Goal: Task Accomplishment & Management: Complete application form

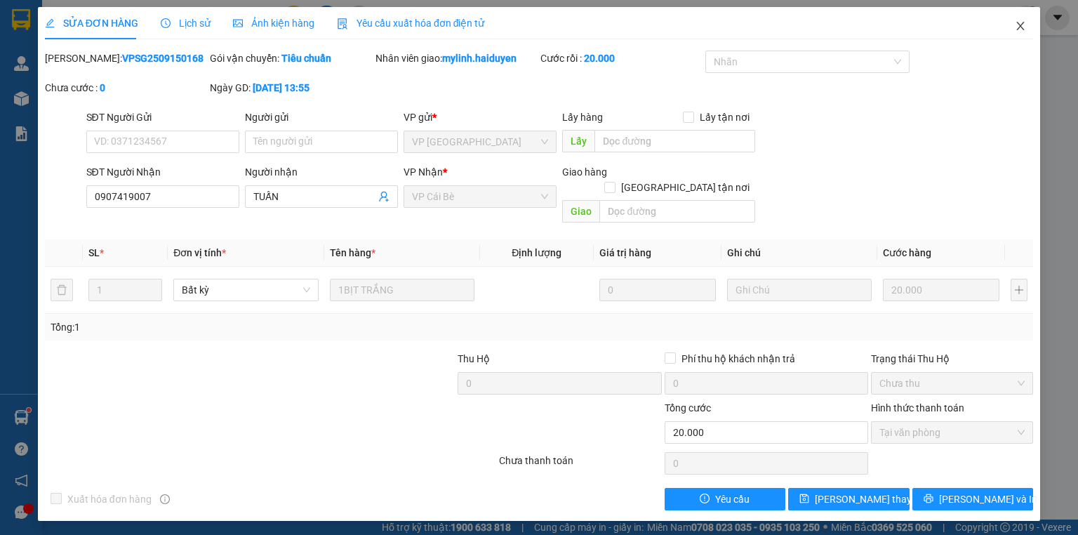
click at [1019, 17] on span "Close" at bounding box center [1020, 26] width 39 height 39
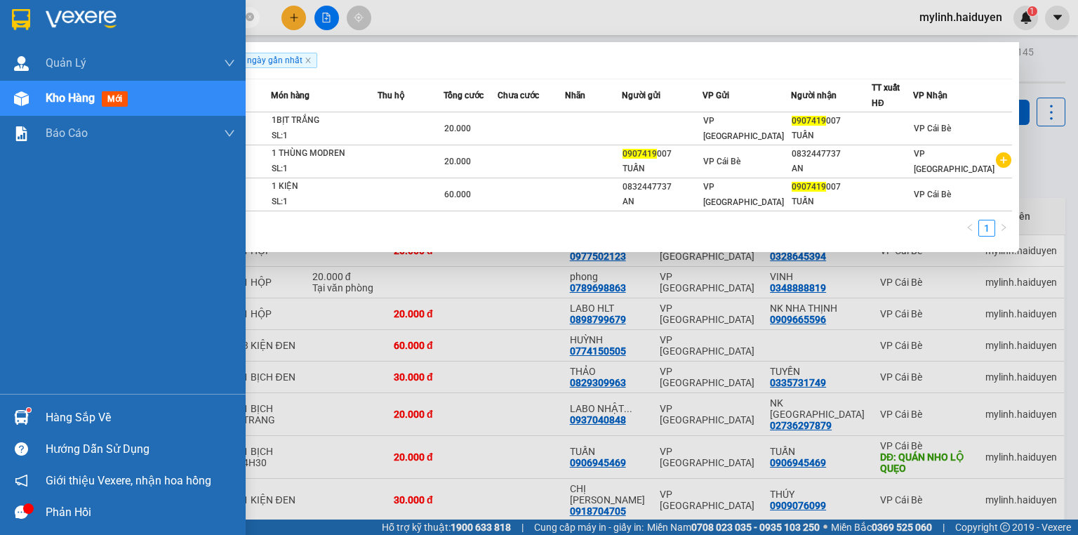
drag, startPoint x: 121, startPoint y: 18, endPoint x: 0, endPoint y: 13, distance: 120.8
click at [0, 15] on section "Kết quả tìm kiếm ( 3 ) Bộ lọc Gửi 3 ngày gần nhất Mã ĐH Trạng thái Món hàng Thu…" at bounding box center [539, 267] width 1078 height 535
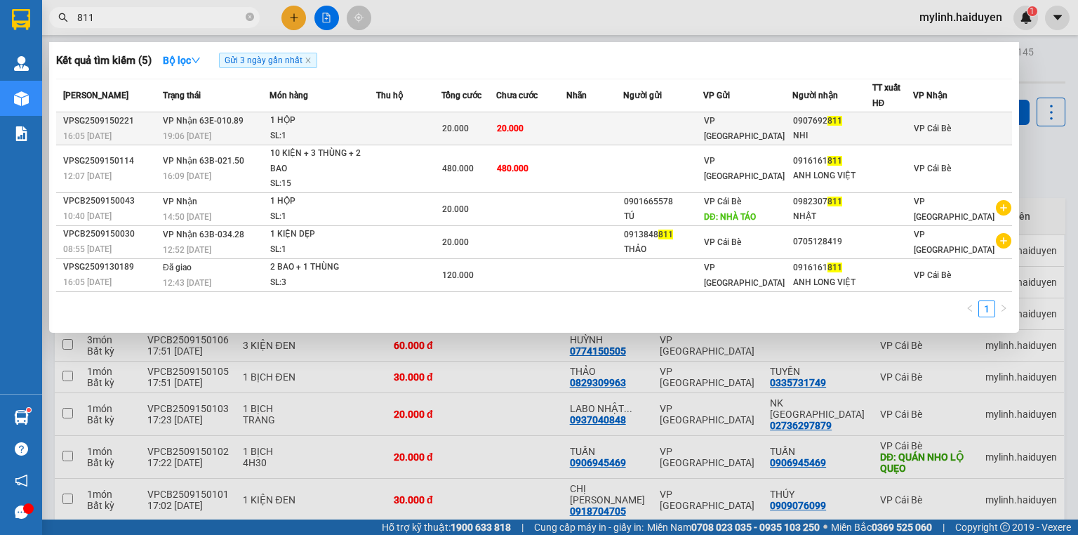
type input "811"
click at [590, 120] on td at bounding box center [594, 128] width 57 height 33
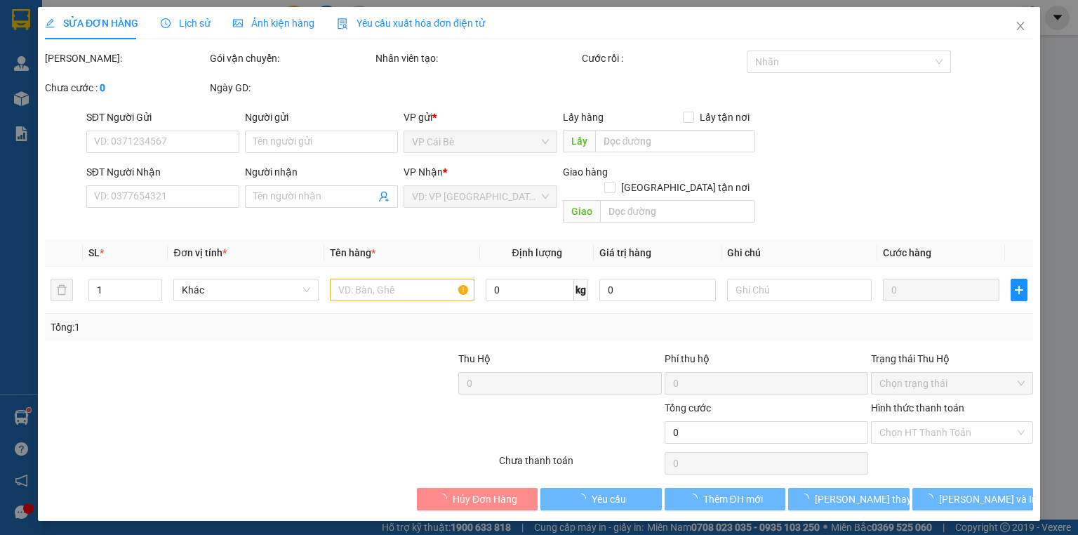
type input "0907692811"
type input "NHI"
type input "20.000"
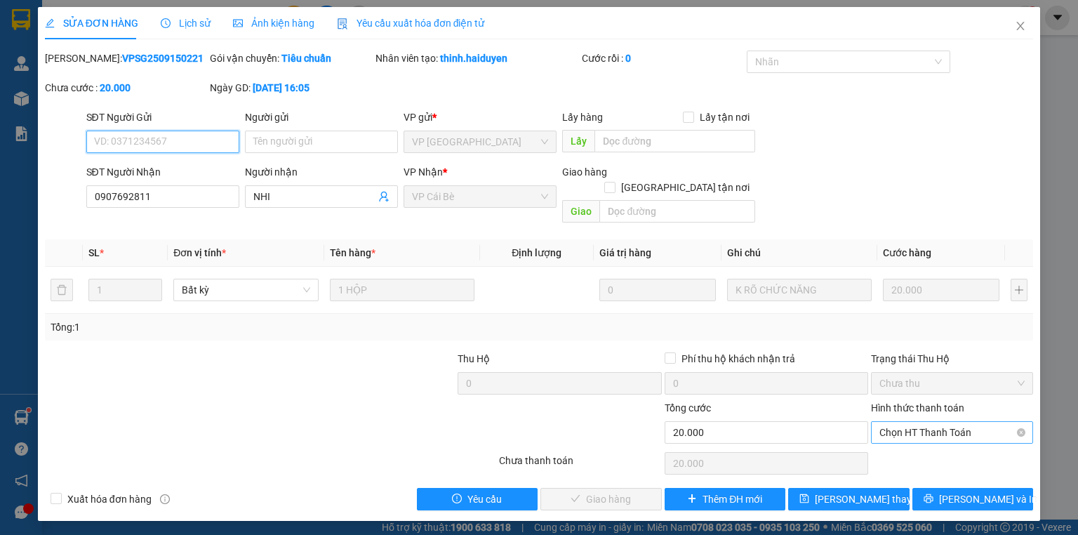
click at [928, 422] on span "Chọn HT Thanh Toán" at bounding box center [951, 432] width 145 height 21
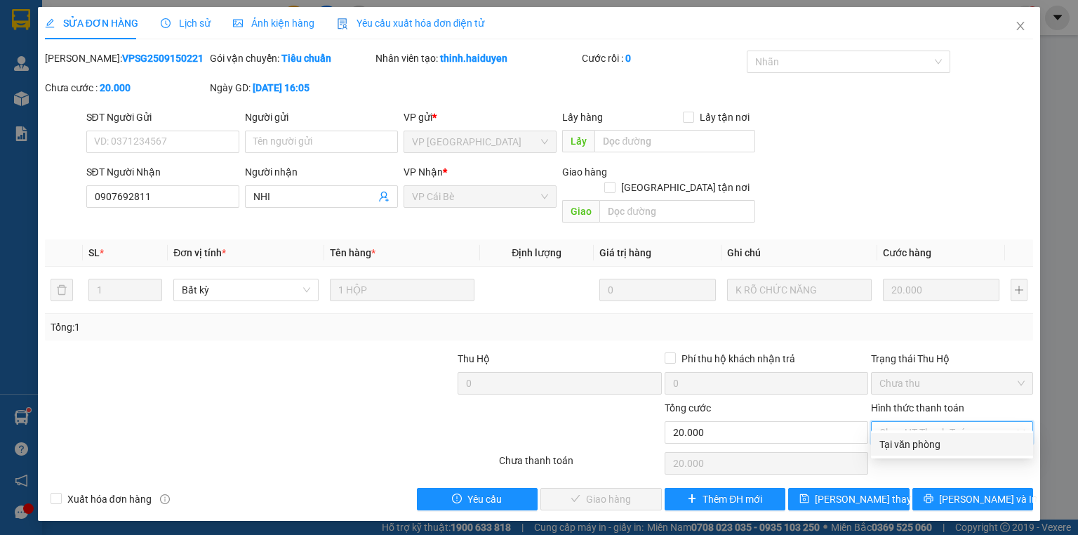
drag, startPoint x: 928, startPoint y: 444, endPoint x: 897, endPoint y: 452, distance: 31.8
click at [926, 446] on div "Tại văn phòng" at bounding box center [951, 443] width 145 height 15
type input "0"
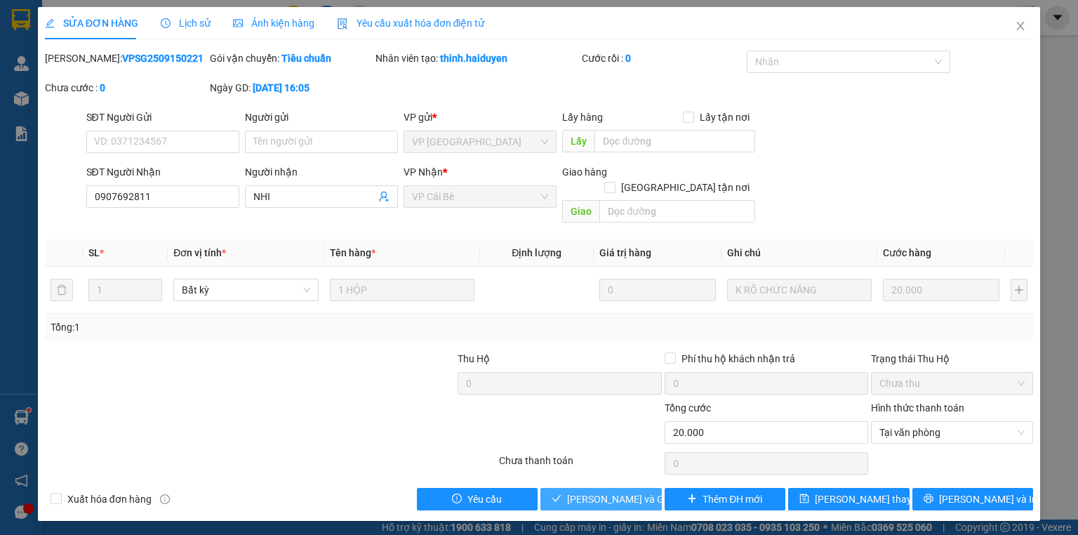
click at [626, 491] on span "[PERSON_NAME] và Giao hàng" at bounding box center [634, 498] width 135 height 15
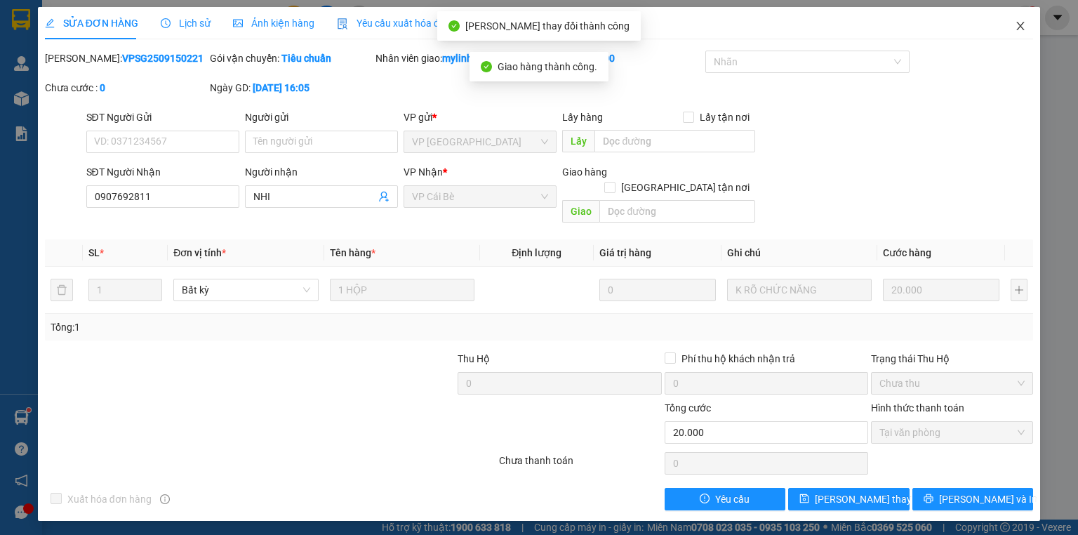
click at [1016, 24] on icon "close" at bounding box center [1020, 25] width 11 height 11
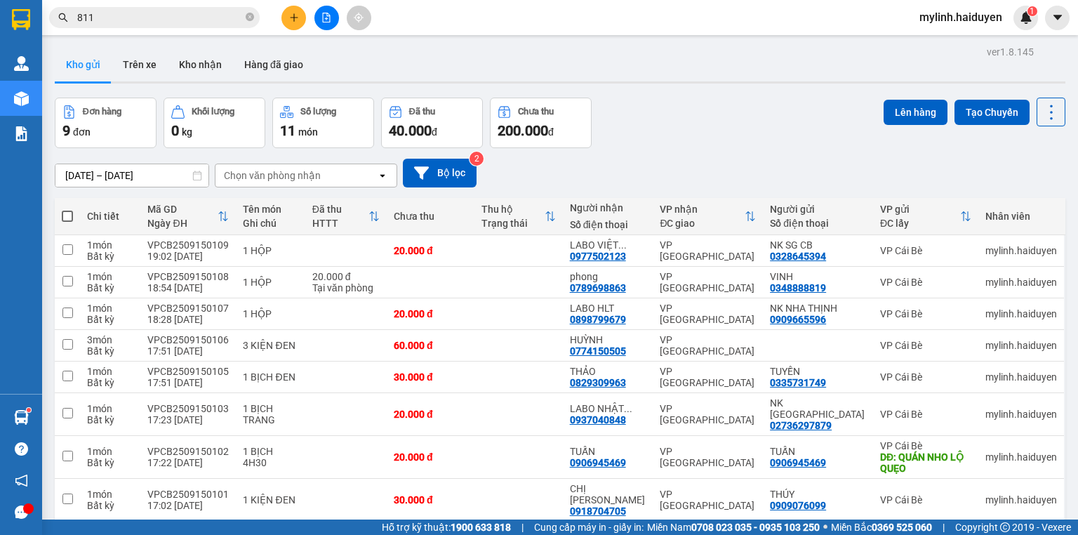
click at [250, 16] on icon "close-circle" at bounding box center [250, 17] width 8 height 8
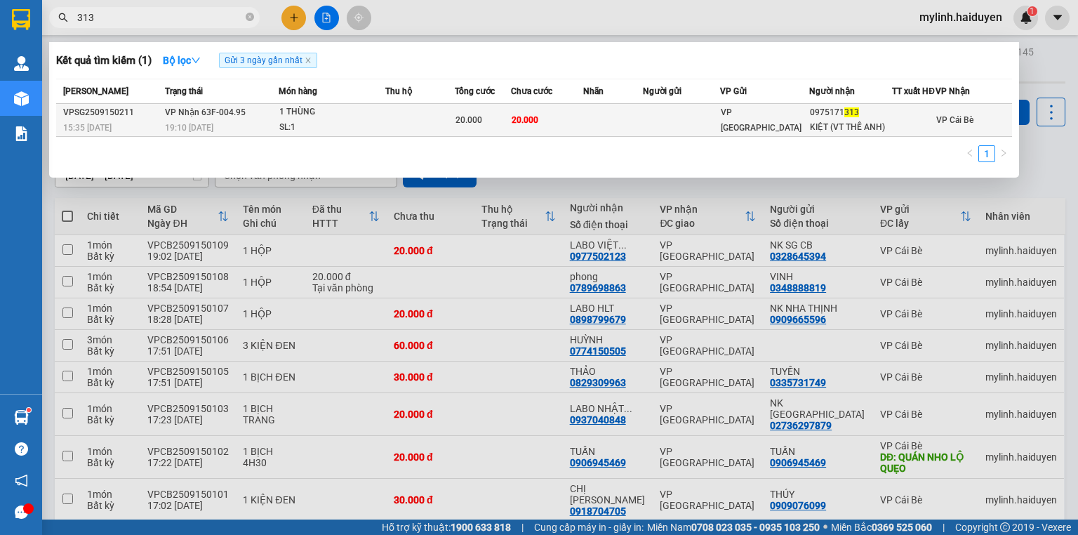
type input "313"
click at [522, 125] on span "20.000" at bounding box center [524, 120] width 27 height 10
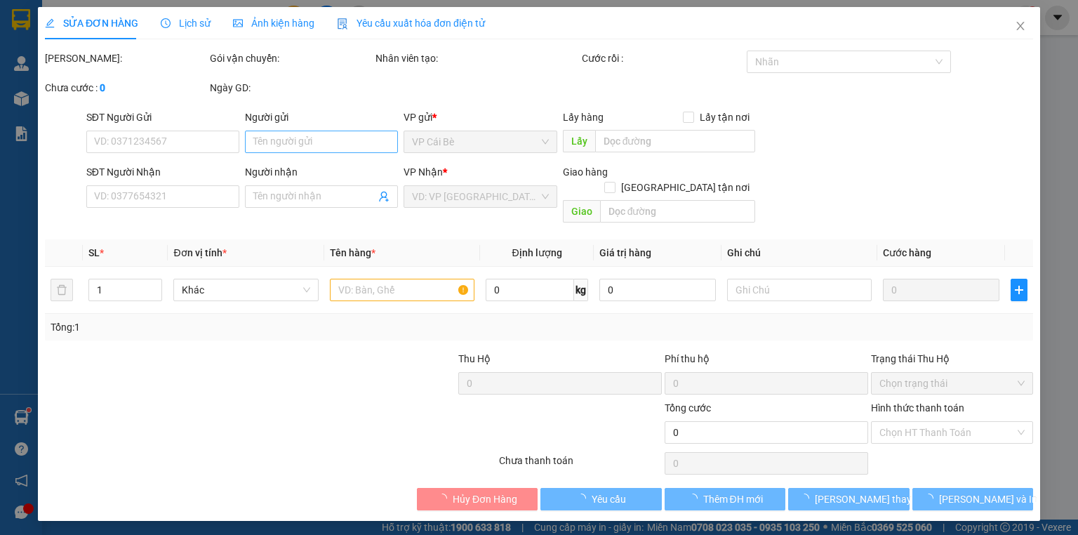
type input "0975171313"
type input "KIỆT (VT THẾ ANH)"
type input "20.000"
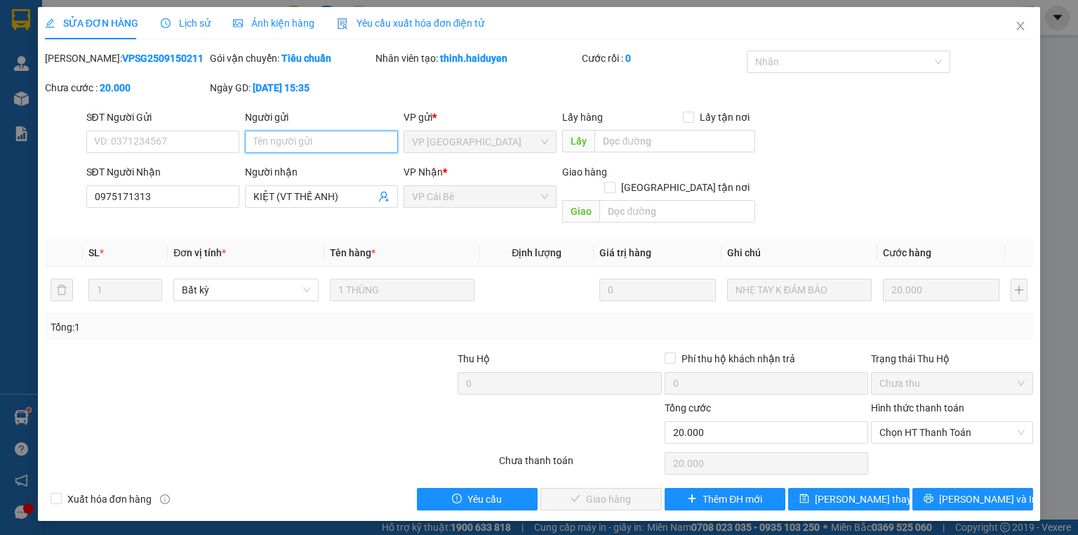
click at [283, 143] on input "Người gửi" at bounding box center [321, 142] width 153 height 22
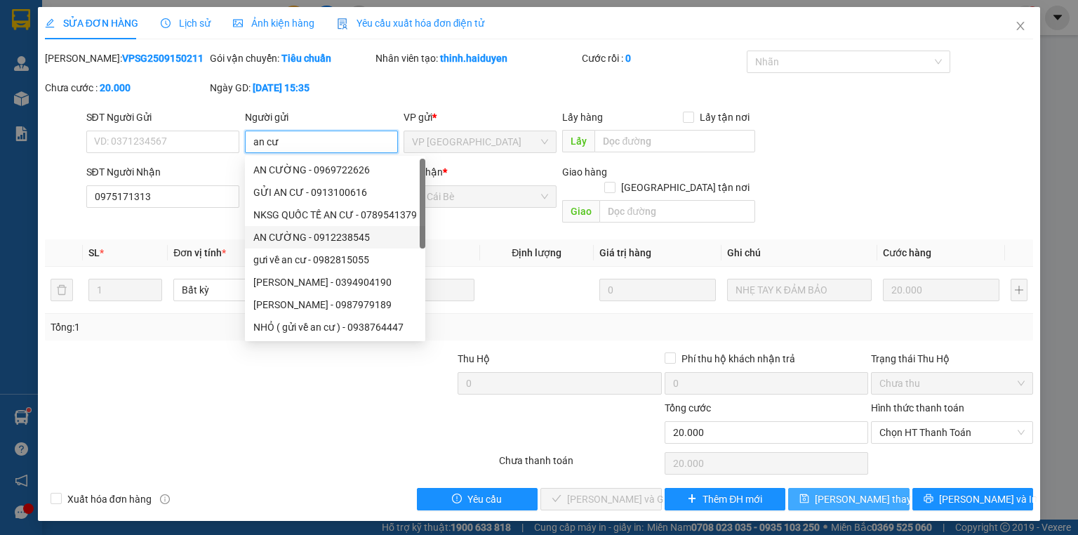
type input "an cư"
click at [853, 491] on span "[PERSON_NAME] thay đổi" at bounding box center [871, 498] width 112 height 15
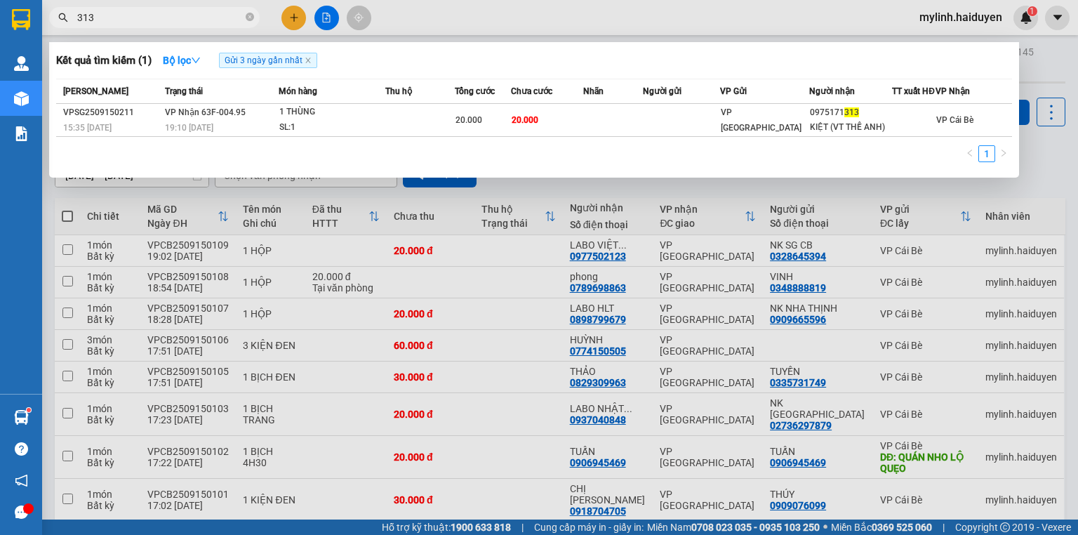
drag, startPoint x: 142, startPoint y: 21, endPoint x: 53, endPoint y: 28, distance: 89.4
click at [53, 28] on div "Kết quả tìm kiếm ( 1 ) Bộ lọc Gửi 3 ngày gần nhất Mã ĐH Trạng thái Món hàng Thu…" at bounding box center [137, 18] width 274 height 25
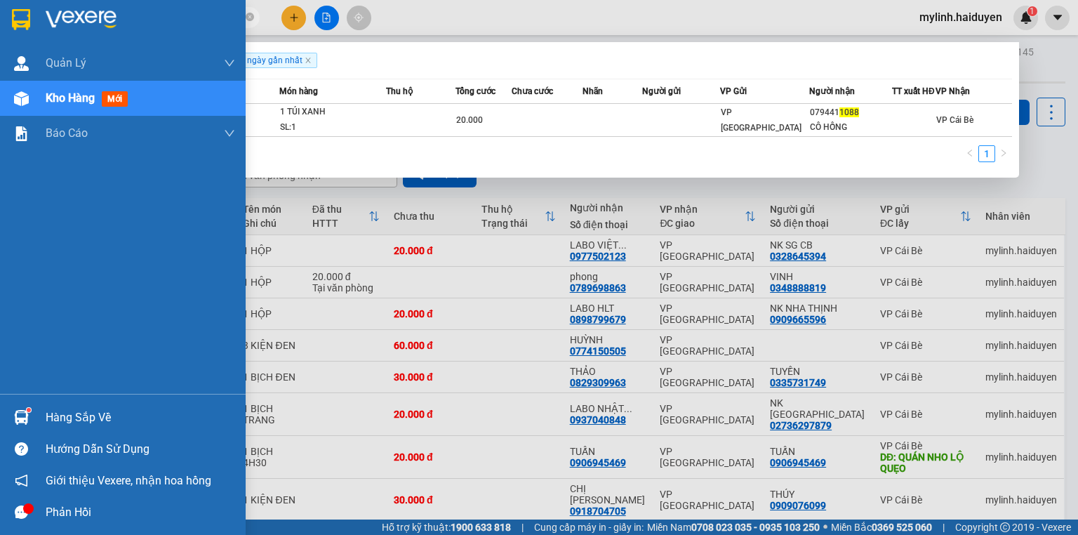
drag, startPoint x: 108, startPoint y: 17, endPoint x: 0, endPoint y: 38, distance: 110.1
click at [0, 38] on section "Kết quả tìm kiếm ( 1 ) Bộ lọc Gửi 3 ngày gần nhất Mã ĐH Trạng thái Món hàng Thu…" at bounding box center [539, 267] width 1078 height 535
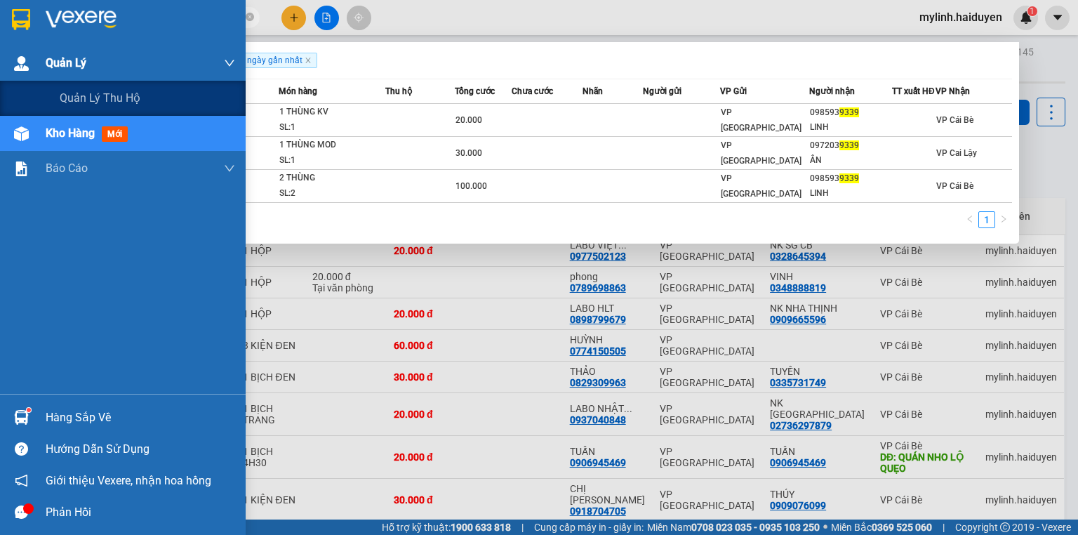
drag, startPoint x: 58, startPoint y: 39, endPoint x: 0, endPoint y: 52, distance: 59.7
click at [0, 52] on section "Kết quả tìm kiếm ( 3 ) Bộ lọc Gửi 3 ngày gần nhất Mã ĐH Trạng thái Món hàng Thu…" at bounding box center [539, 267] width 1078 height 535
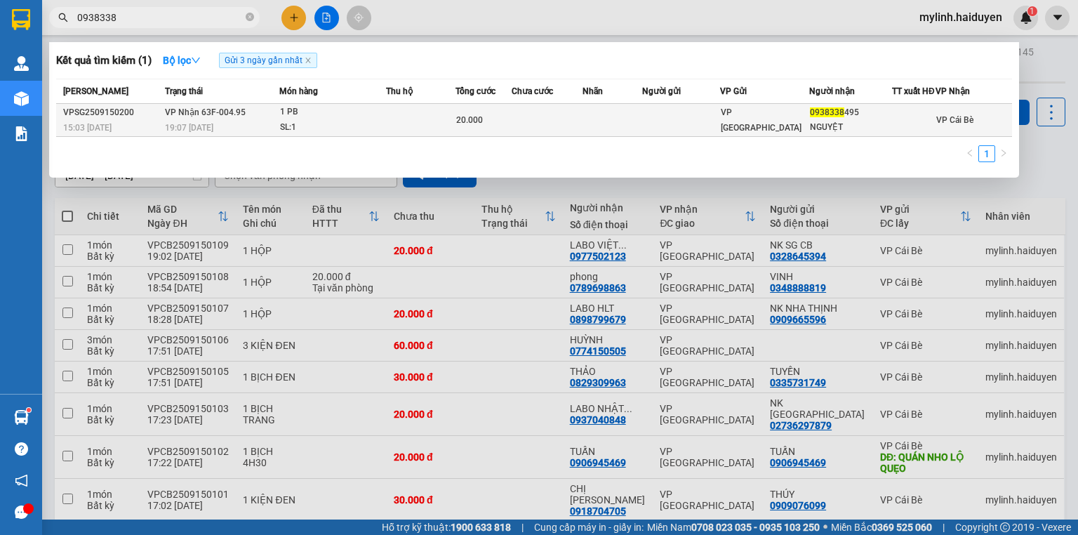
type input "0938338"
click at [719, 131] on td at bounding box center [680, 120] width 77 height 33
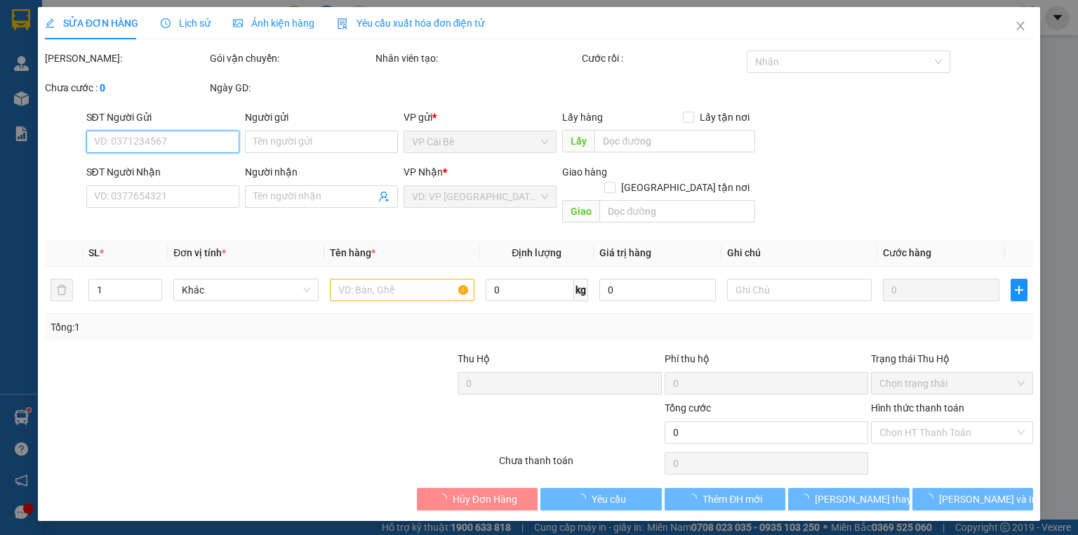
type input "0938338495"
type input "NGUYỆT"
type input "20.000"
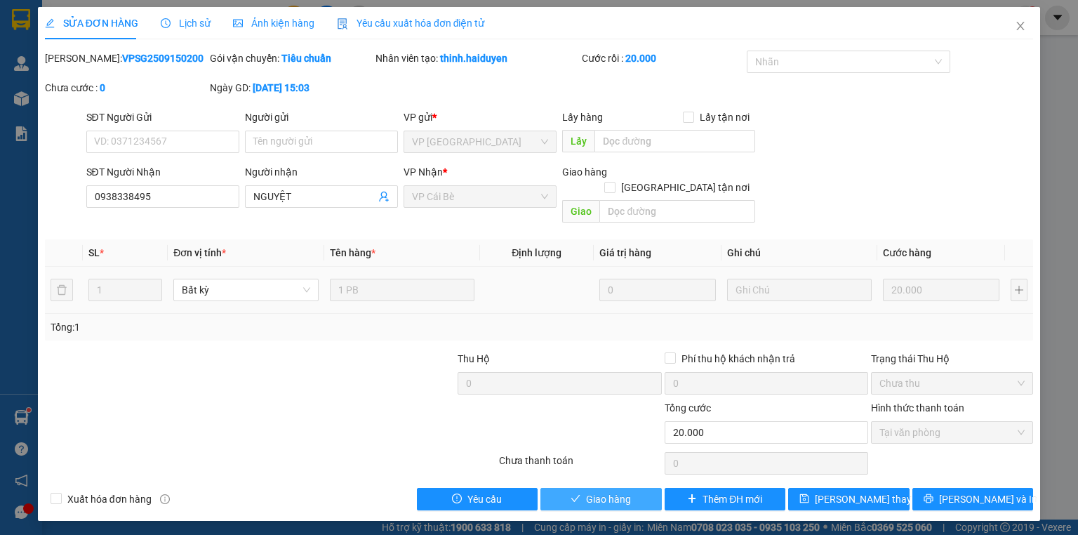
click at [599, 491] on span "Giao hàng" at bounding box center [608, 498] width 45 height 15
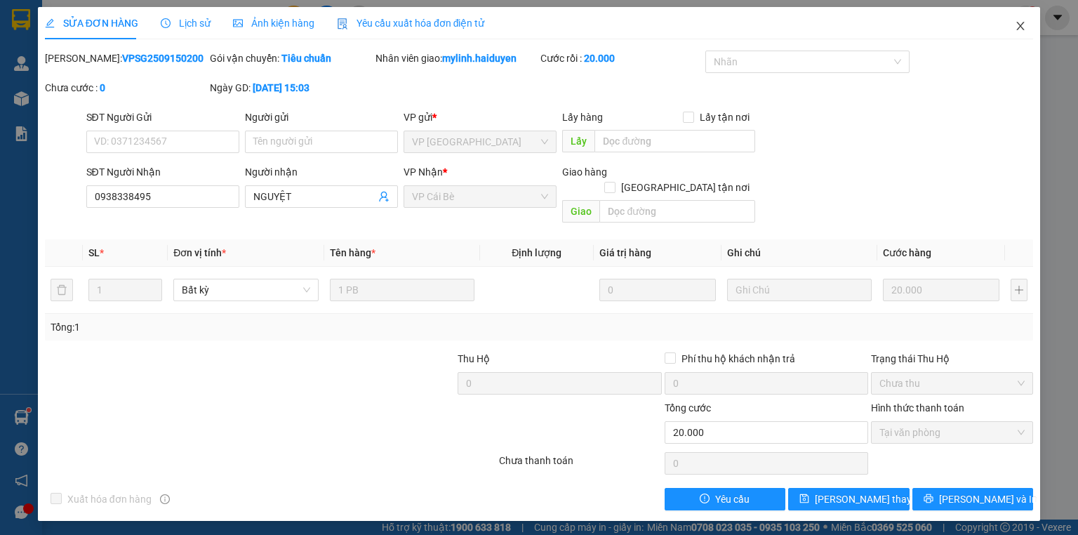
click at [1022, 28] on icon "close" at bounding box center [1020, 25] width 11 height 11
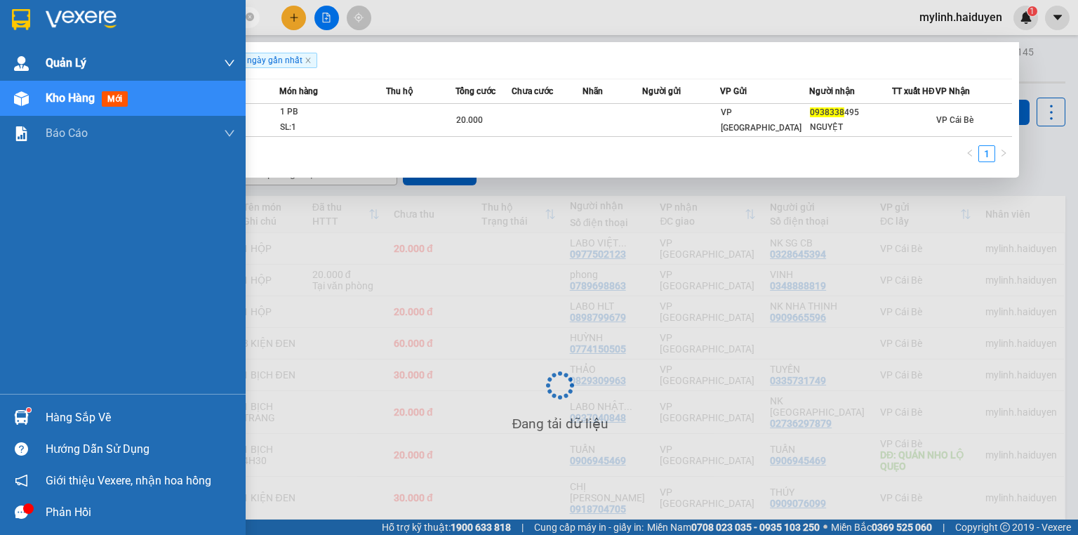
drag, startPoint x: 151, startPoint y: 17, endPoint x: 0, endPoint y: 45, distance: 153.4
click at [0, 45] on section "Kết quả tìm kiếm ( 1 ) Bộ lọc Gửi 3 ngày gần nhất Mã ĐH Trạng thái Món hàng Thu…" at bounding box center [539, 267] width 1078 height 535
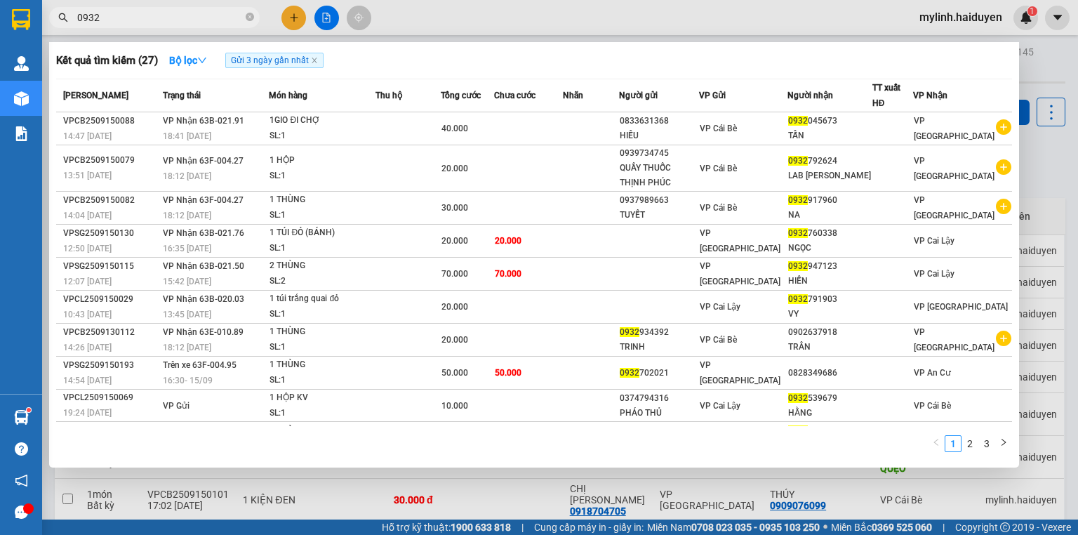
click at [185, 18] on input "0932" at bounding box center [160, 17] width 166 height 15
drag, startPoint x: 119, startPoint y: 22, endPoint x: 14, endPoint y: 22, distance: 105.2
click at [14, 22] on section "Kết quả tìm kiếm ( 27 ) Bộ lọc Gửi 3 ngày gần nhất Mã ĐH Trạng thái Món hàng Th…" at bounding box center [539, 267] width 1078 height 535
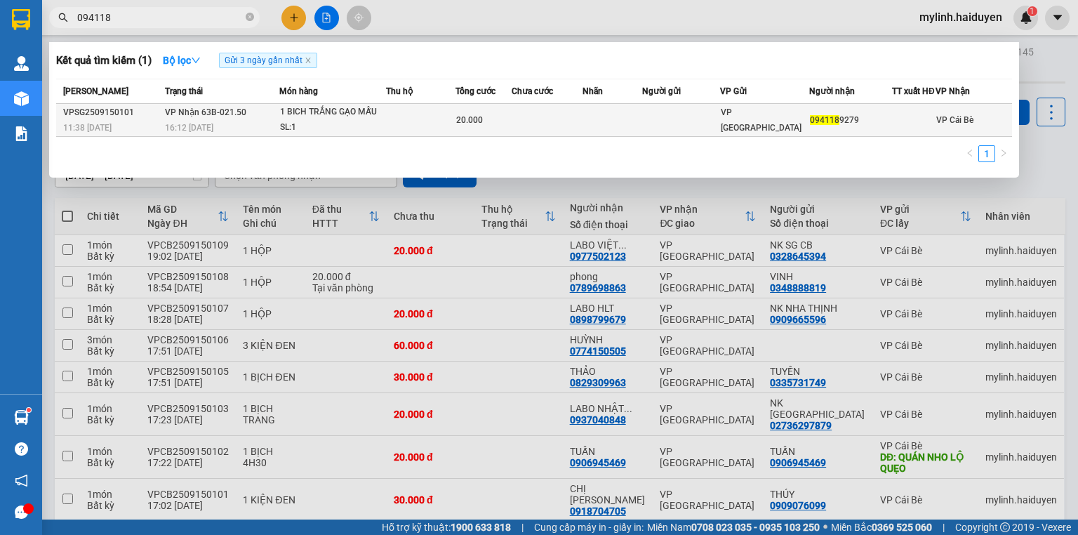
type input "094118"
click at [578, 128] on td at bounding box center [546, 120] width 71 height 33
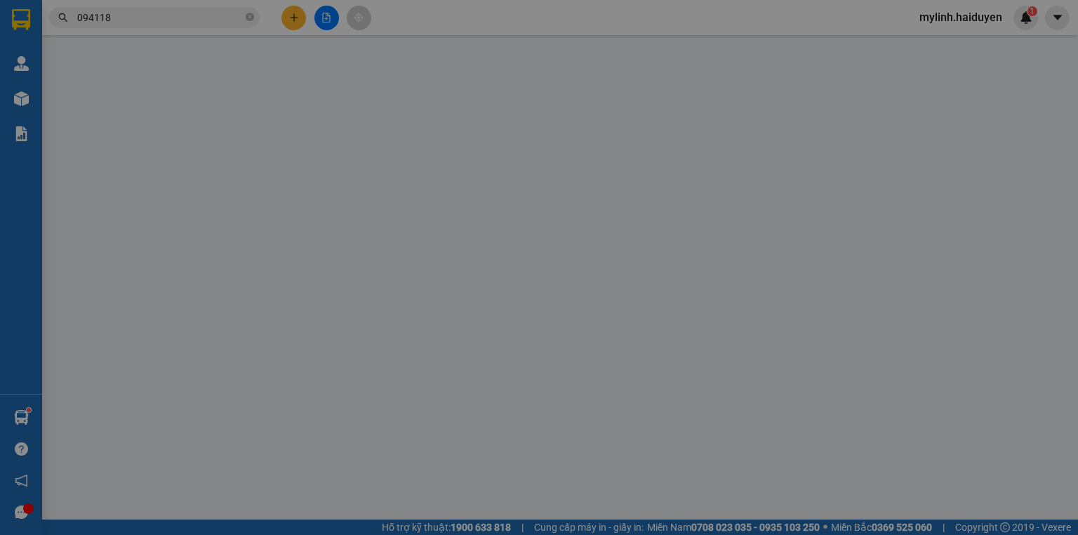
type input "0941189279"
type input "20.000"
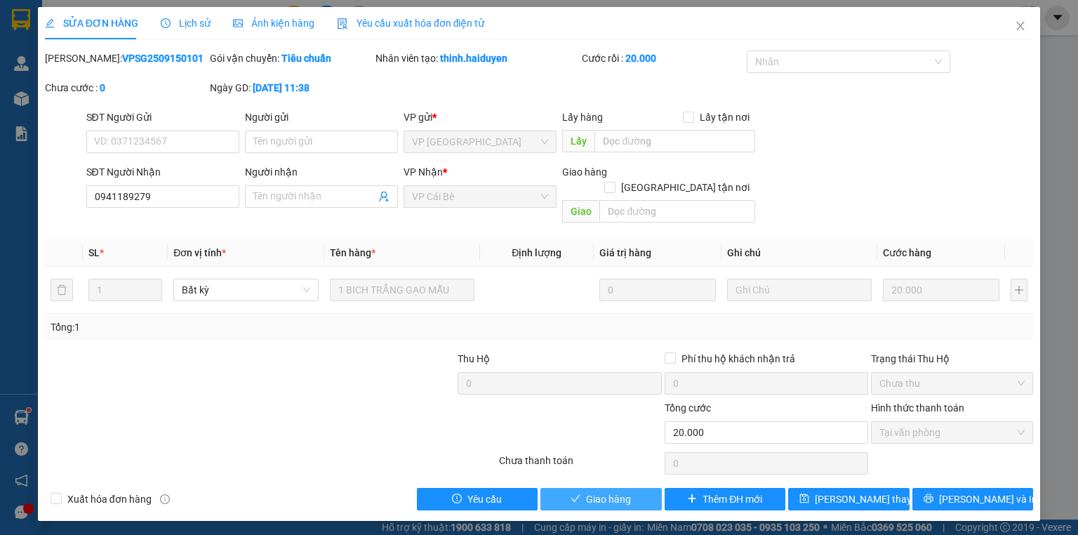
click at [610, 491] on span "Giao hàng" at bounding box center [608, 498] width 45 height 15
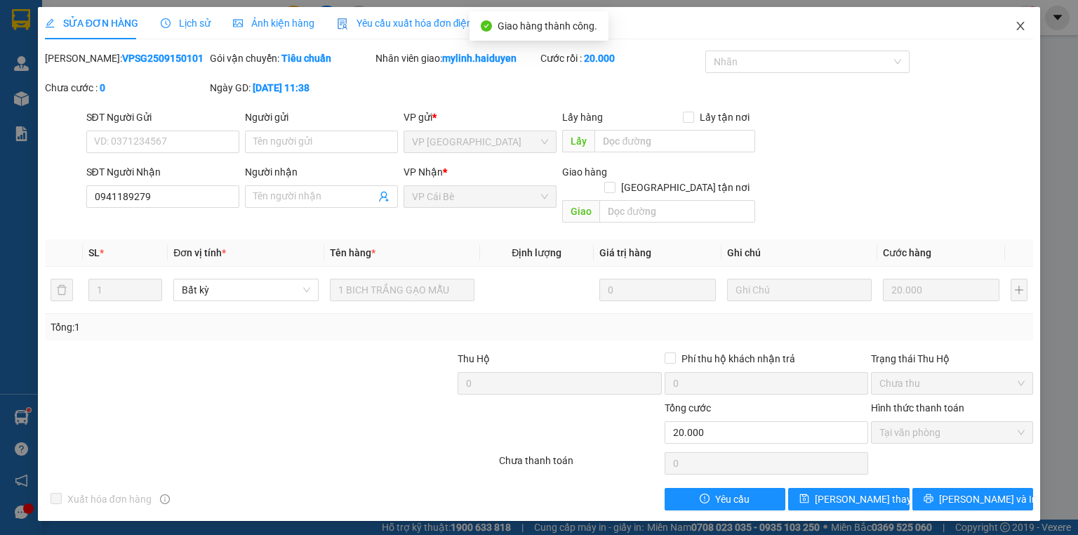
click at [1015, 25] on icon "close" at bounding box center [1020, 25] width 11 height 11
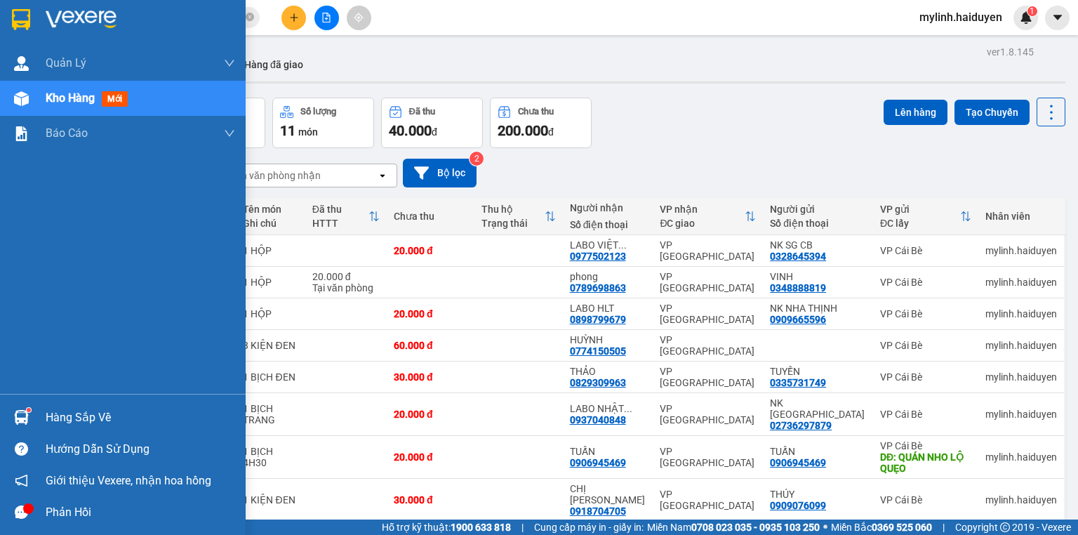
click at [25, 415] on img at bounding box center [21, 417] width 15 height 15
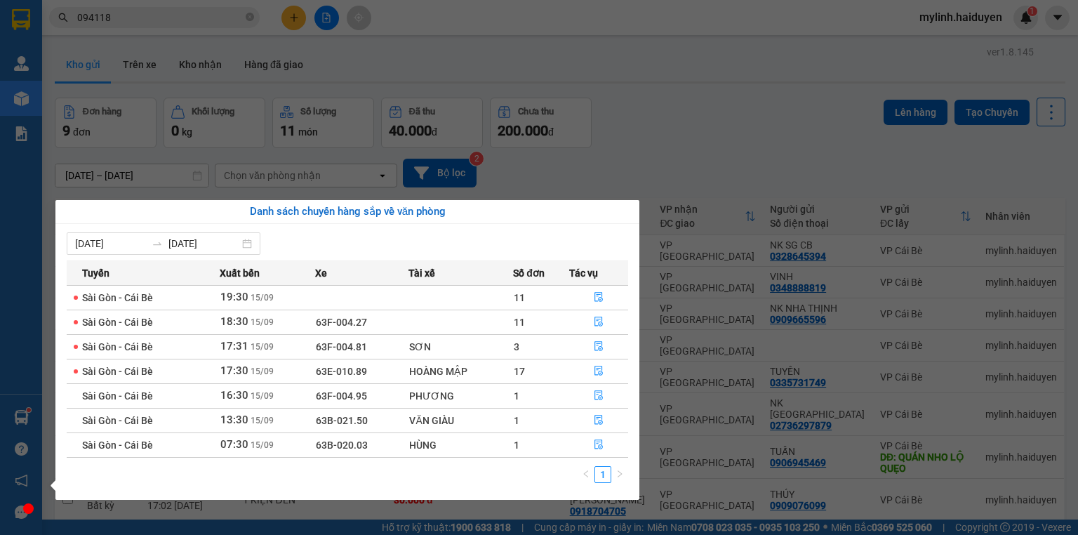
click at [515, 448] on span "1" at bounding box center [517, 444] width 6 height 11
click at [598, 443] on icon "file-done" at bounding box center [599, 444] width 10 height 10
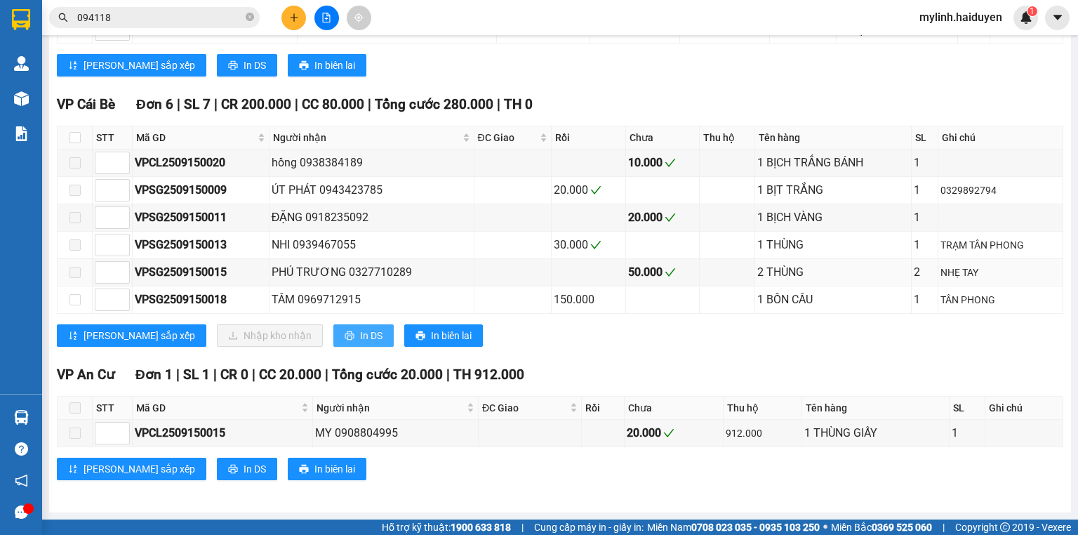
scroll to position [563, 0]
click at [76, 140] on input "checkbox" at bounding box center [74, 137] width 11 height 11
checkbox input "true"
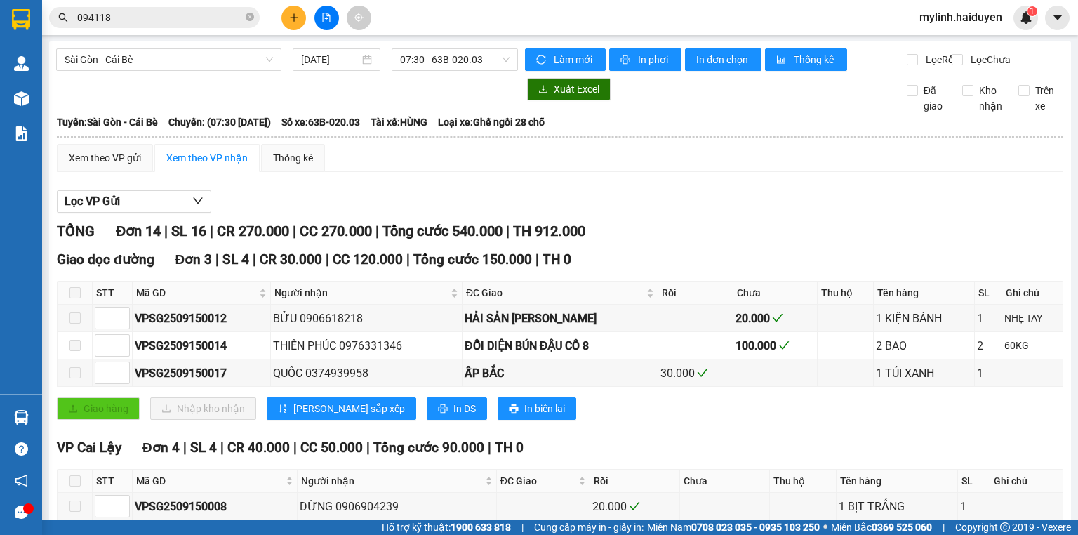
scroll to position [0, 0]
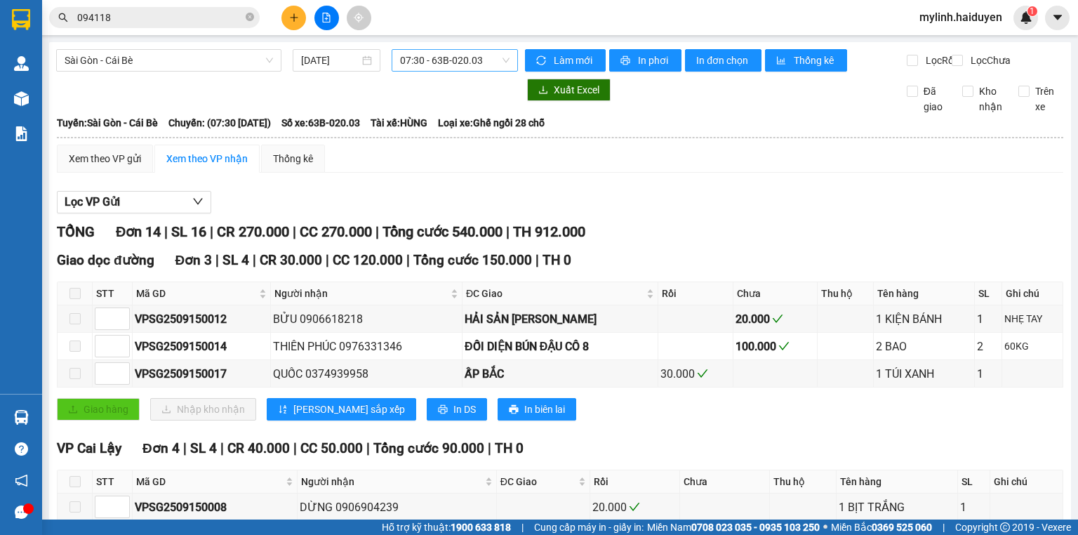
click at [436, 59] on span "07:30 - 63B-020.03" at bounding box center [455, 60] width 110 height 21
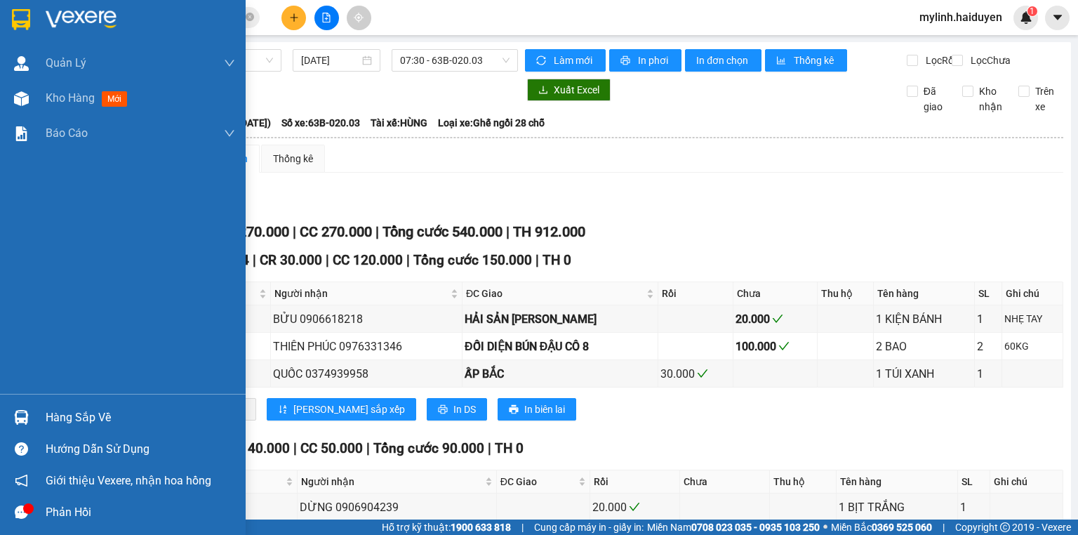
click at [19, 417] on img at bounding box center [21, 417] width 15 height 15
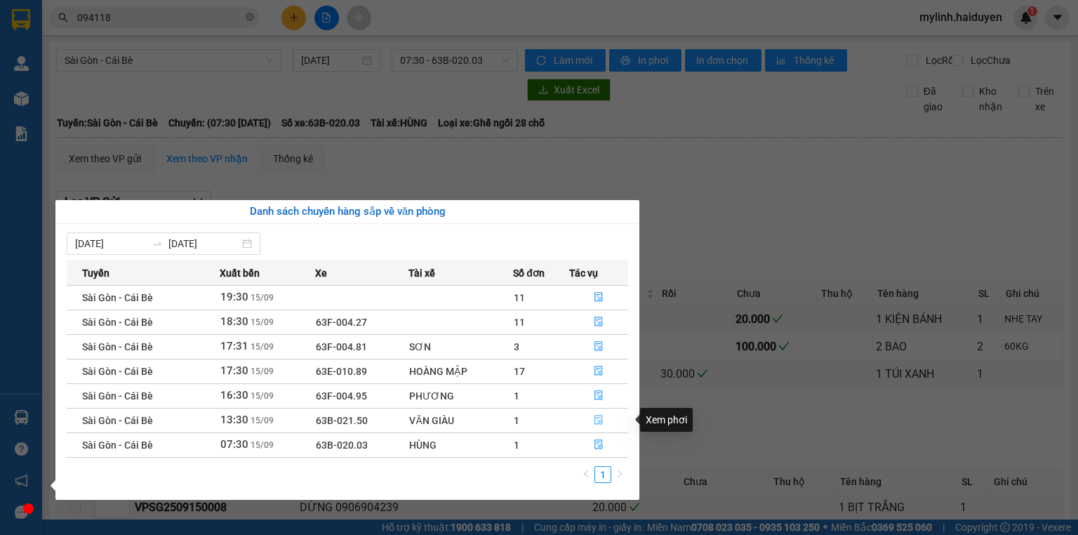
click at [601, 421] on icon "file-done" at bounding box center [599, 420] width 10 height 10
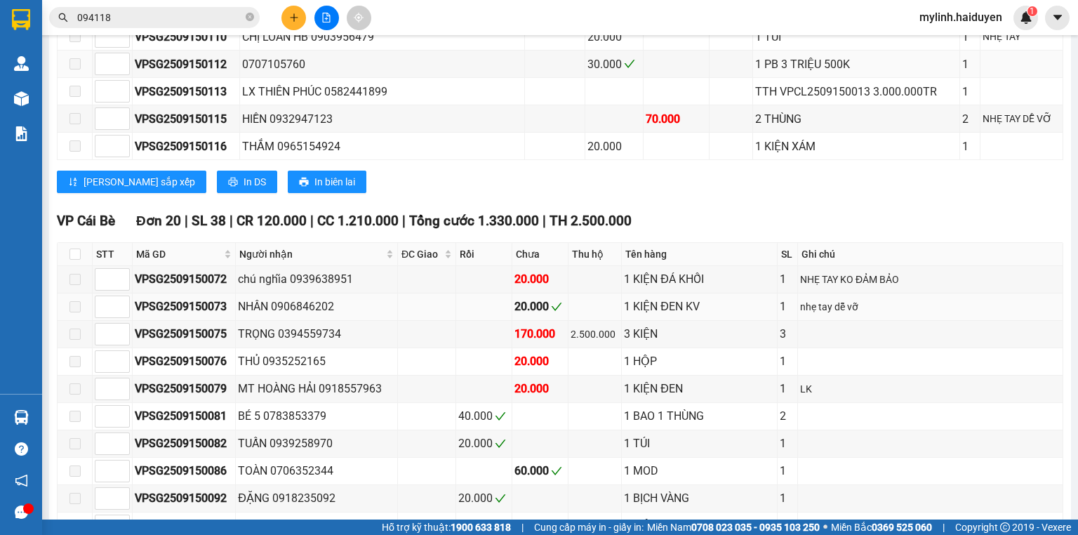
scroll to position [842, 0]
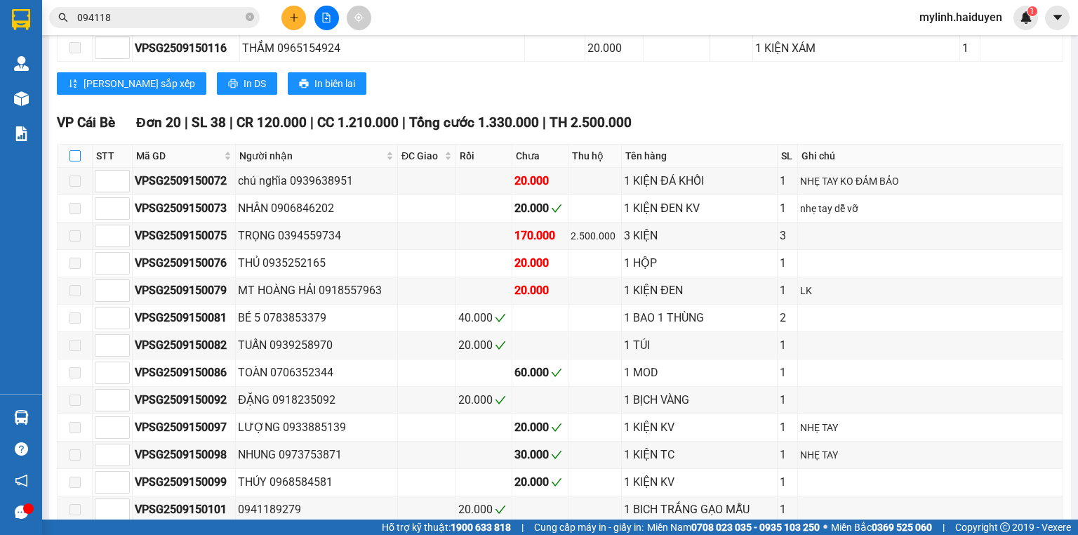
click at [76, 158] on input "checkbox" at bounding box center [74, 155] width 11 height 11
checkbox input "true"
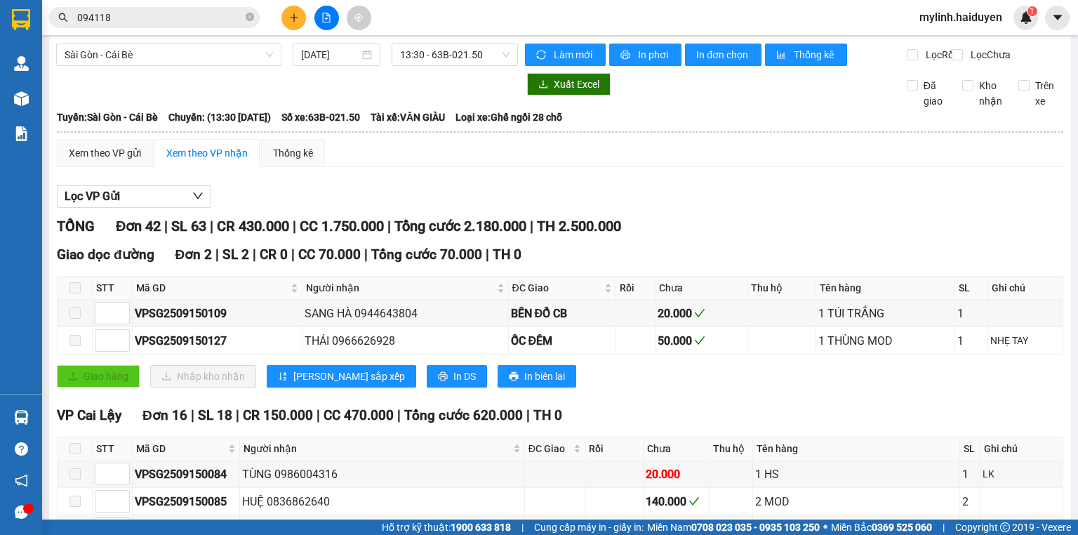
scroll to position [0, 0]
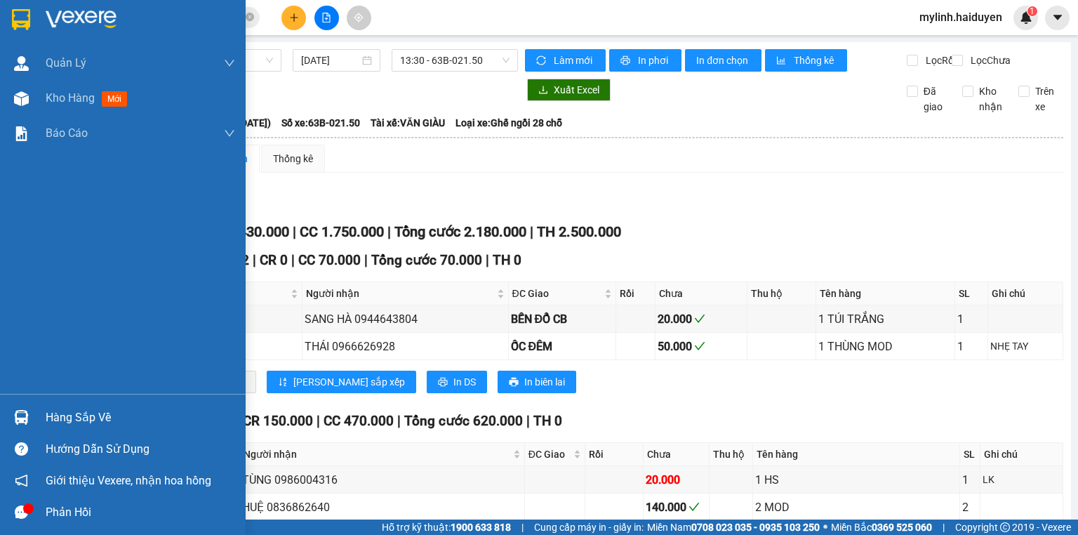
click at [22, 415] on img at bounding box center [21, 417] width 15 height 15
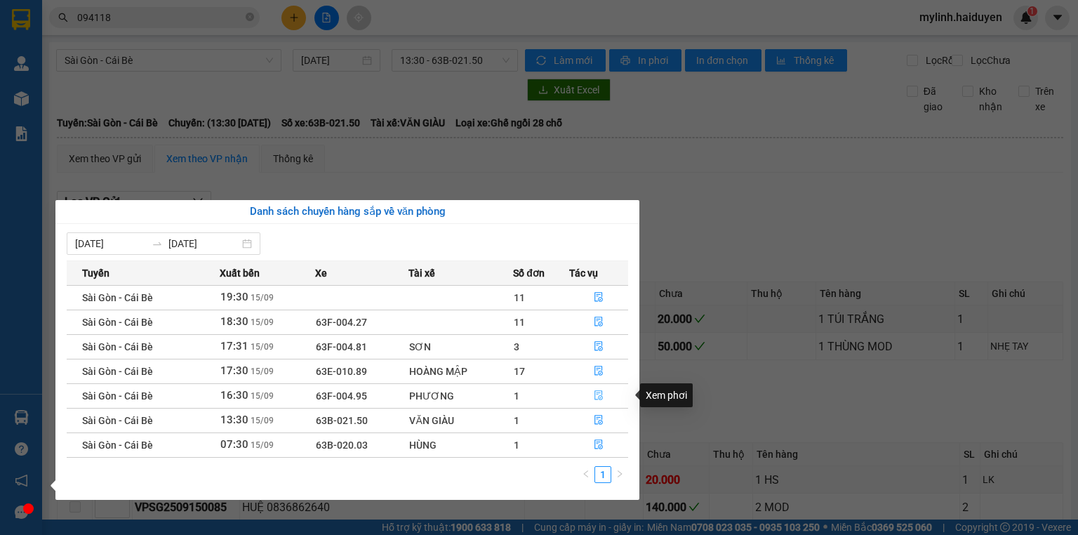
click at [598, 392] on icon "file-done" at bounding box center [599, 395] width 10 height 10
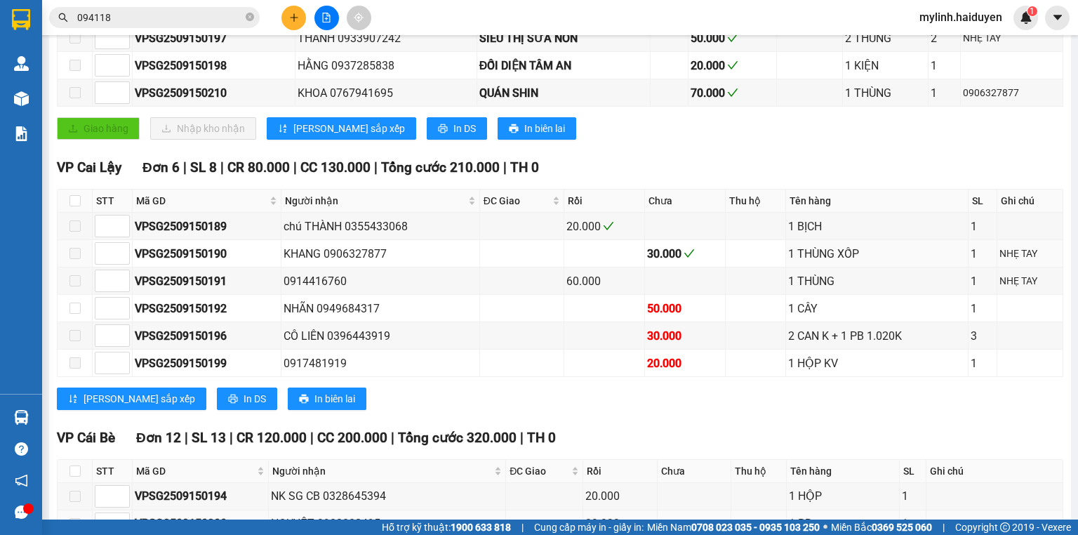
scroll to position [505, 0]
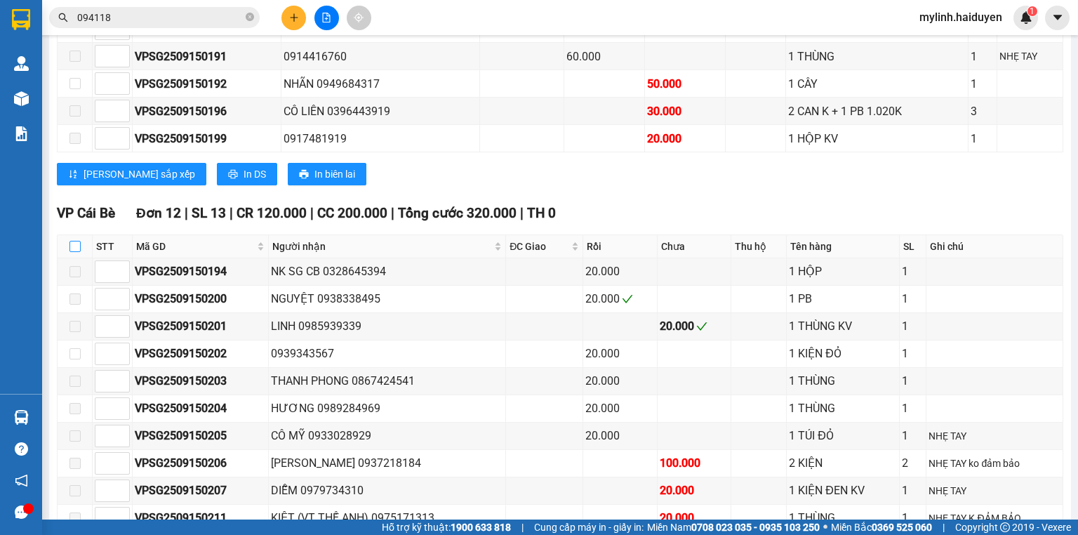
click at [78, 252] on input "checkbox" at bounding box center [74, 246] width 11 height 11
checkbox input "true"
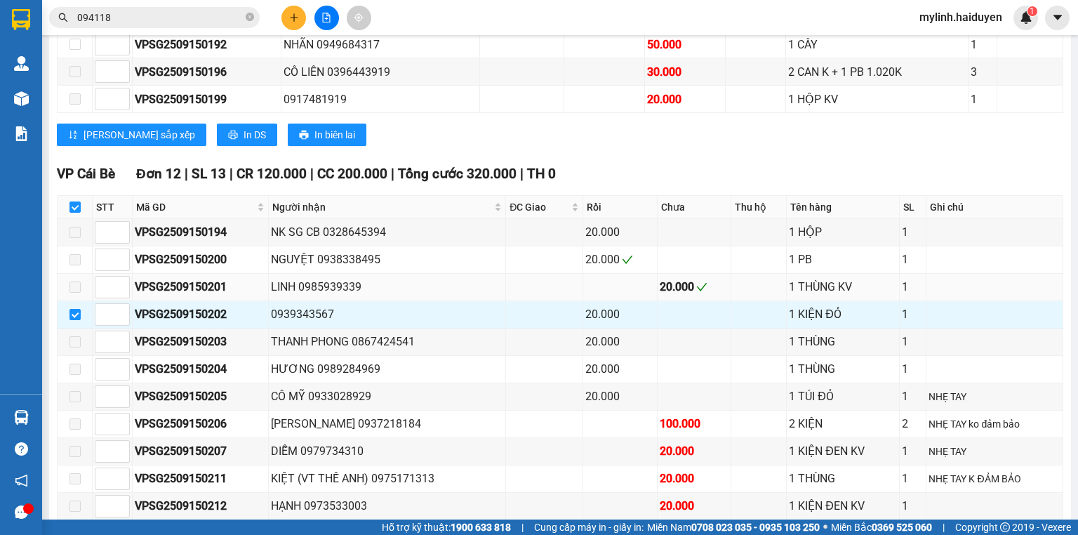
scroll to position [674, 0]
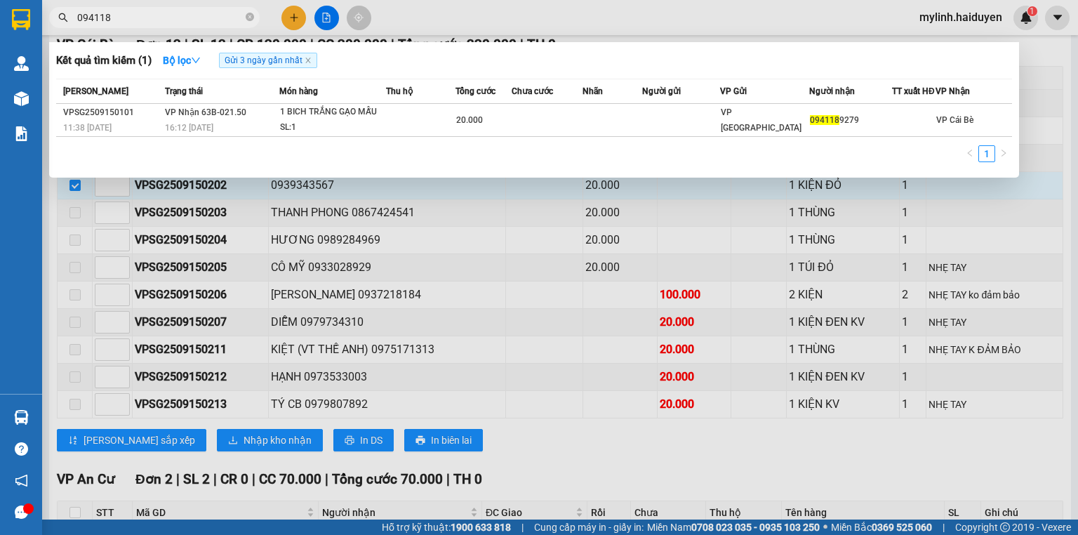
drag, startPoint x: 127, startPoint y: 14, endPoint x: 54, endPoint y: 16, distance: 73.0
click at [54, 16] on span "094118" at bounding box center [154, 17] width 210 height 21
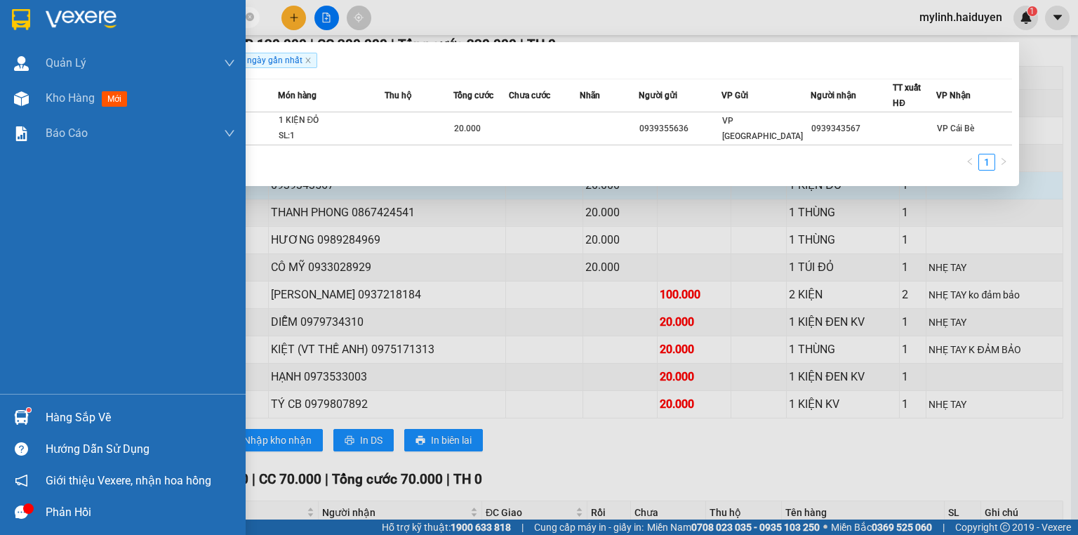
drag, startPoint x: 123, startPoint y: 19, endPoint x: 22, endPoint y: 6, distance: 101.1
click at [22, 6] on section "Kết quả tìm kiếm ( 1 ) Bộ lọc Gửi 3 ngày gần nhất Mã ĐH Trạng thái Món hàng Thu…" at bounding box center [539, 267] width 1078 height 535
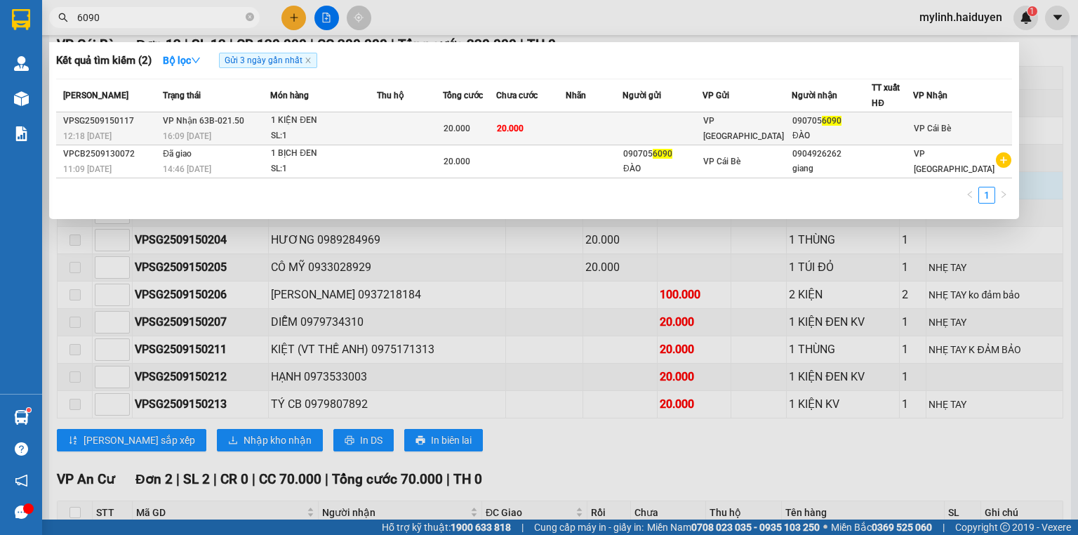
type input "6090"
click at [622, 125] on td at bounding box center [594, 128] width 57 height 33
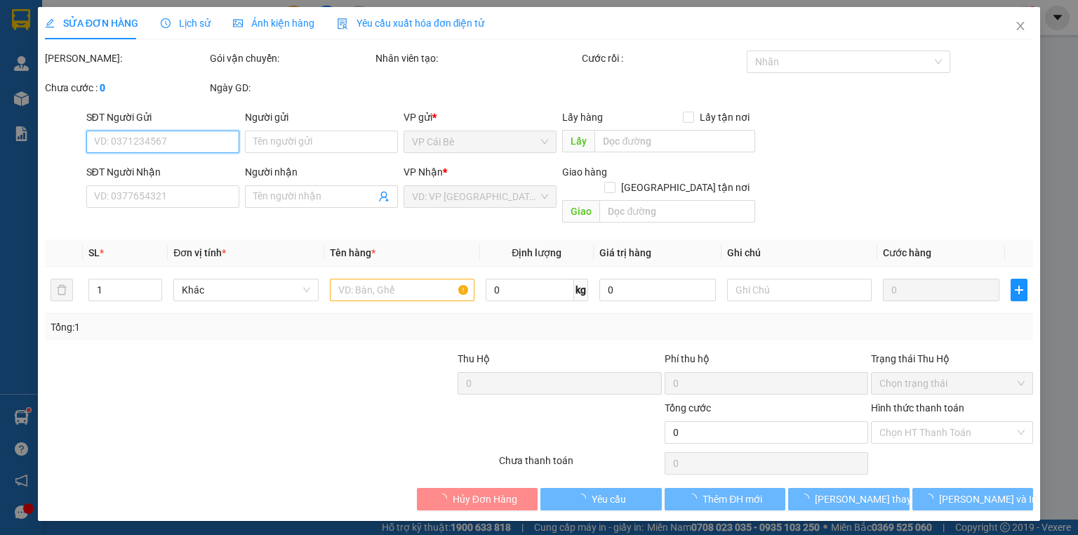
type input "0907056090"
type input "ĐÀO"
type input "20.000"
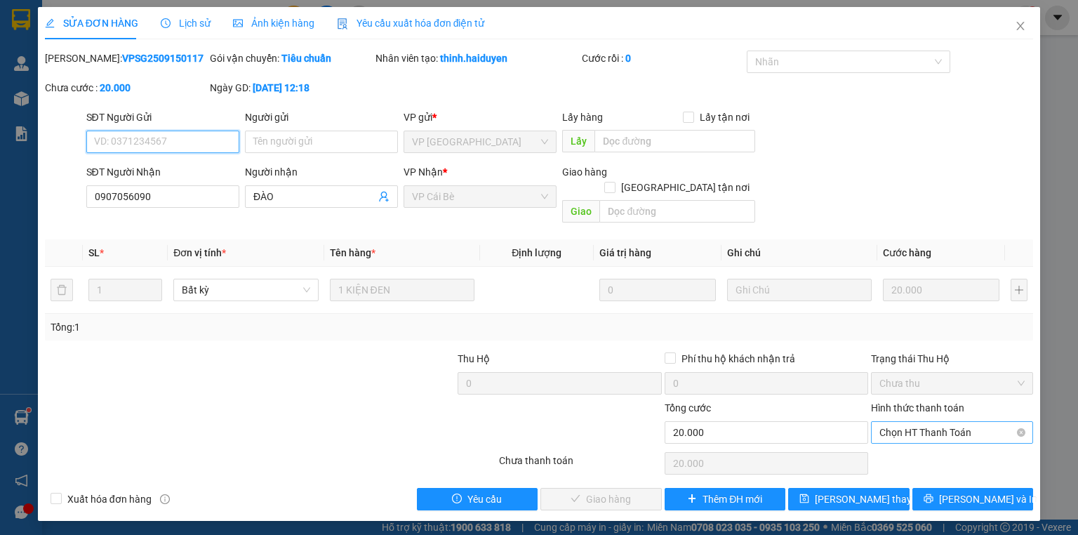
click at [921, 422] on span "Chọn HT Thanh Toán" at bounding box center [951, 432] width 145 height 21
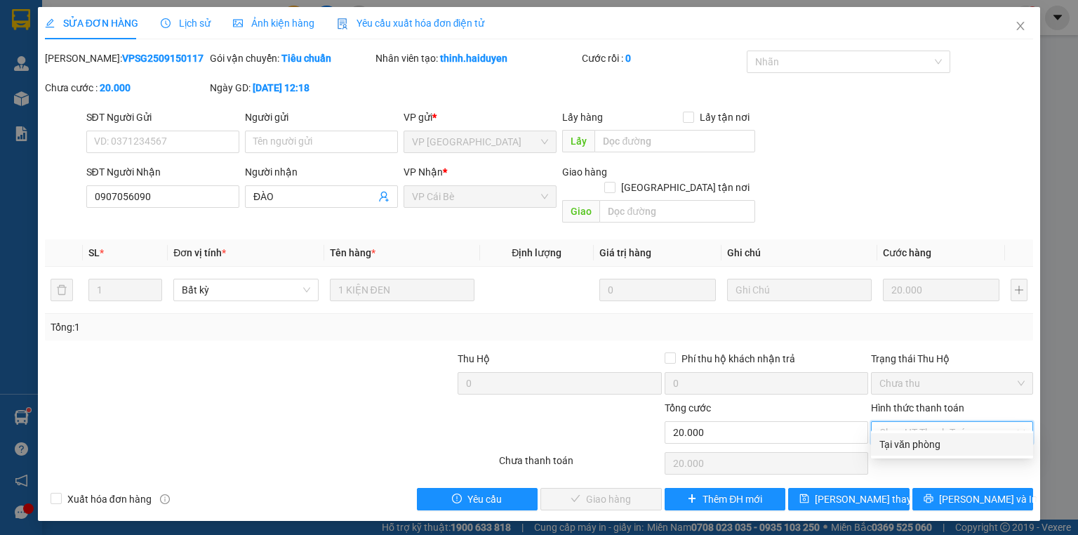
click at [923, 435] on div "Tại văn phòng" at bounding box center [952, 444] width 162 height 22
type input "0"
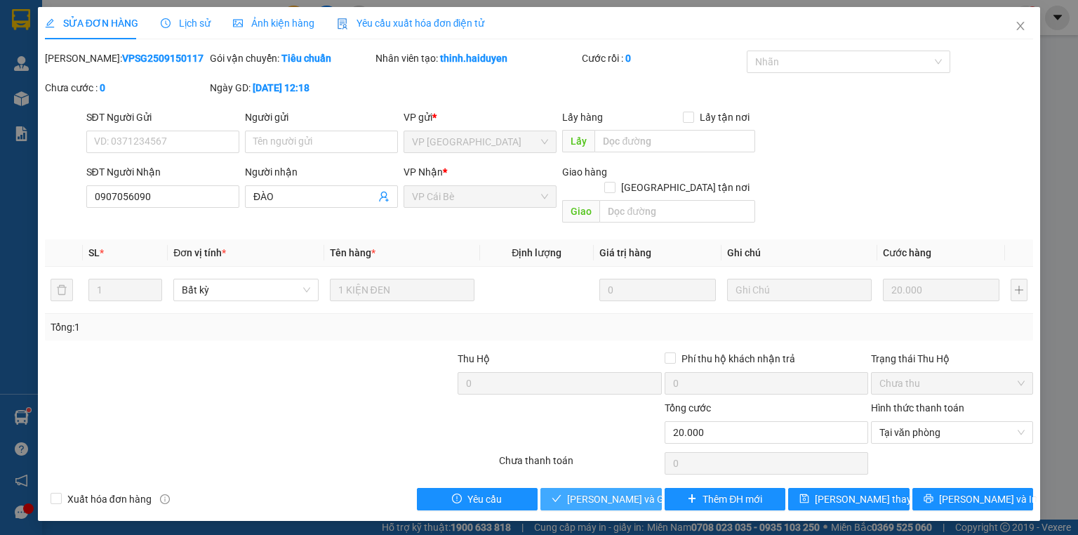
drag, startPoint x: 632, startPoint y: 483, endPoint x: 624, endPoint y: 477, distance: 10.0
click at [632, 491] on span "[PERSON_NAME] và Giao hàng" at bounding box center [634, 498] width 135 height 15
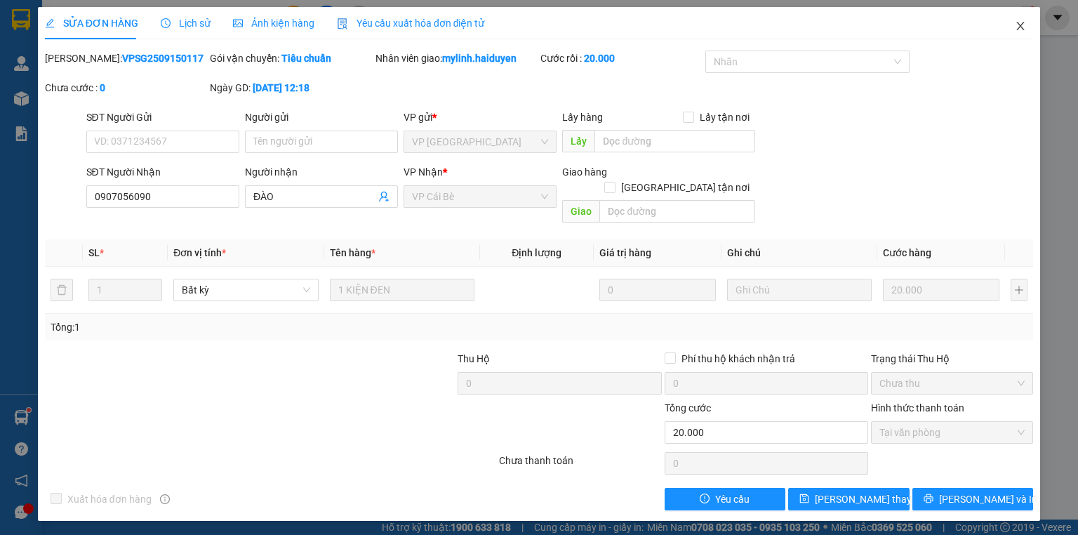
click at [1019, 20] on span "Close" at bounding box center [1020, 26] width 39 height 39
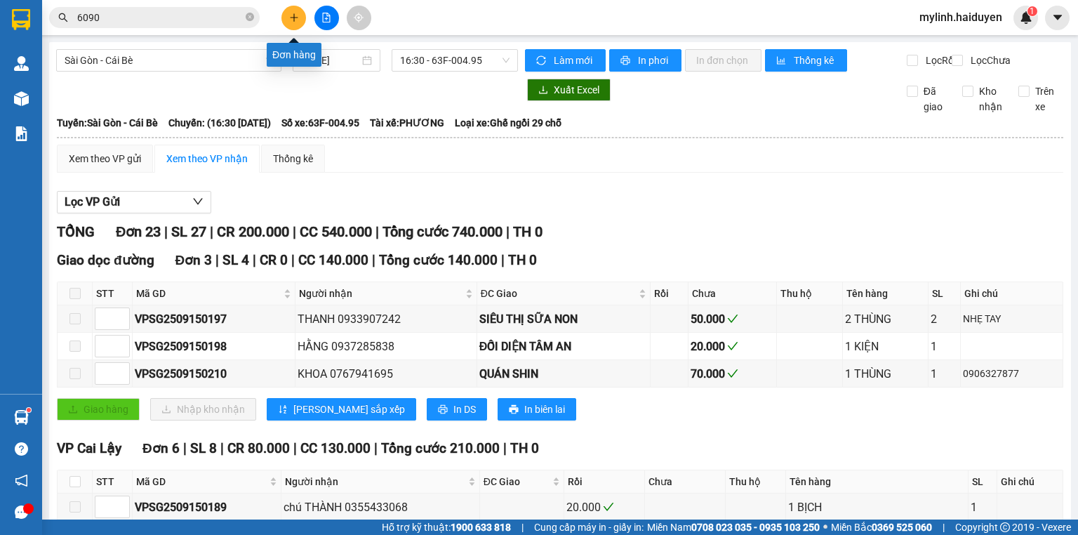
click at [299, 19] on button at bounding box center [293, 18] width 25 height 25
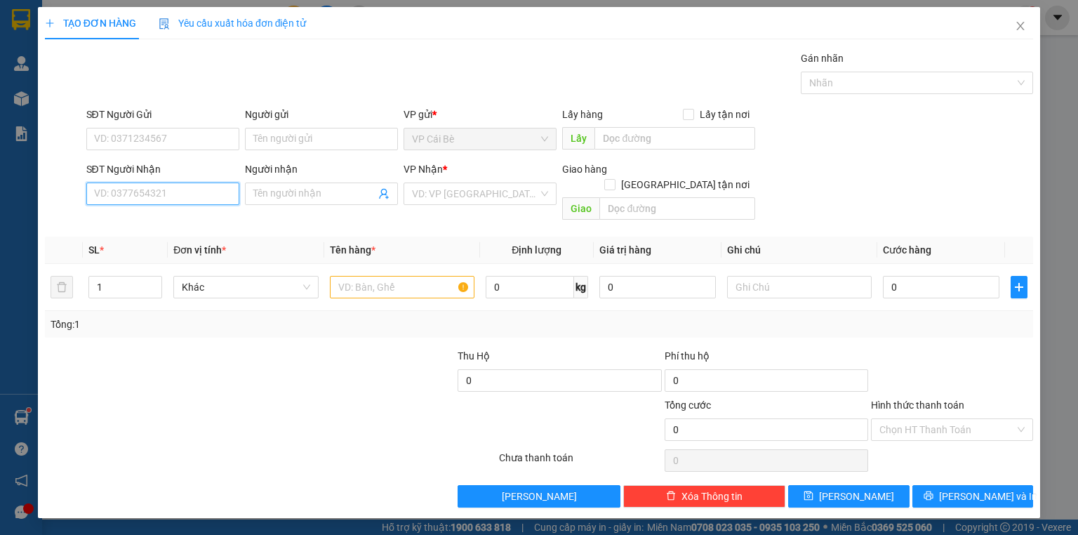
click at [108, 189] on input "SĐT Người Nhận" at bounding box center [162, 193] width 153 height 22
click at [181, 218] on div "0906126878 - HONG DIEP" at bounding box center [163, 220] width 136 height 15
type input "0906126878"
type input "HONG DIEP"
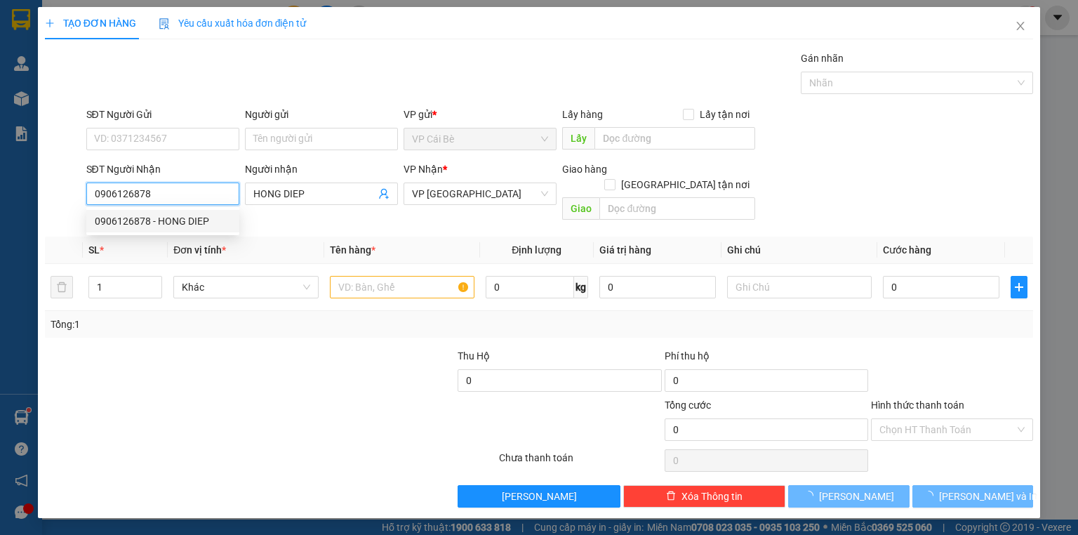
type input "30.000"
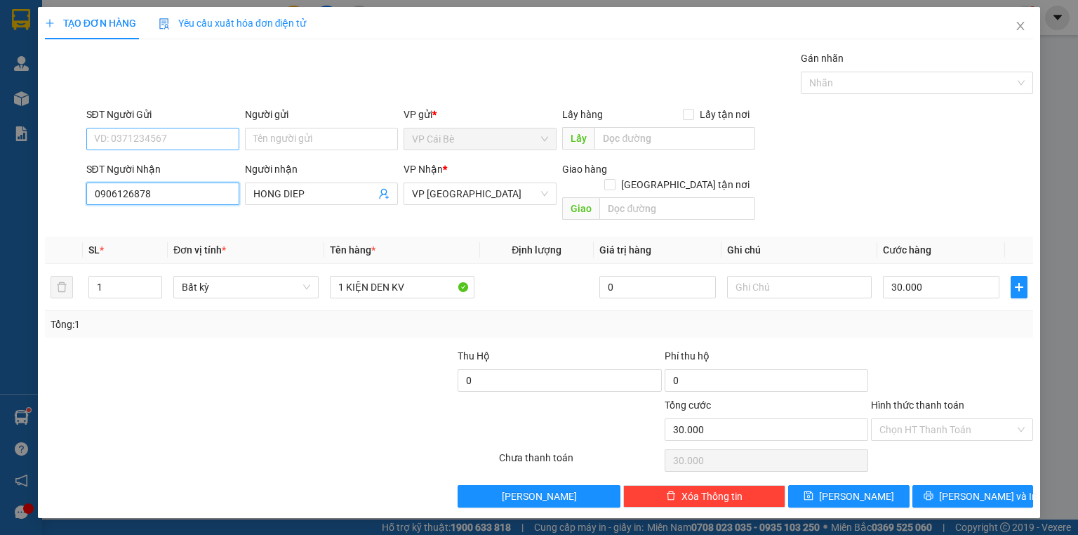
type input "0906126878"
click at [189, 133] on input "SĐT Người Gửi" at bounding box center [162, 139] width 153 height 22
click at [202, 164] on div "0387919591 - THẢO NGUYÊN" at bounding box center [163, 166] width 136 height 15
type input "0387919591"
type input "THẢO NGUYÊN"
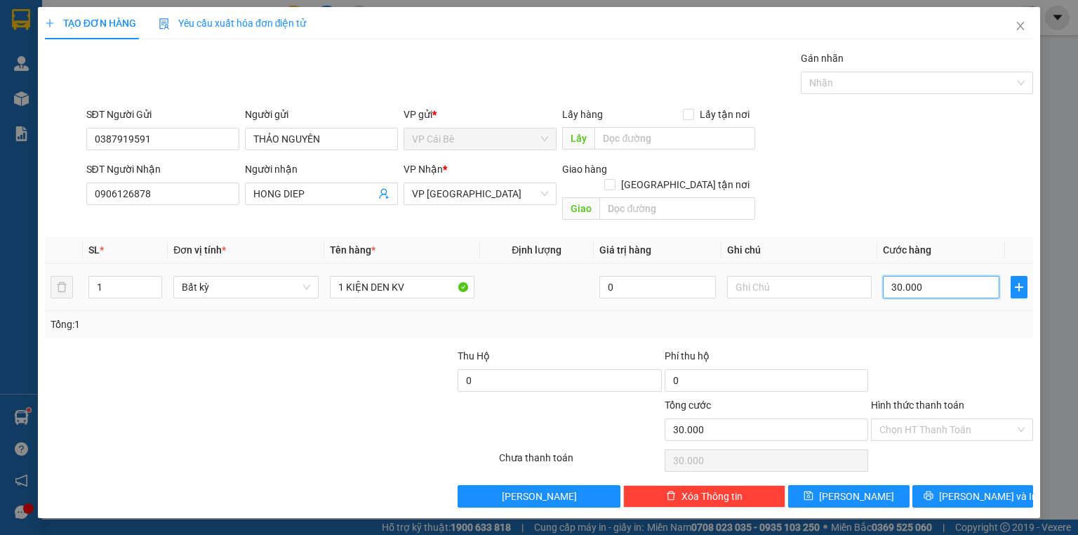
click at [940, 276] on input "30.000" at bounding box center [941, 287] width 116 height 22
type input "5"
type input "50"
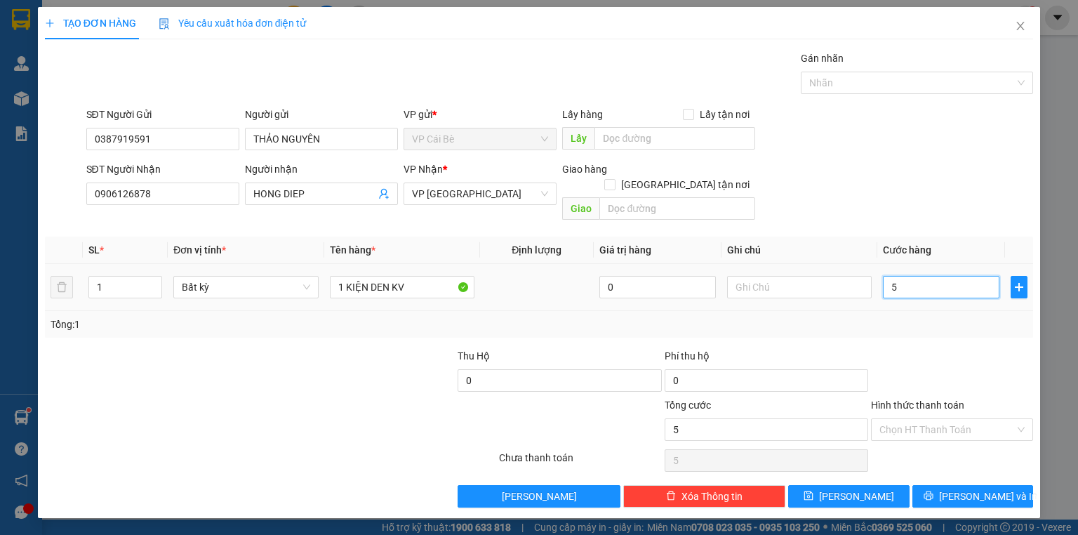
type input "50"
type input "50.000"
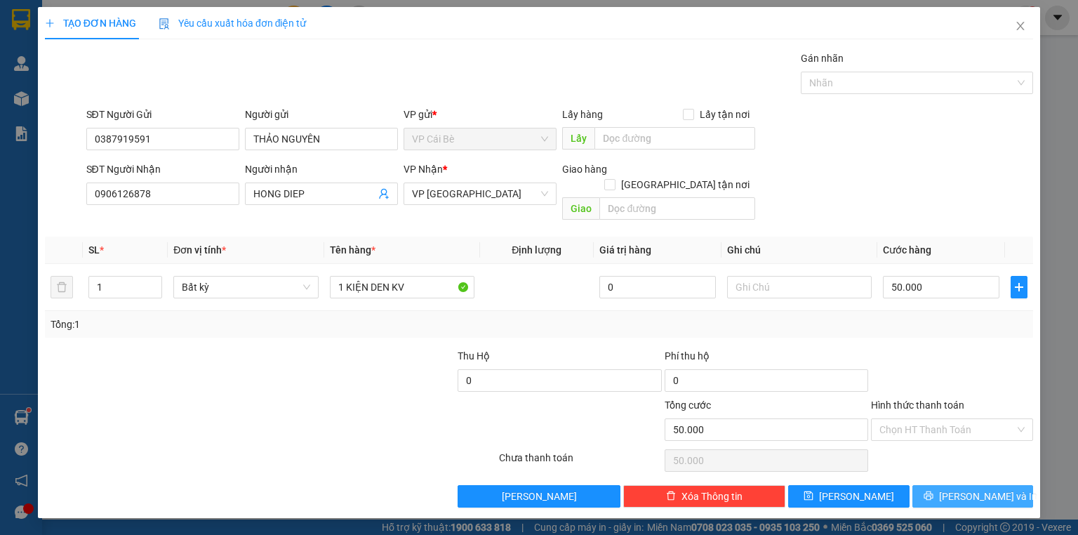
click at [962, 488] on span "[PERSON_NAME] và In" at bounding box center [988, 495] width 98 height 15
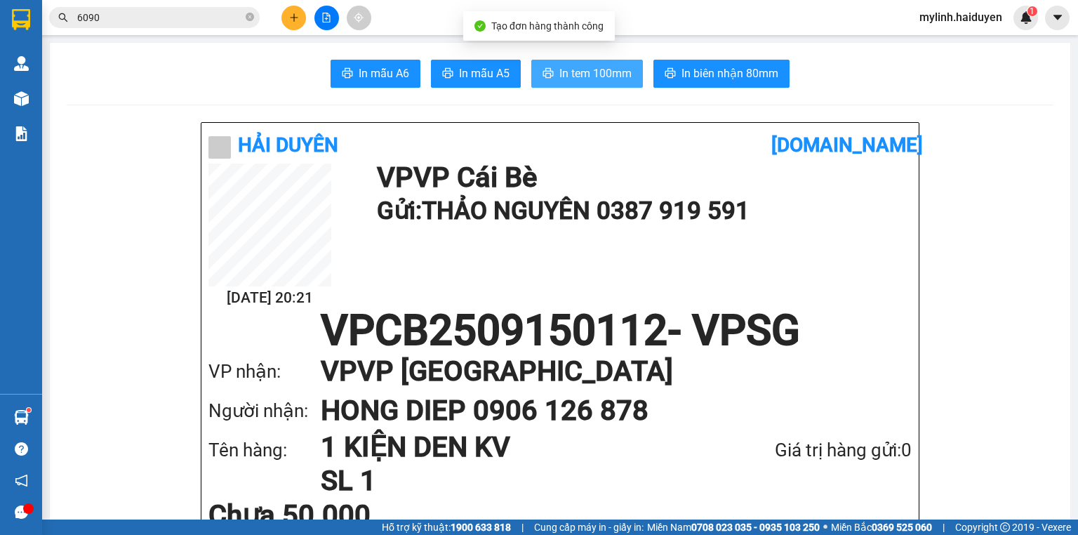
click at [588, 74] on span "In tem 100mm" at bounding box center [595, 74] width 72 height 18
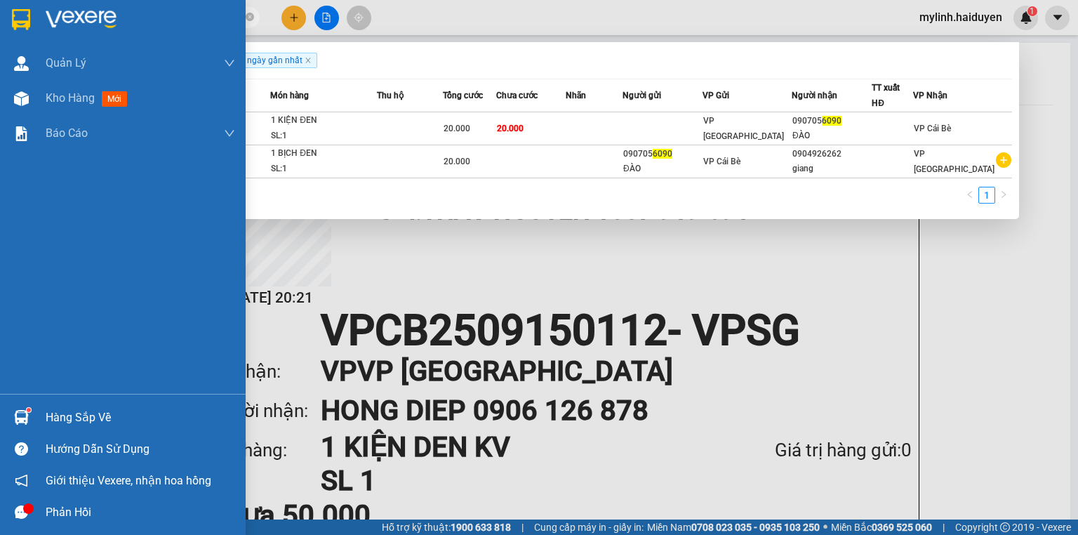
drag, startPoint x: 109, startPoint y: 18, endPoint x: 11, endPoint y: 41, distance: 100.4
click at [11, 41] on section "Kết quả tìm kiếm ( 2 ) Bộ lọc Gửi 3 ngày gần nhất Mã ĐH Trạng thái Món hàng Thu…" at bounding box center [539, 267] width 1078 height 535
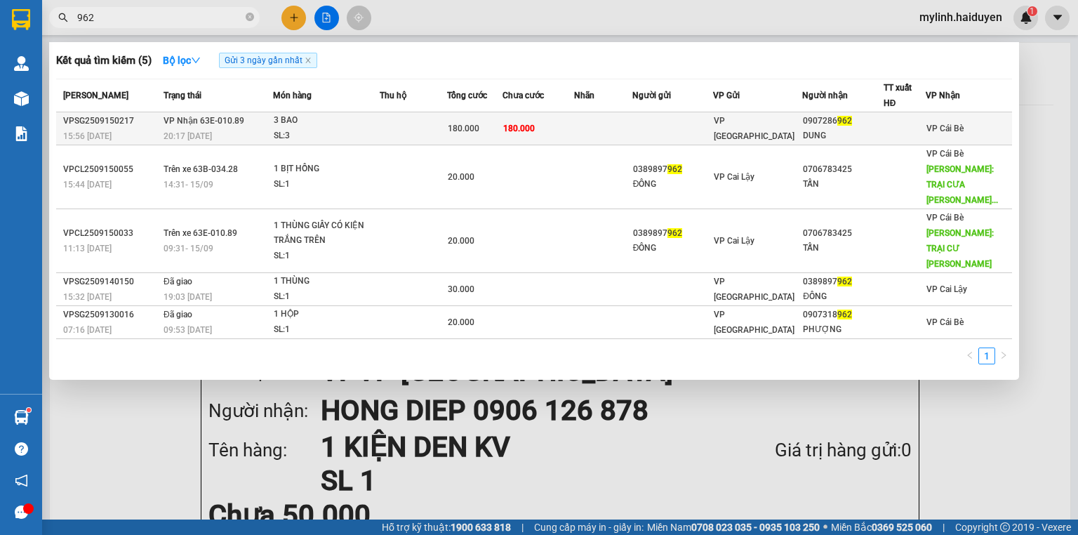
type input "962"
click at [632, 127] on td at bounding box center [603, 128] width 58 height 33
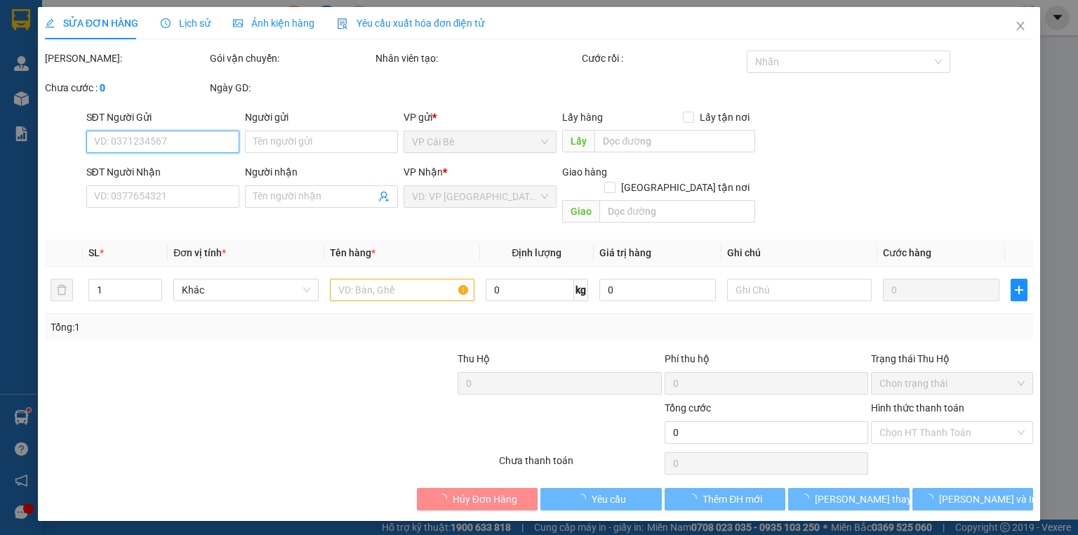
type input "0907286962"
type input "DUNG"
type input "180.000"
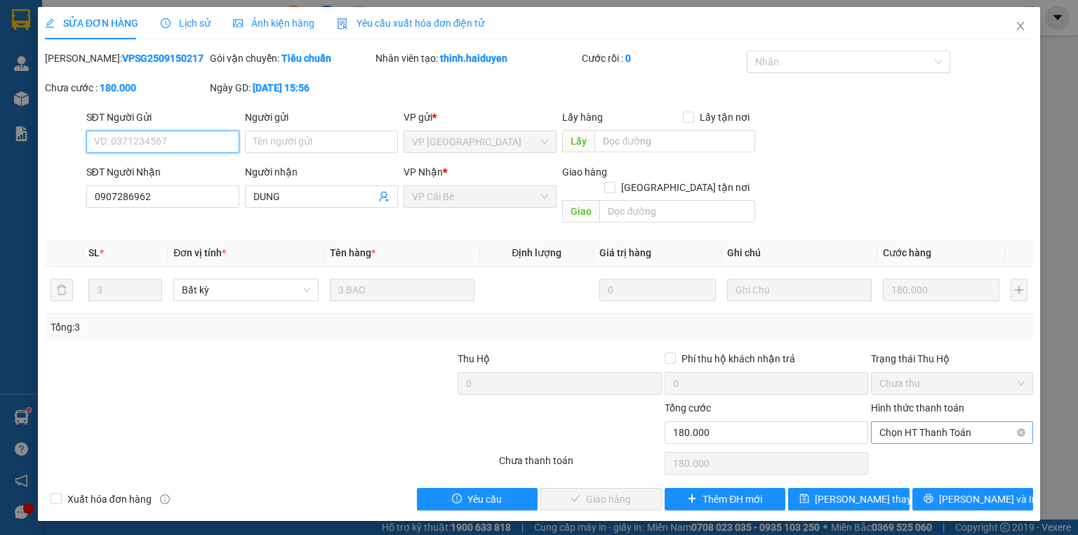
click at [932, 422] on span "Chọn HT Thanh Toán" at bounding box center [951, 432] width 145 height 21
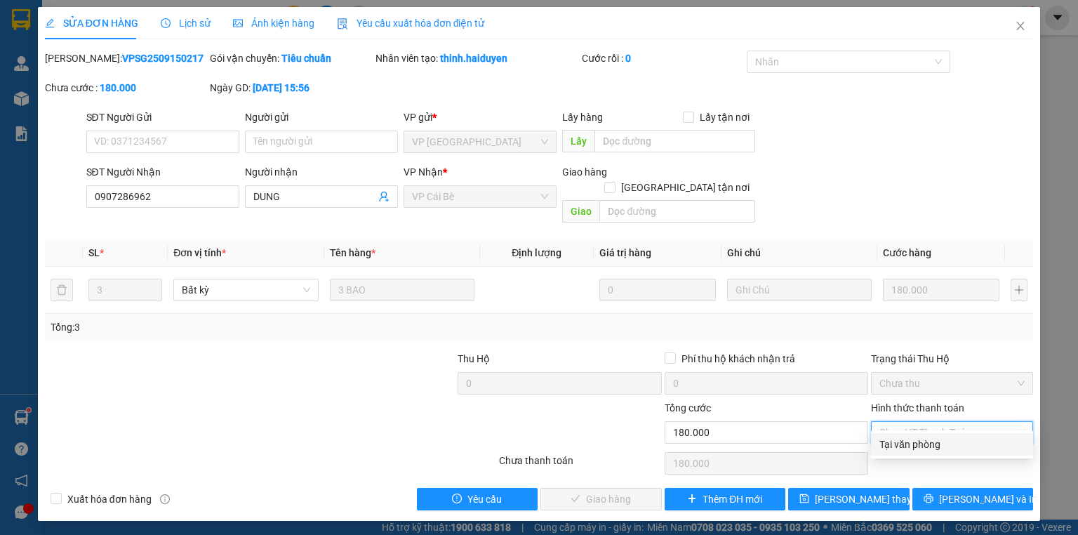
drag, startPoint x: 925, startPoint y: 443, endPoint x: 789, endPoint y: 469, distance: 137.9
click at [923, 443] on div "Tại văn phòng" at bounding box center [951, 443] width 145 height 15
type input "0"
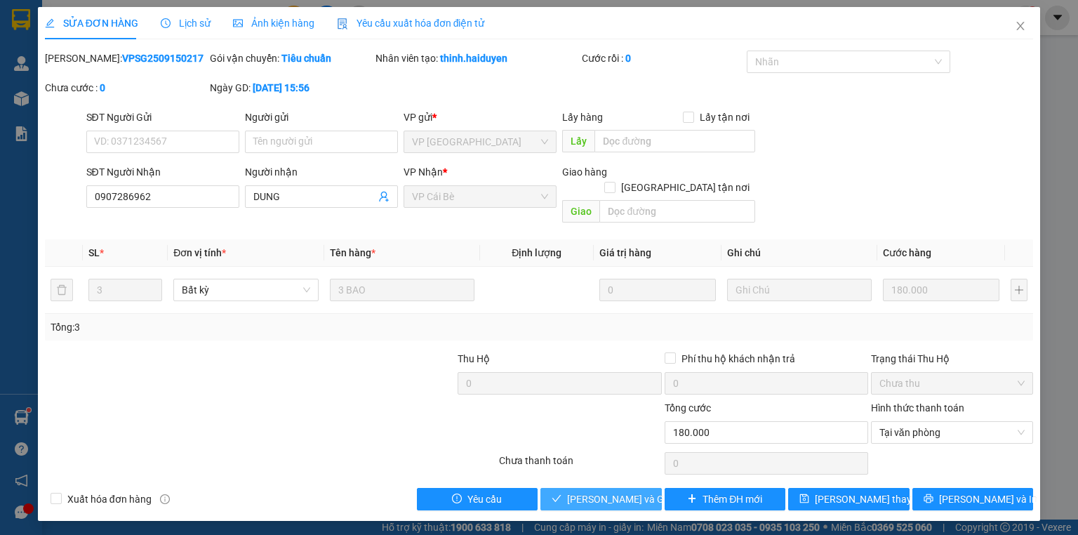
click at [620, 491] on span "[PERSON_NAME] và Giao hàng" at bounding box center [634, 498] width 135 height 15
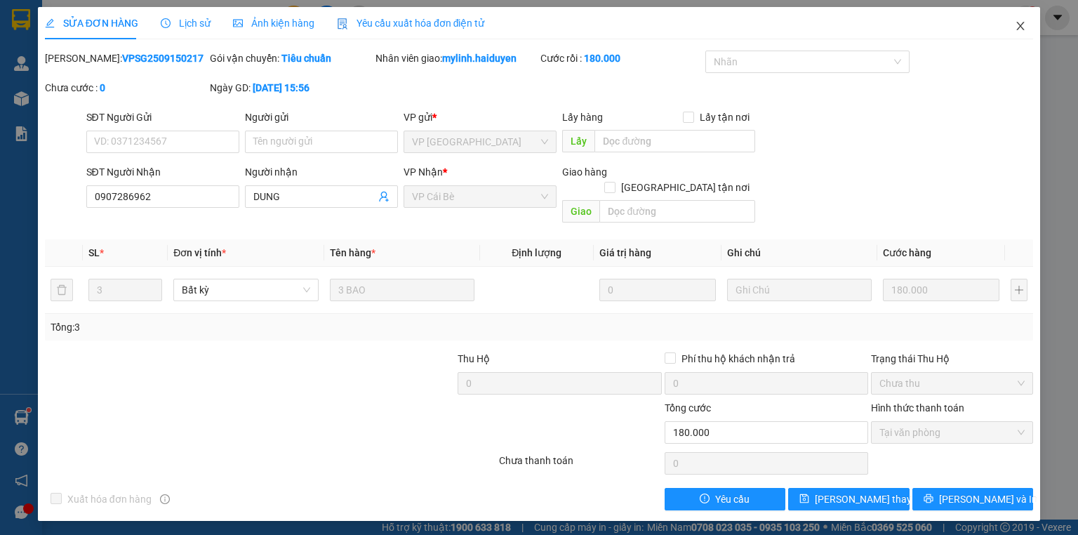
drag, startPoint x: 1022, startPoint y: 25, endPoint x: 998, endPoint y: 26, distance: 23.9
click at [1022, 25] on icon "close" at bounding box center [1020, 25] width 11 height 11
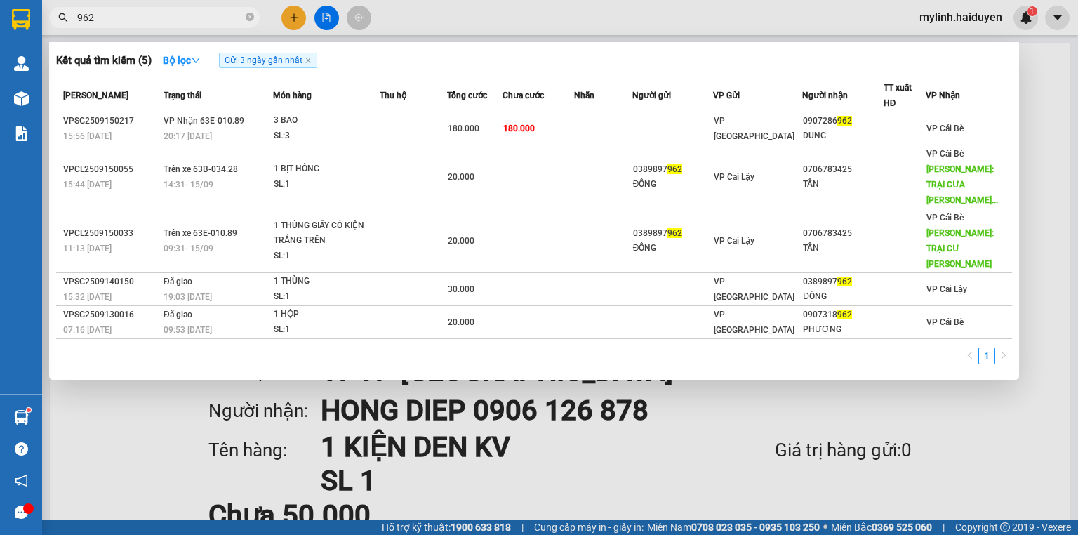
drag, startPoint x: 98, startPoint y: 15, endPoint x: 0, endPoint y: 43, distance: 101.3
click at [0, 43] on section "Kết quả tìm kiếm ( 5 ) Bộ lọc Gửi 3 ngày gần nhất Mã ĐH Trạng thái Món hàng Thu…" at bounding box center [539, 267] width 1078 height 535
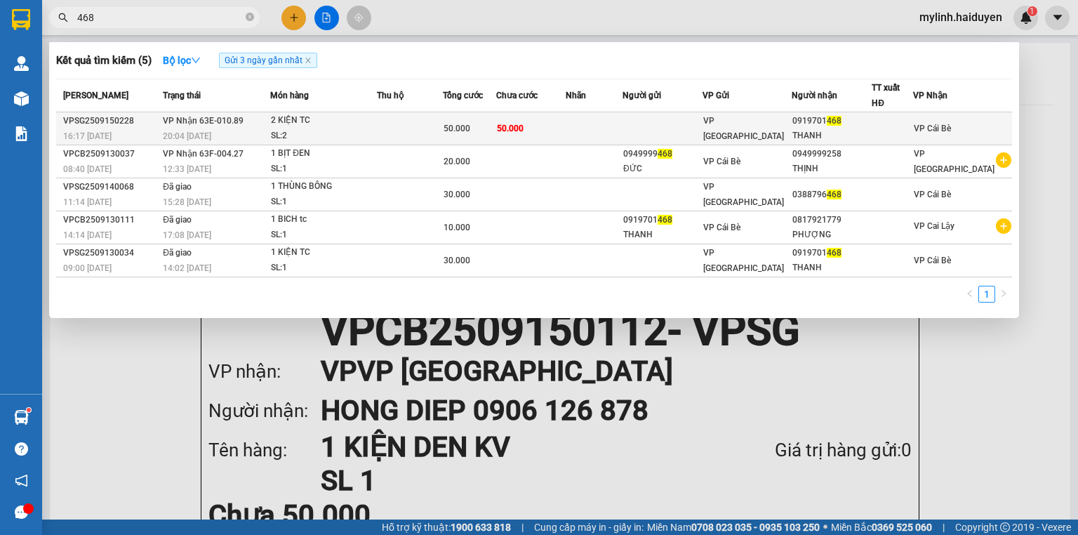
type input "468"
click at [593, 114] on td at bounding box center [594, 128] width 57 height 33
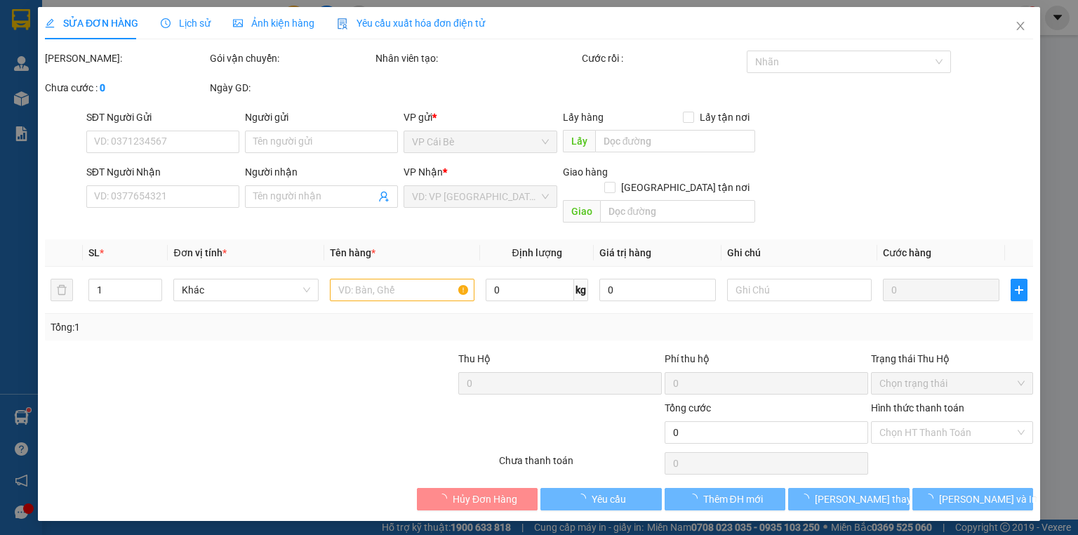
type input "0919701468"
type input "THANH"
type input "50.000"
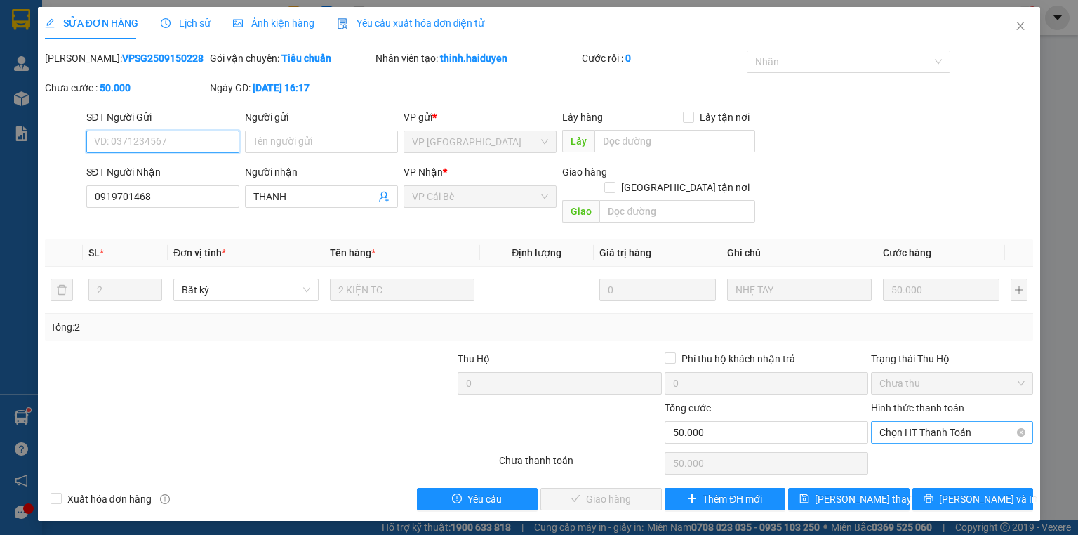
click at [927, 422] on span "Chọn HT Thanh Toán" at bounding box center [951, 432] width 145 height 21
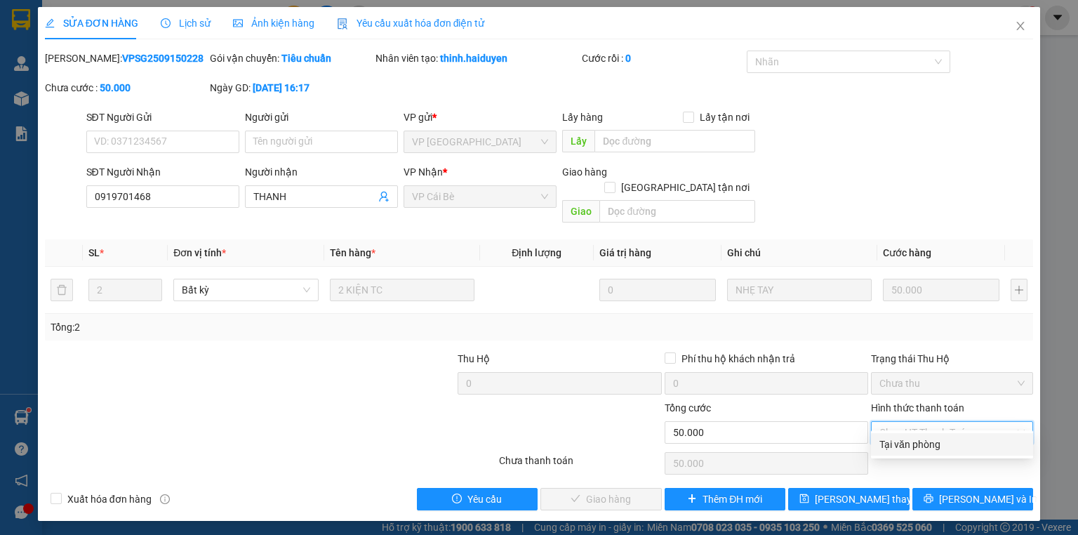
click at [919, 451] on div "Tại văn phòng" at bounding box center [951, 443] width 145 height 15
type input "0"
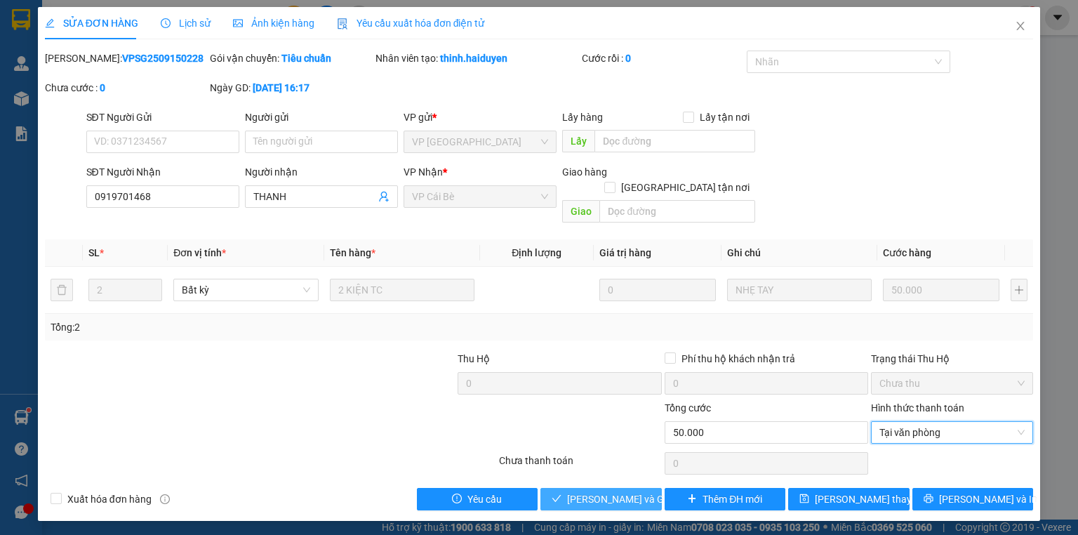
click at [639, 491] on span "[PERSON_NAME] và Giao hàng" at bounding box center [634, 498] width 135 height 15
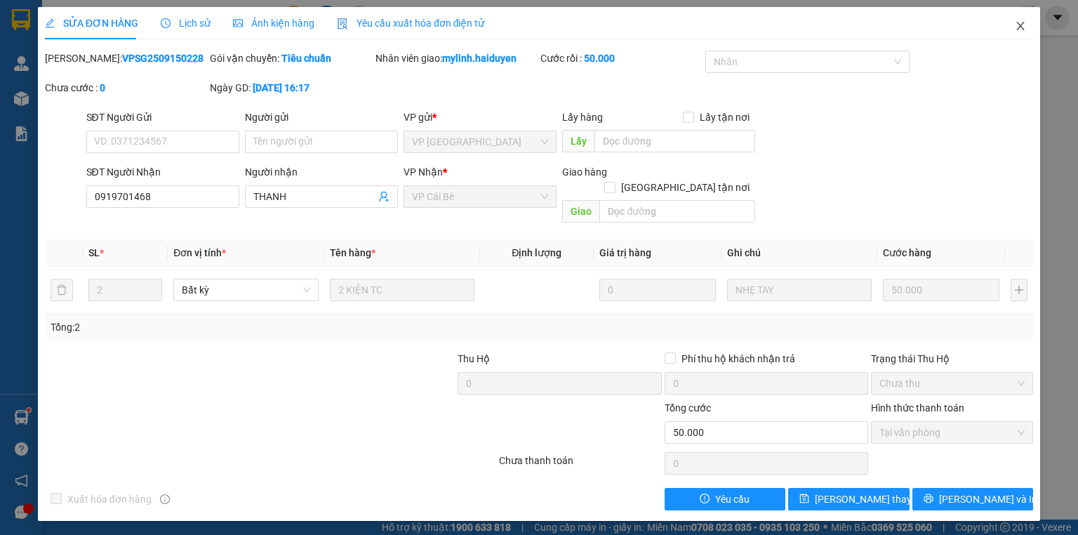
click at [1013, 30] on span "Close" at bounding box center [1020, 26] width 39 height 39
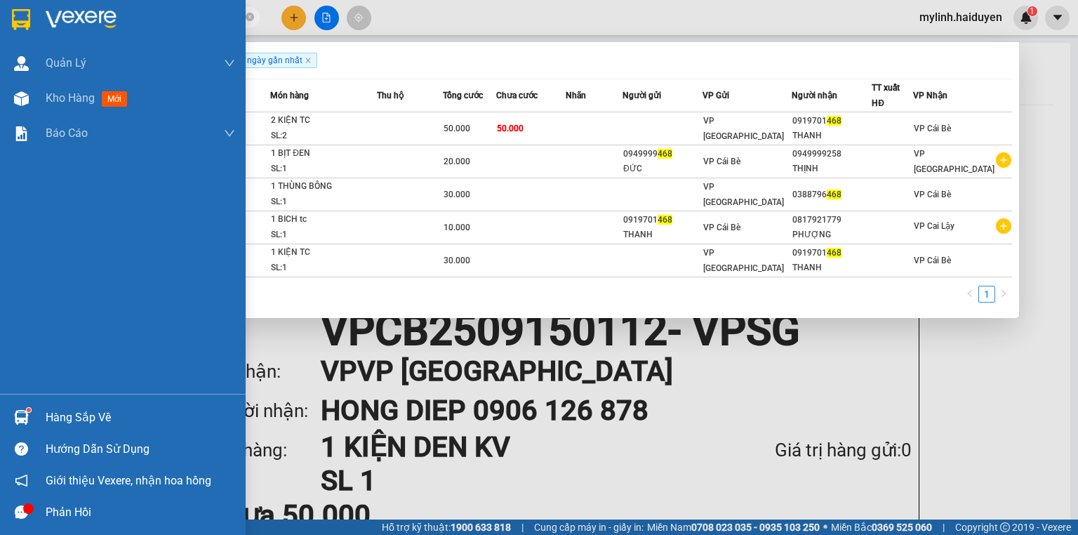
drag, startPoint x: 37, startPoint y: 17, endPoint x: 0, endPoint y: 26, distance: 38.3
click at [0, 26] on section "Kết quả tìm kiếm ( 5 ) Bộ lọc Gửi 3 ngày gần nhất Mã ĐH Trạng thái Món hàng Thu…" at bounding box center [539, 267] width 1078 height 535
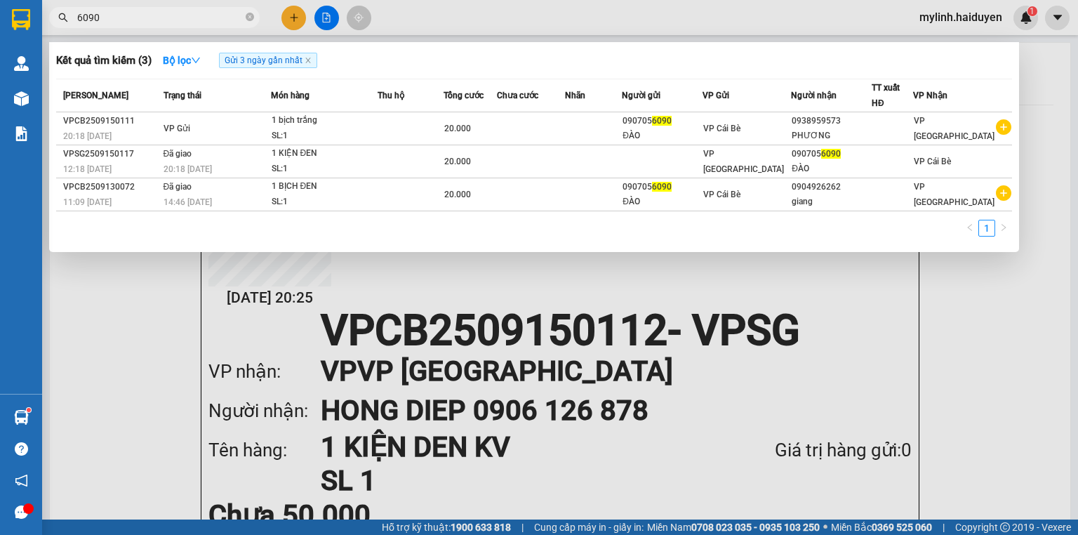
type input "6090"
click at [294, 17] on div at bounding box center [539, 267] width 1078 height 535
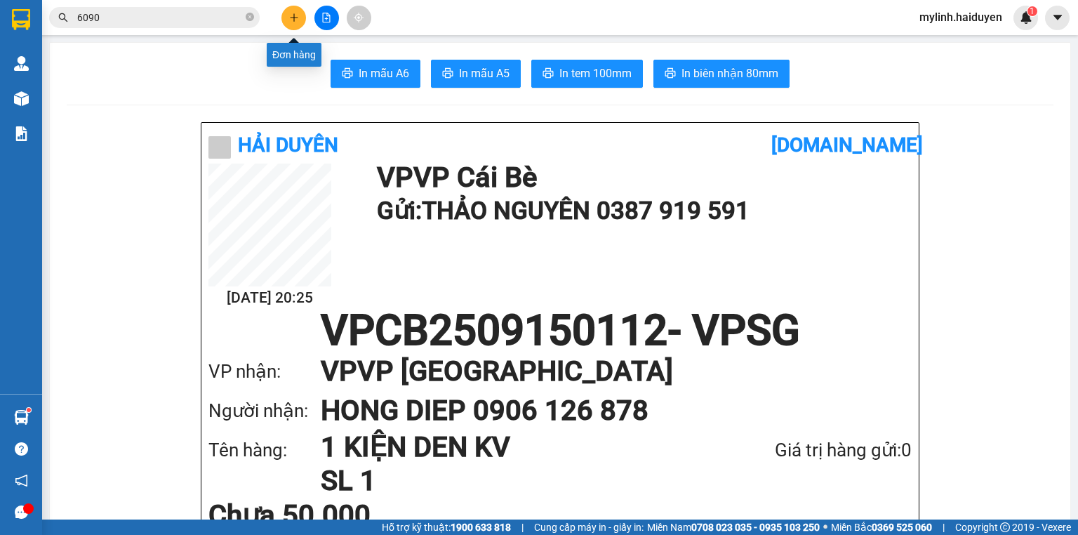
click at [295, 19] on icon "plus" at bounding box center [294, 18] width 10 height 10
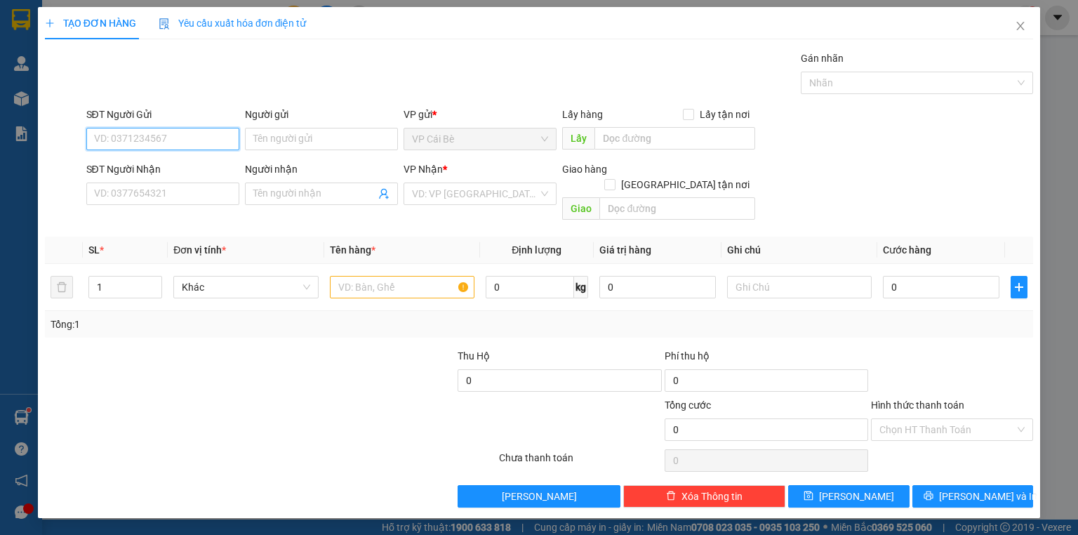
click at [213, 140] on input "SĐT Người Gửi" at bounding box center [162, 139] width 153 height 22
click at [176, 160] on div "0365453829 - BÍCH" at bounding box center [163, 166] width 136 height 15
type input "0365453829"
type input "BÍCH"
type input "0909237527"
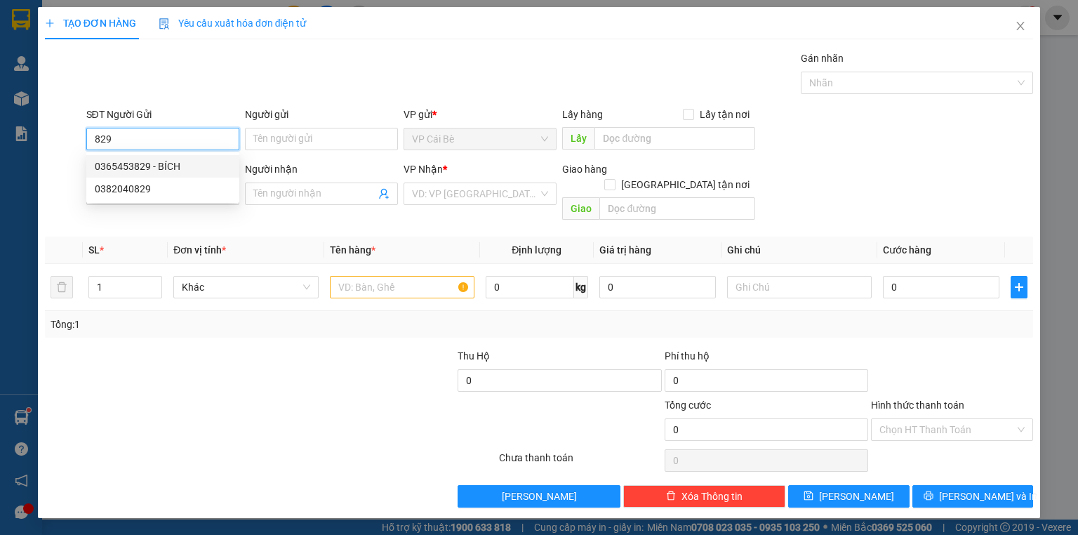
type input "ĐOÀN 1,2/KG"
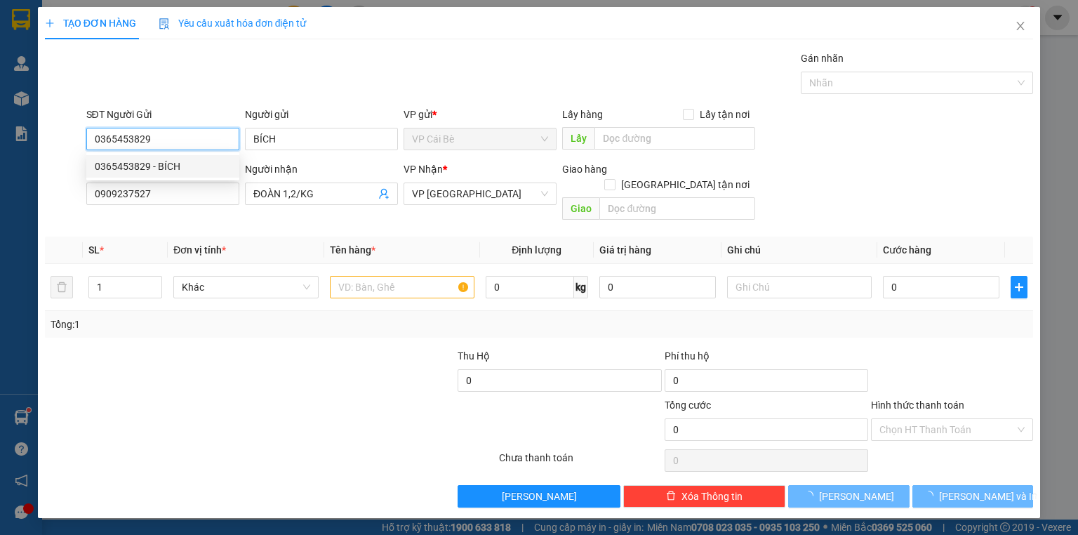
type input "30.000"
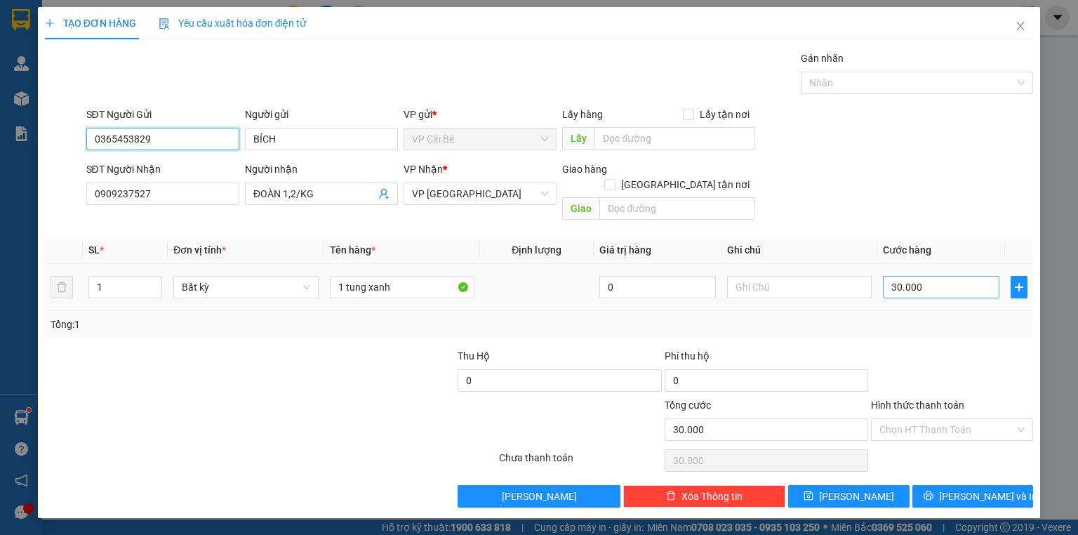
type input "0365453829"
type input "4"
type input "40"
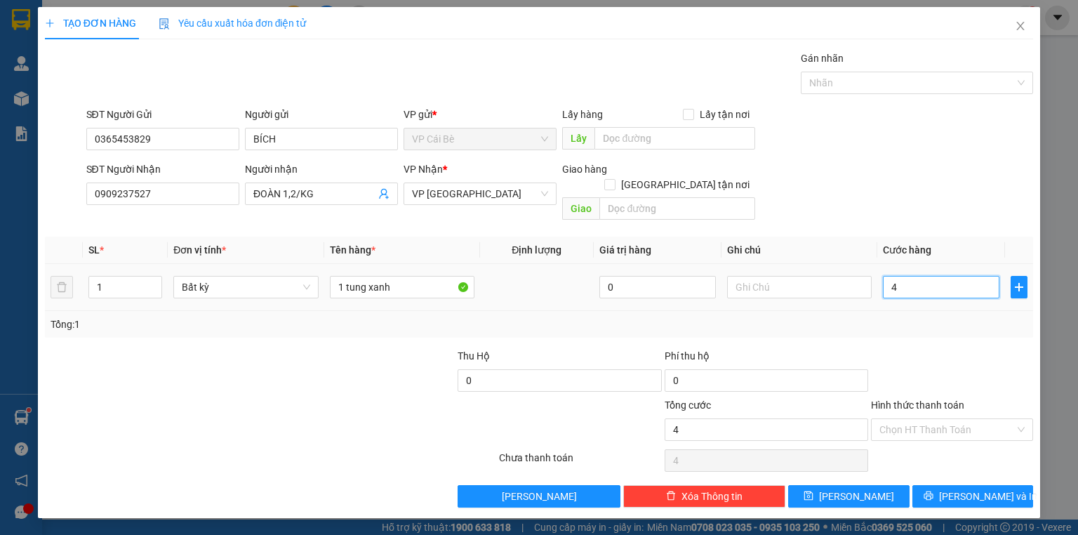
type input "40"
type input "40.000"
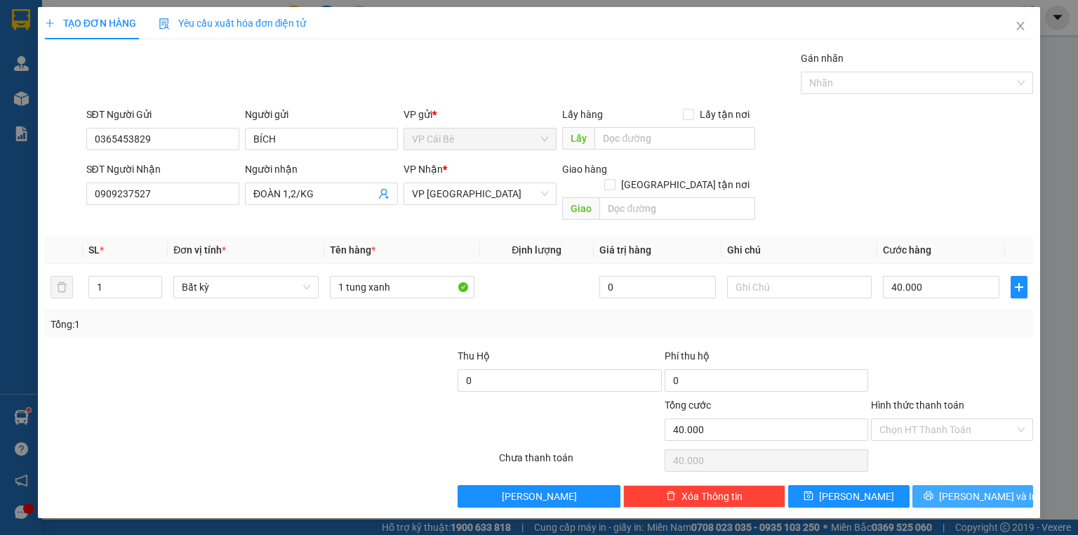
click at [933, 490] on icon "printer" at bounding box center [928, 495] width 10 height 10
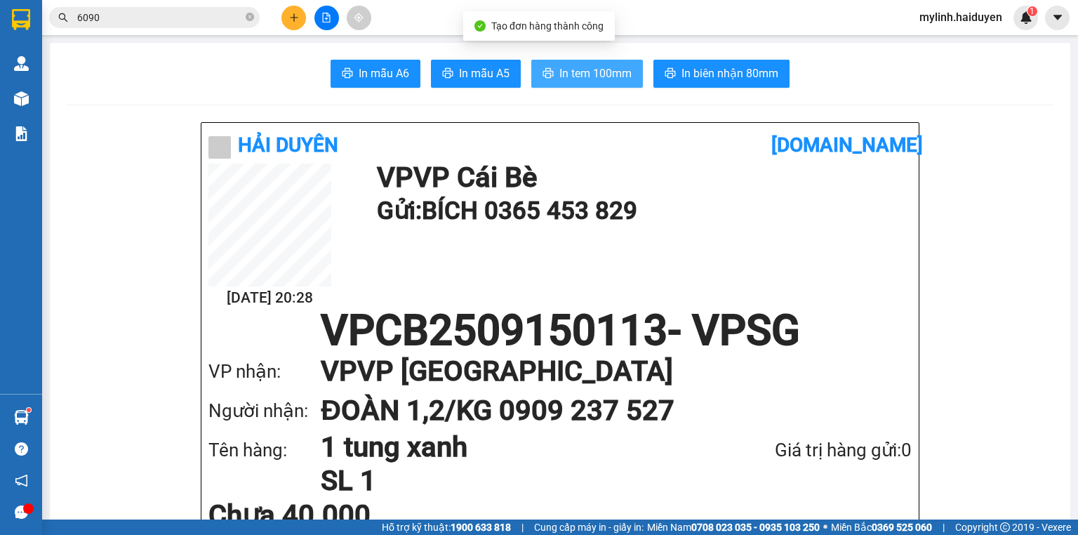
click at [588, 76] on span "In tem 100mm" at bounding box center [595, 74] width 72 height 18
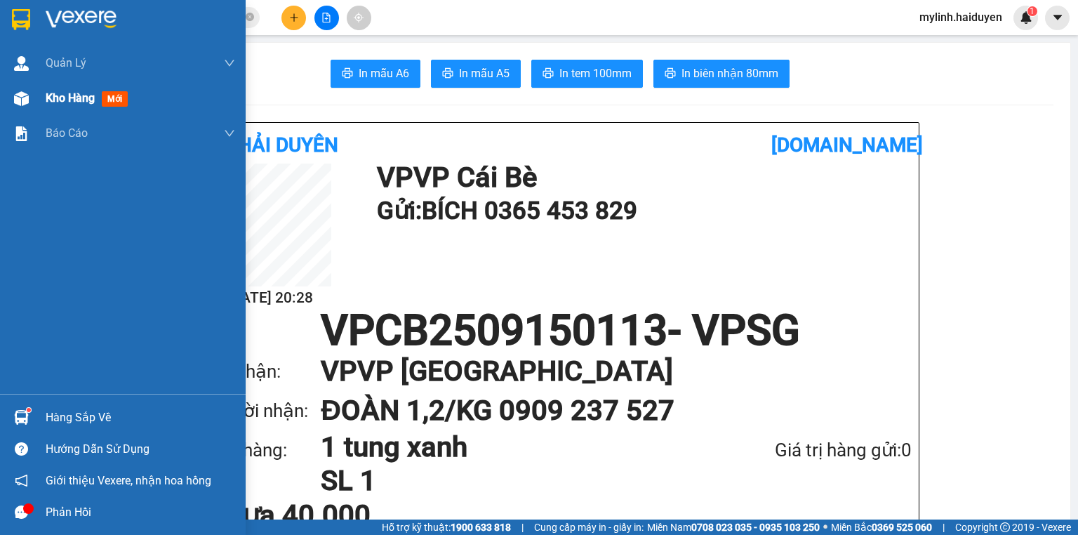
click at [22, 90] on div at bounding box center [21, 98] width 25 height 25
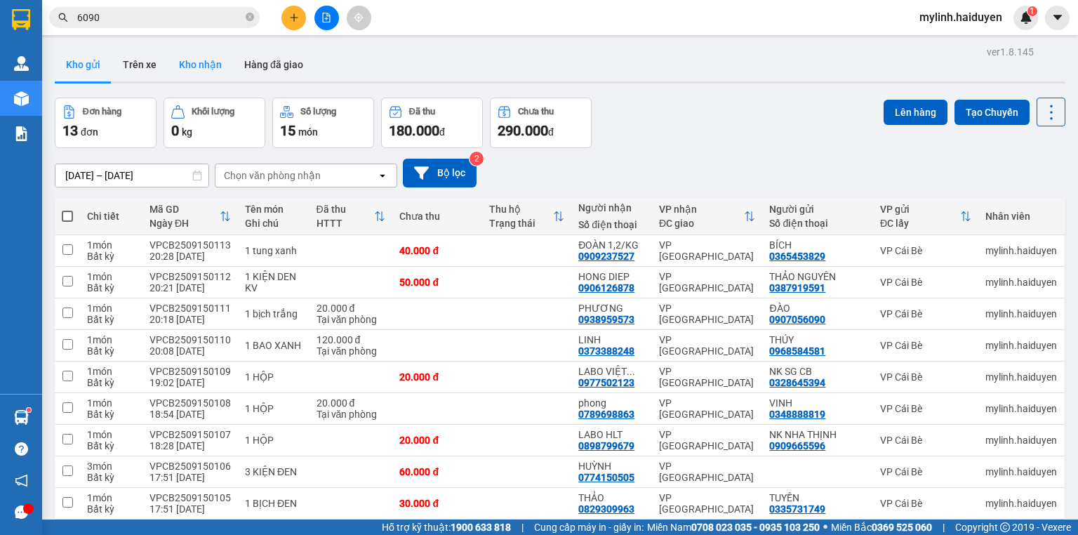
click at [199, 67] on button "Kho nhận" at bounding box center [200, 65] width 65 height 34
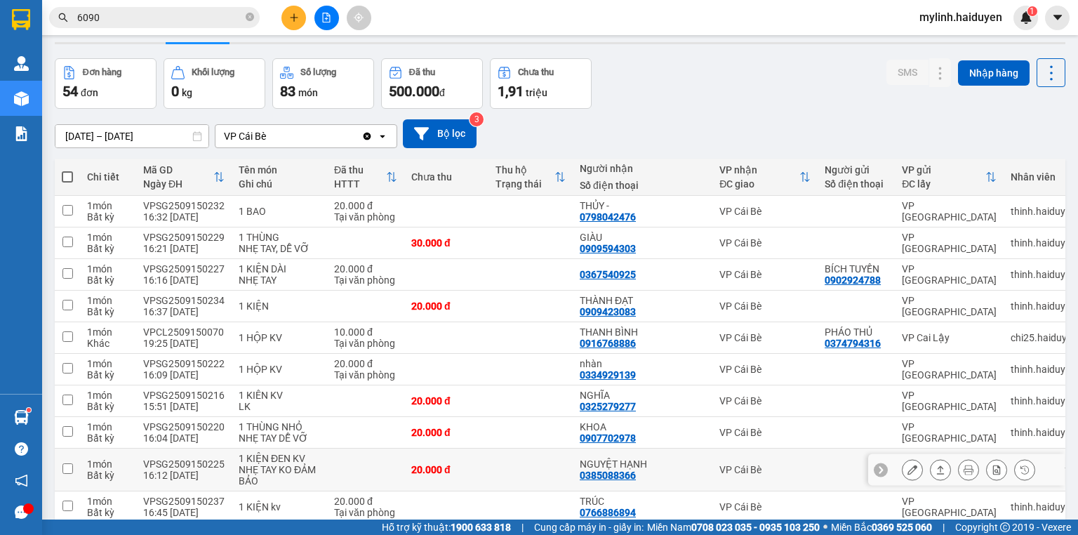
scroll to position [32, 0]
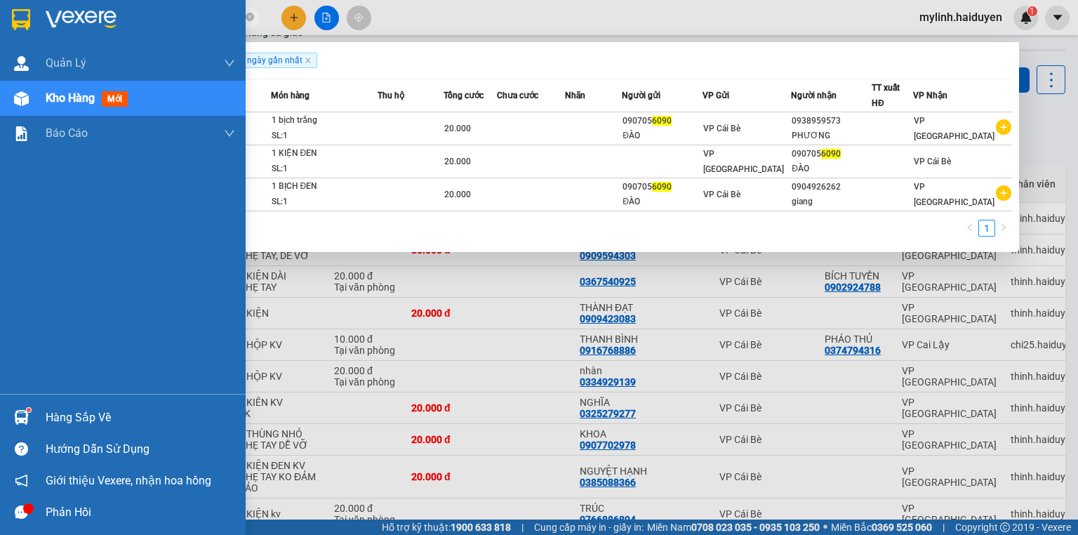
drag, startPoint x: 98, startPoint y: 18, endPoint x: 27, endPoint y: 27, distance: 71.4
click at [27, 27] on section "Kết quả tìm kiếm ( 3 ) Bộ lọc Gửi 3 ngày gần nhất Mã ĐH Trạng thái Món hàng Thu…" at bounding box center [539, 267] width 1078 height 535
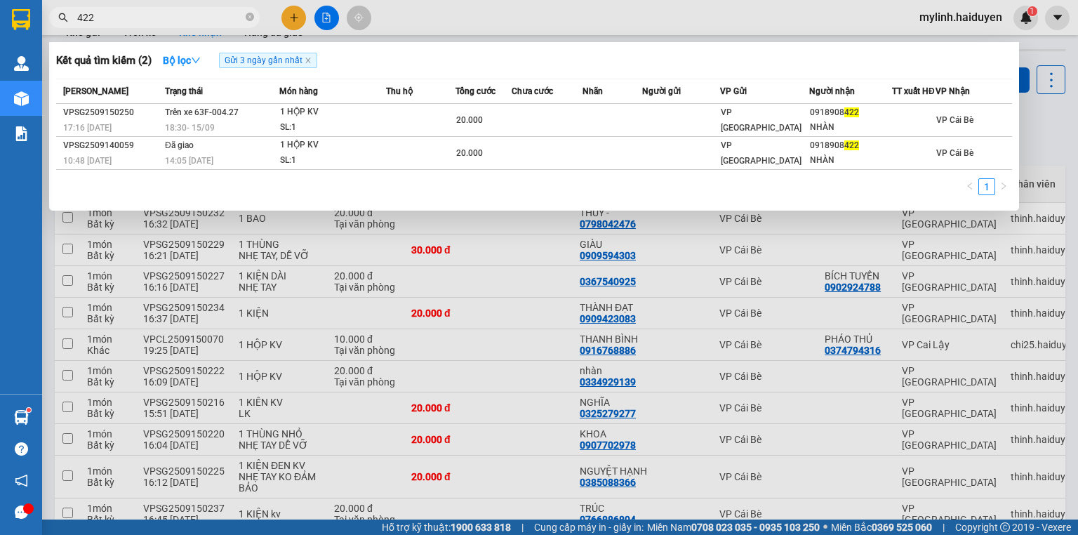
type input "422"
drag, startPoint x: 286, startPoint y: 18, endPoint x: 292, endPoint y: 45, distance: 27.2
click at [286, 20] on div at bounding box center [539, 267] width 1078 height 535
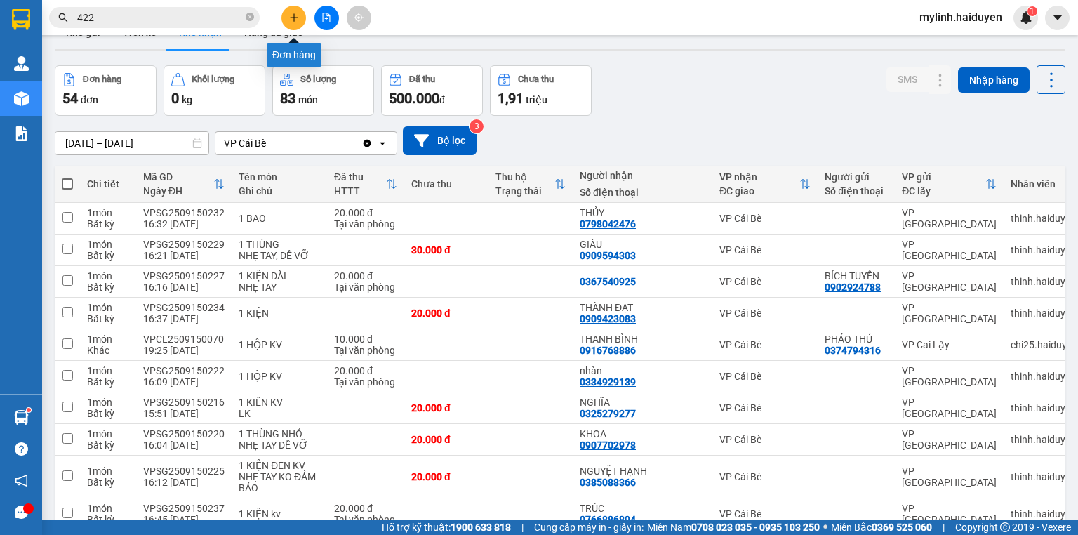
click at [295, 20] on icon "plus" at bounding box center [294, 18] width 10 height 10
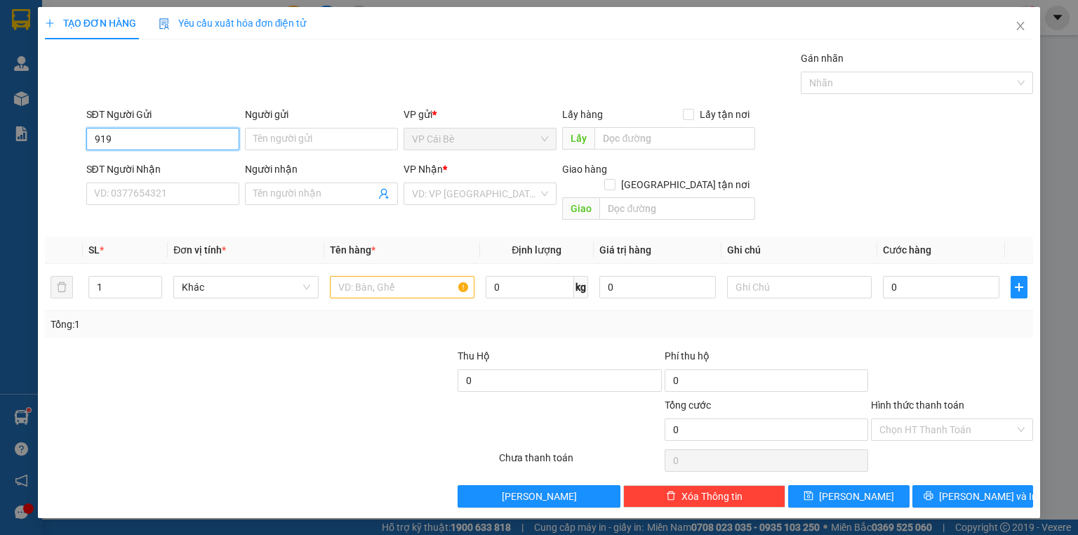
drag, startPoint x: 227, startPoint y: 141, endPoint x: 214, endPoint y: 126, distance: 19.9
click at [227, 141] on input "919" at bounding box center [162, 139] width 153 height 22
click at [222, 156] on div "0968634919 - BÉ" at bounding box center [162, 166] width 153 height 22
type input "0968634919"
type input "BÉ"
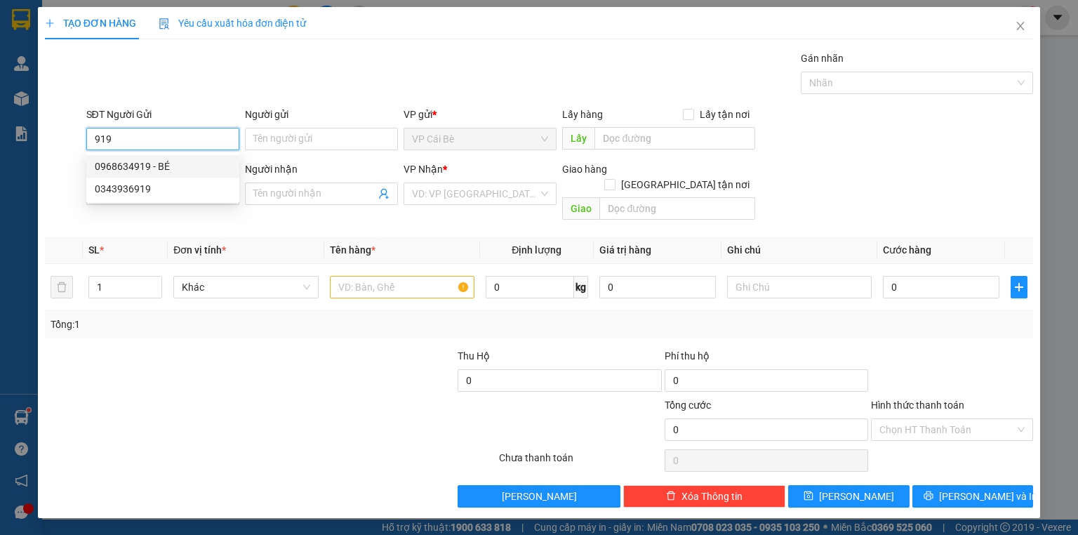
type input "0909237527"
type input "ĐOÀN 1,2/KG"
type input "60.000"
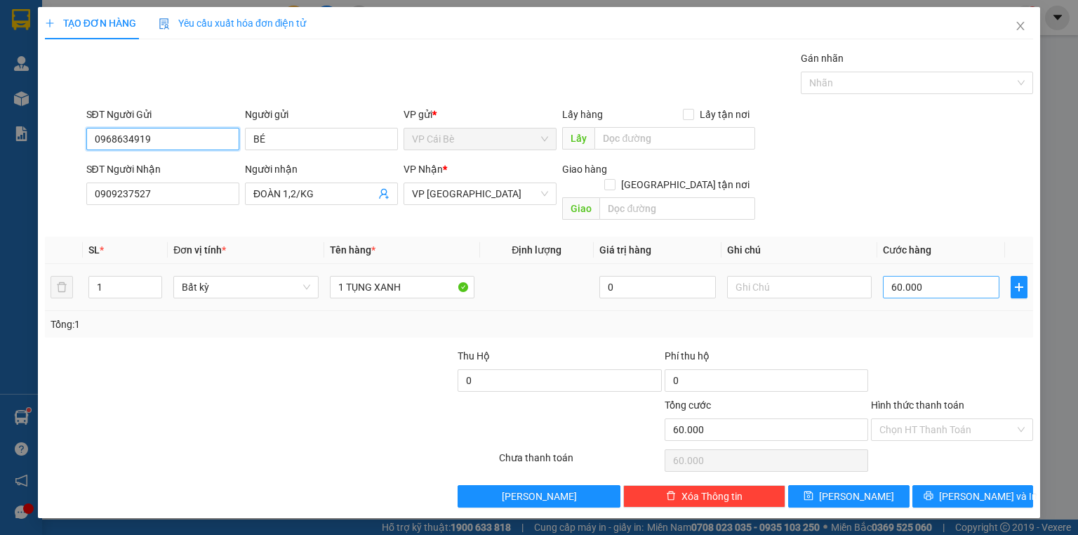
type input "0968634919"
click at [948, 276] on input "60.000" at bounding box center [941, 287] width 116 height 22
type input "7"
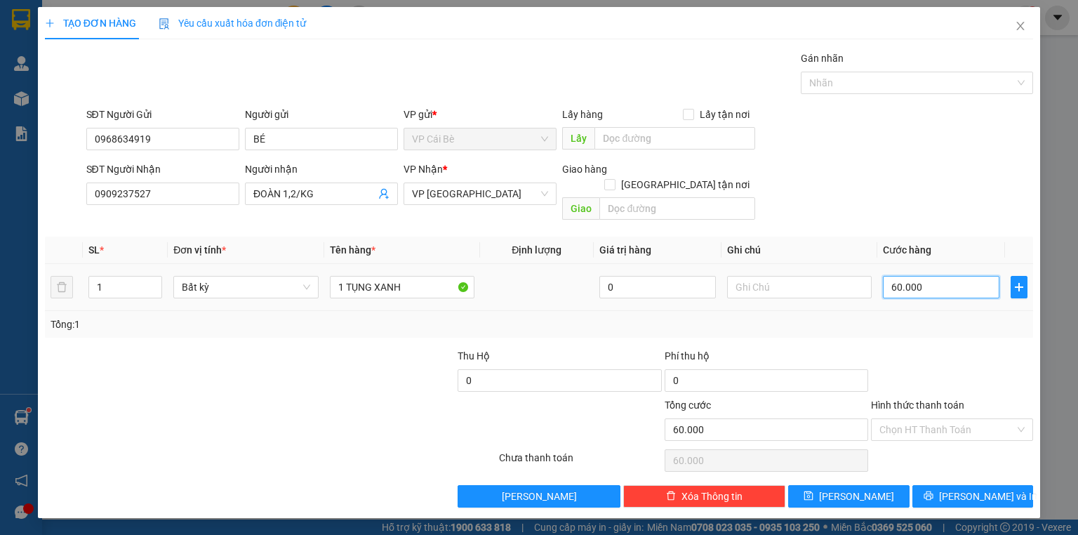
type input "7"
type input "70"
type input "70.000"
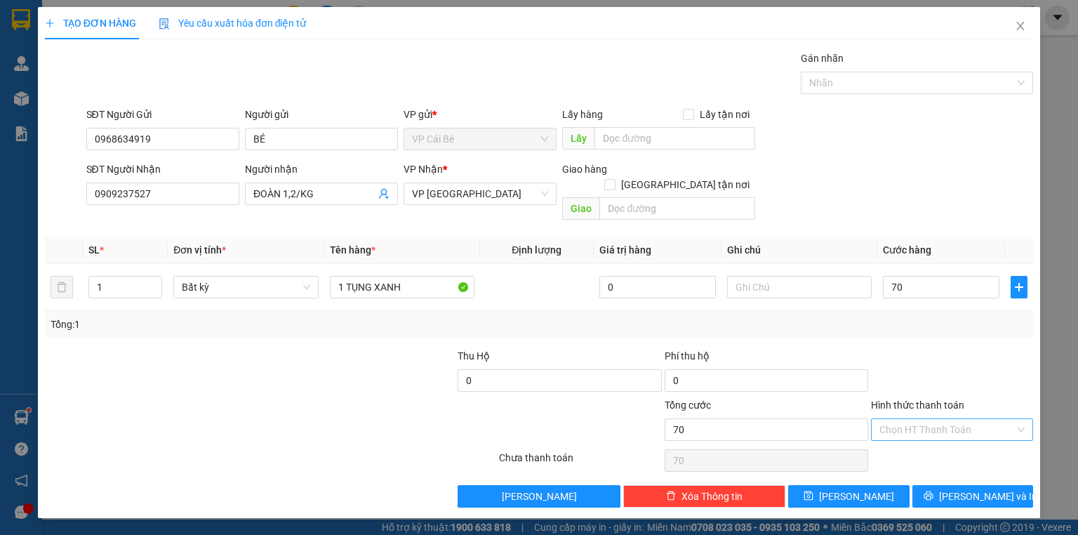
type input "70.000"
click at [977, 419] on input "Hình thức thanh toán" at bounding box center [946, 429] width 135 height 21
drag, startPoint x: 967, startPoint y: 438, endPoint x: 973, endPoint y: 454, distance: 17.3
click at [968, 440] on div "Tại văn phòng" at bounding box center [951, 440] width 145 height 15
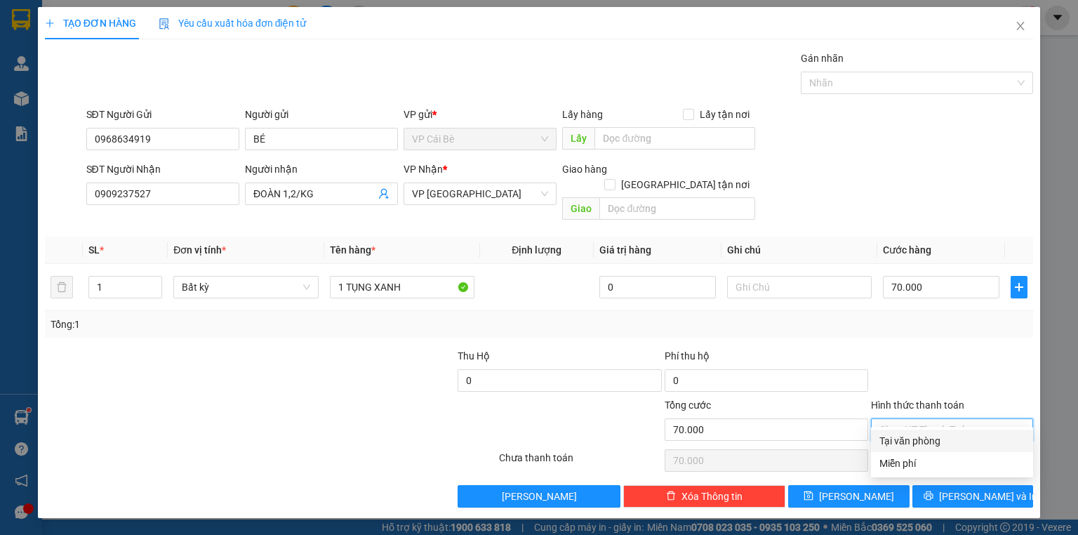
type input "0"
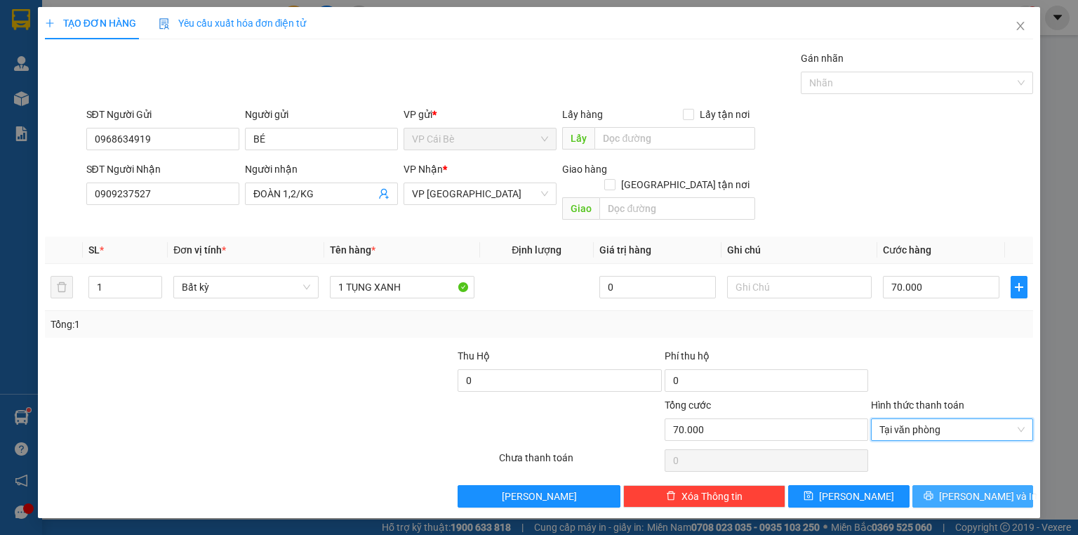
click at [982, 488] on span "[PERSON_NAME] và In" at bounding box center [988, 495] width 98 height 15
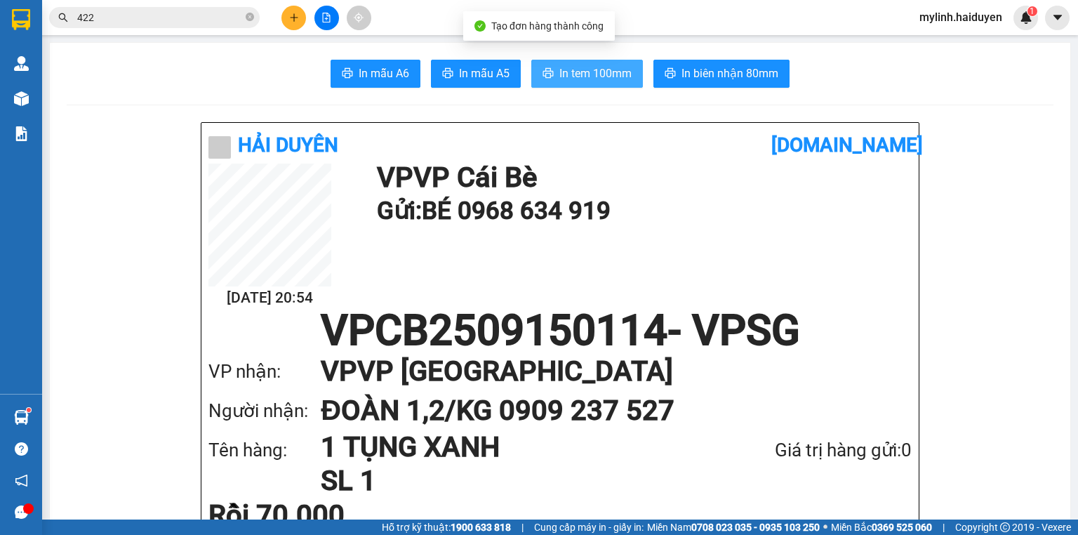
click at [585, 65] on span "In tem 100mm" at bounding box center [595, 74] width 72 height 18
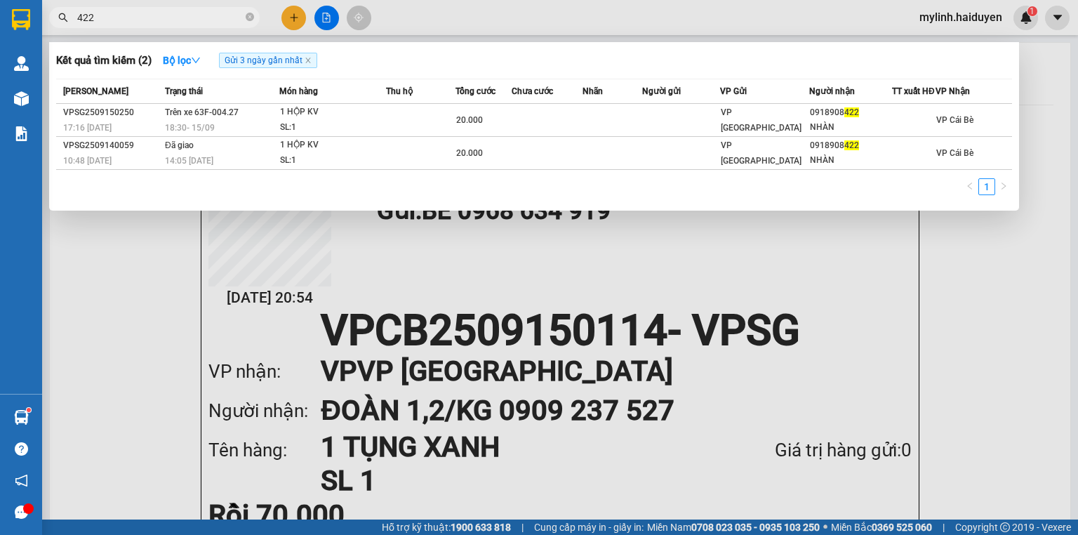
drag, startPoint x: 114, startPoint y: 19, endPoint x: 25, endPoint y: 52, distance: 95.7
click at [25, 52] on section "Kết quả tìm kiếm ( 2 ) Bộ lọc Gửi 3 ngày gần nhất Mã ĐH Trạng thái Món hàng Thu…" at bounding box center [539, 267] width 1078 height 535
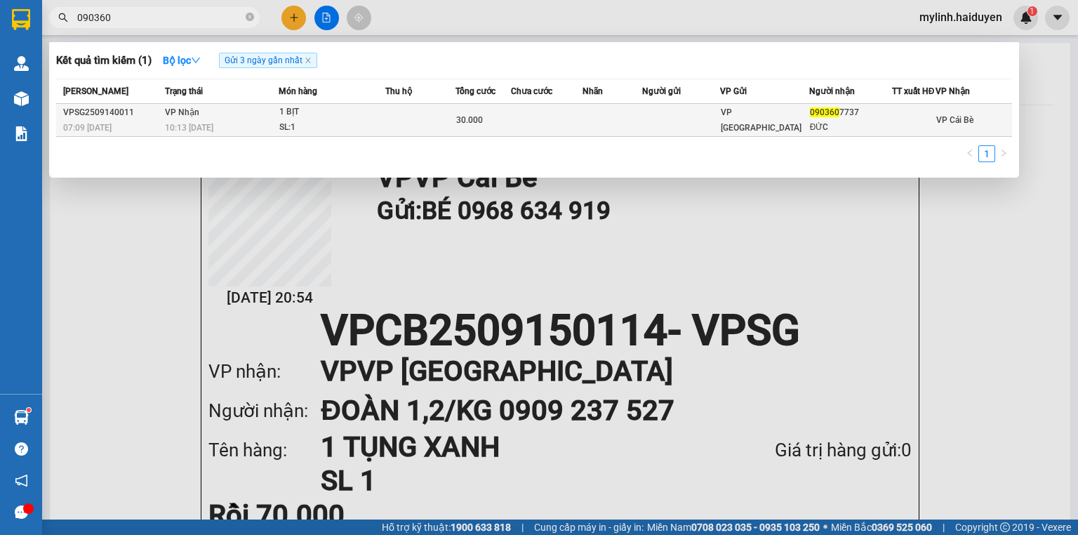
type input "090360"
click at [678, 128] on td at bounding box center [680, 120] width 77 height 33
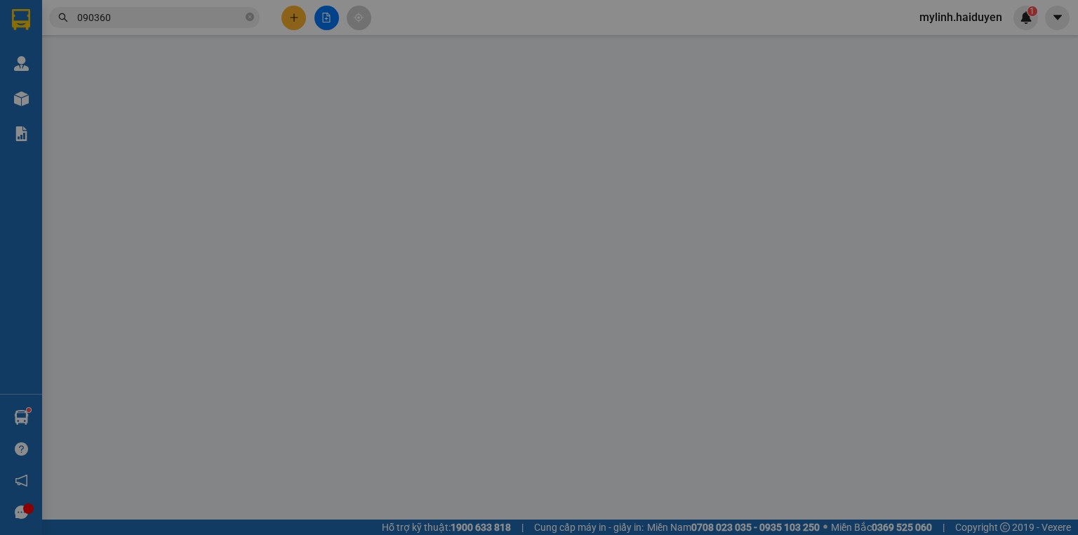
type input "0903607737"
type input "ĐỨC"
type input "30.000"
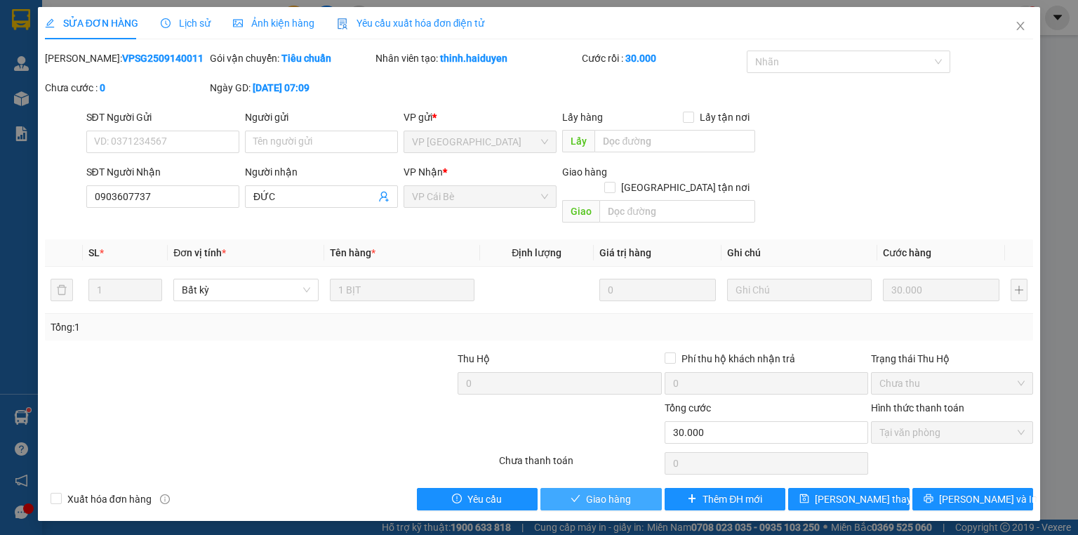
drag, startPoint x: 626, startPoint y: 486, endPoint x: 615, endPoint y: 493, distance: 12.6
click at [625, 491] on span "Giao hàng" at bounding box center [608, 498] width 45 height 15
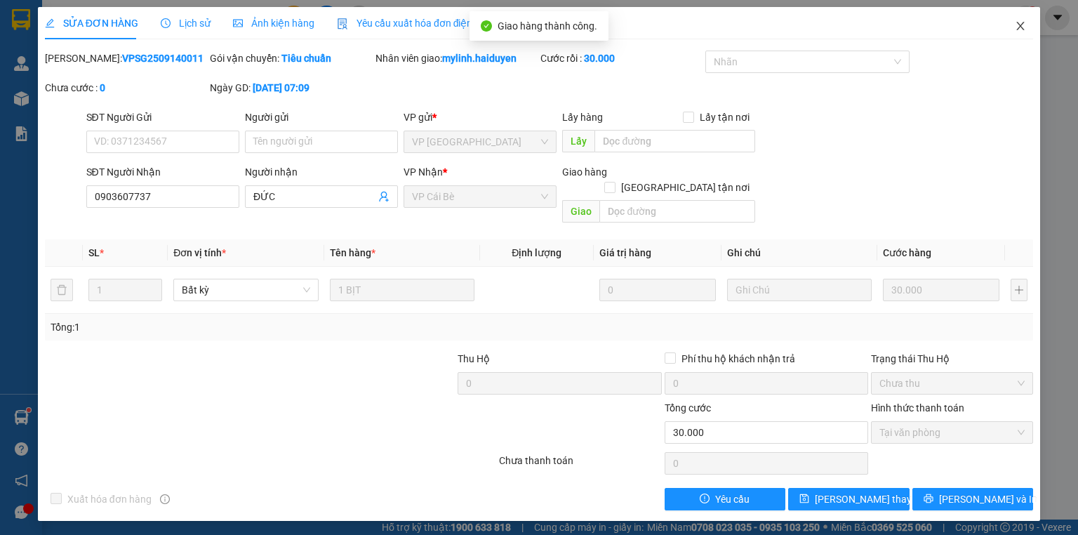
click at [1021, 29] on icon "close" at bounding box center [1020, 25] width 11 height 11
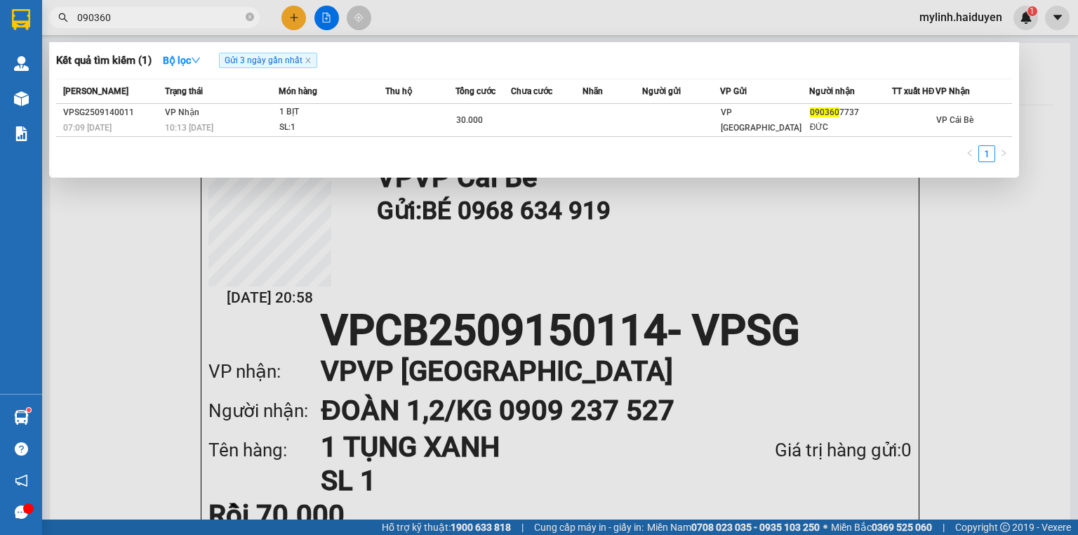
drag, startPoint x: 128, startPoint y: 20, endPoint x: 0, endPoint y: -6, distance: 130.9
click at [0, 0] on html "Kết quả tìm kiếm ( 1 ) Bộ lọc Gửi 3 ngày gần nhất Mã ĐH Trạng thái Món hàng Thu…" at bounding box center [539, 267] width 1078 height 535
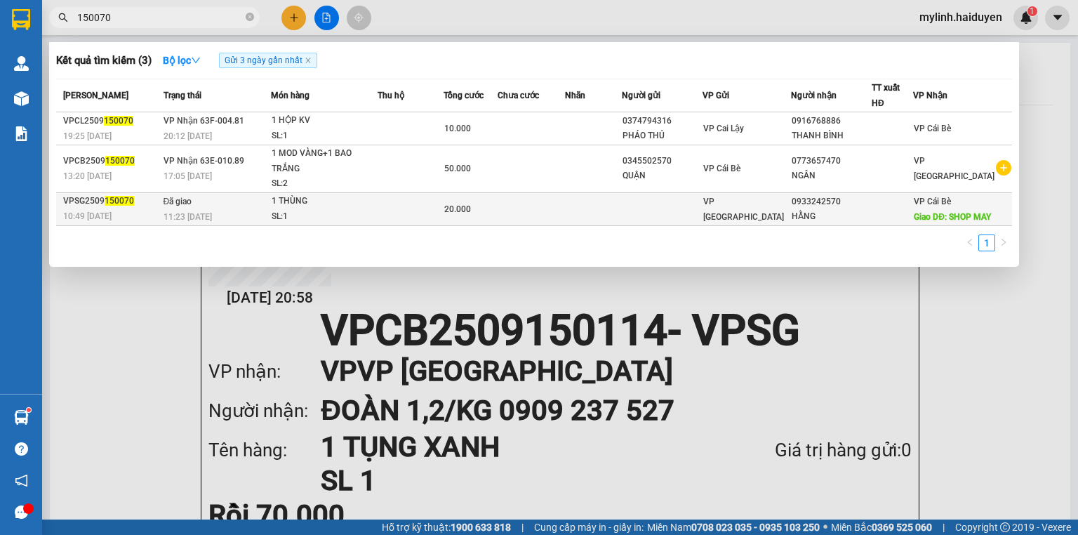
type input "150070"
click at [396, 209] on td at bounding box center [410, 208] width 66 height 33
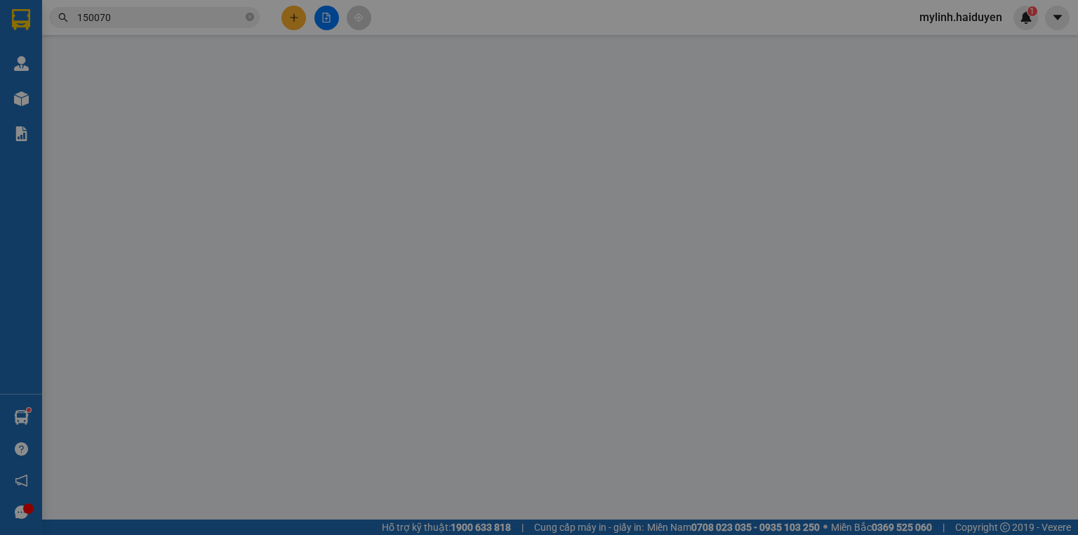
type input "0933242570"
type input "HẰNG"
type input "SHOP MAY"
type input "20.000"
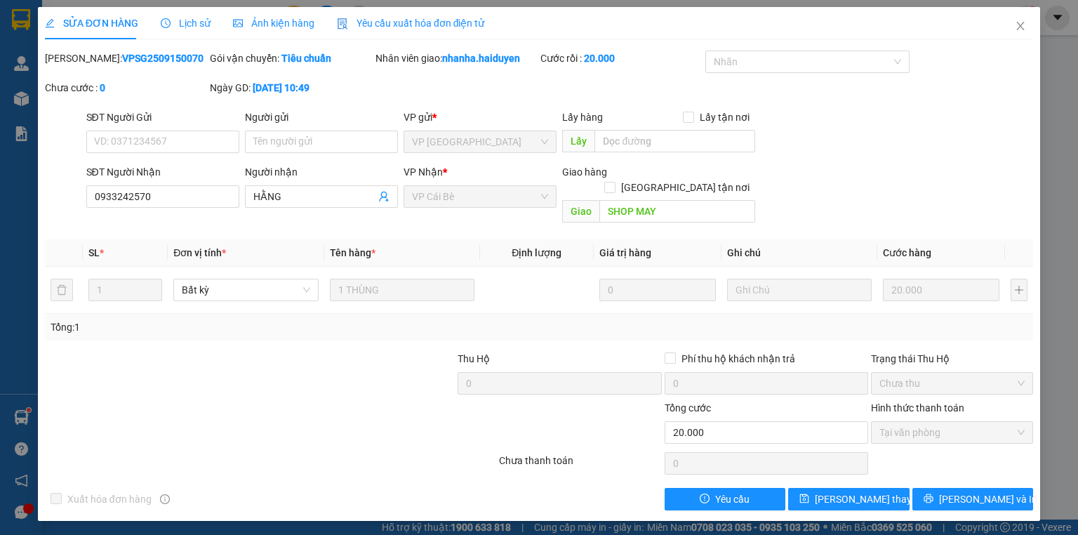
click at [199, 25] on span "Lịch sử" at bounding box center [186, 23] width 50 height 11
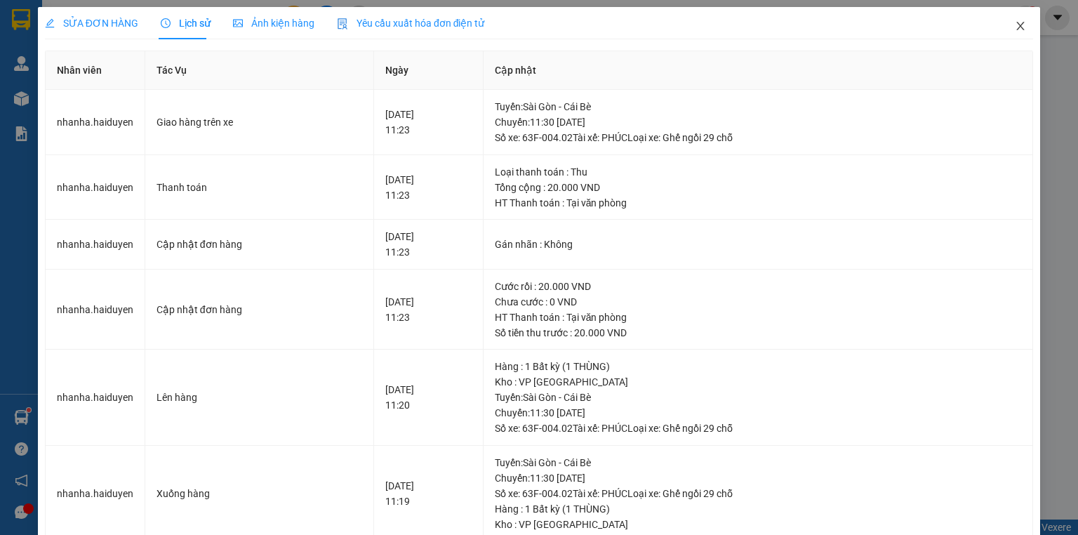
click at [1015, 26] on icon "close" at bounding box center [1020, 25] width 11 height 11
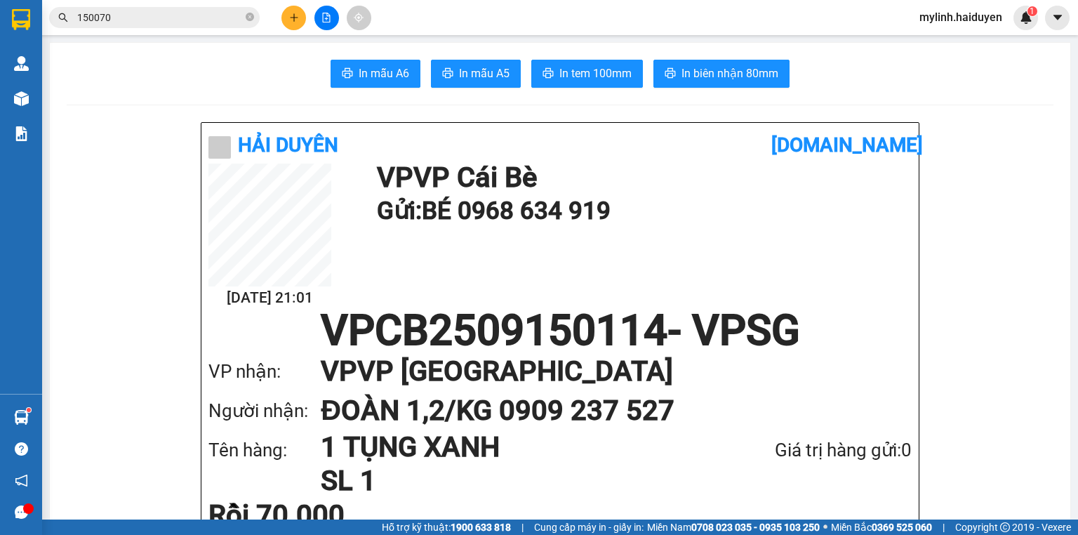
click at [152, 10] on input "150070" at bounding box center [160, 17] width 166 height 15
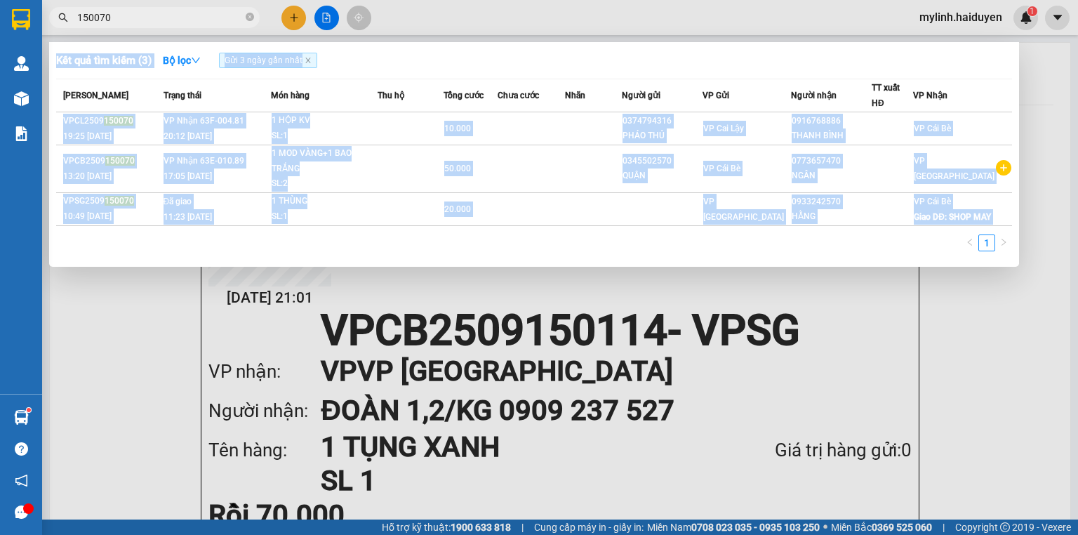
drag, startPoint x: 482, startPoint y: 248, endPoint x: 483, endPoint y: 239, distance: 9.1
click at [0, 18] on div "Kết quả tìm kiếm ( 3 ) Bộ lọc Gửi 3 ngày gần nhất Mã ĐH Trạng thái Món hàng Thu…" at bounding box center [0, 18] width 0 height 0
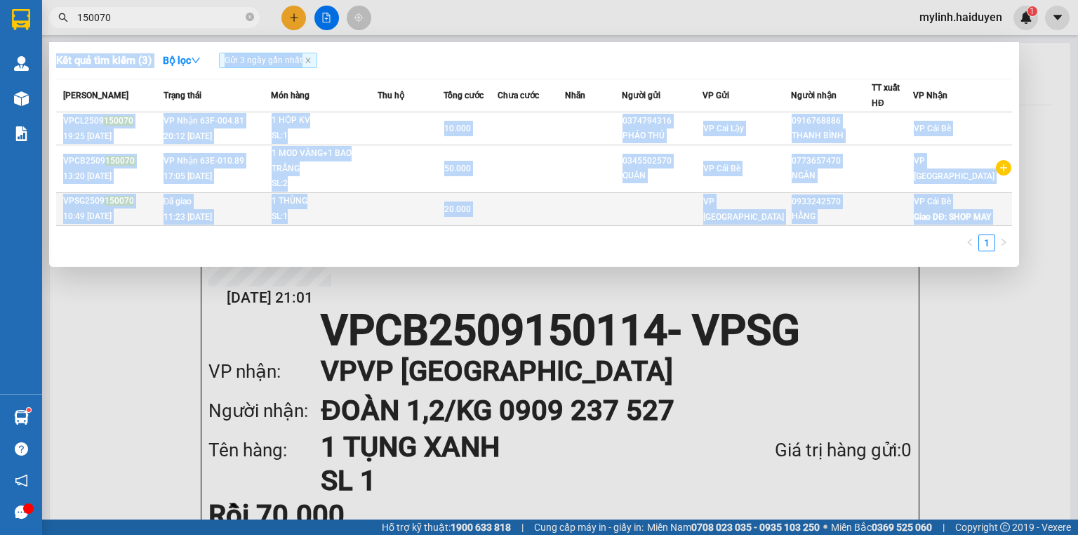
click at [497, 206] on div "20.000" at bounding box center [470, 208] width 53 height 15
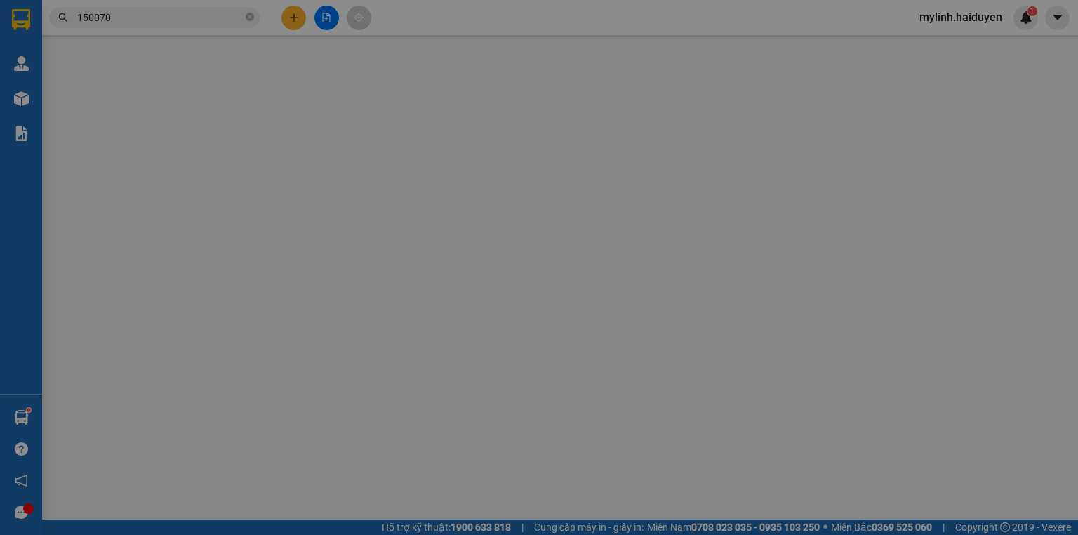
click at [511, 206] on div "VD: VP [GEOGRAPHIC_DATA]" at bounding box center [479, 196] width 153 height 22
type input "0933242570"
type input "HẰNG"
type input "SHOP MAY"
type input "20.000"
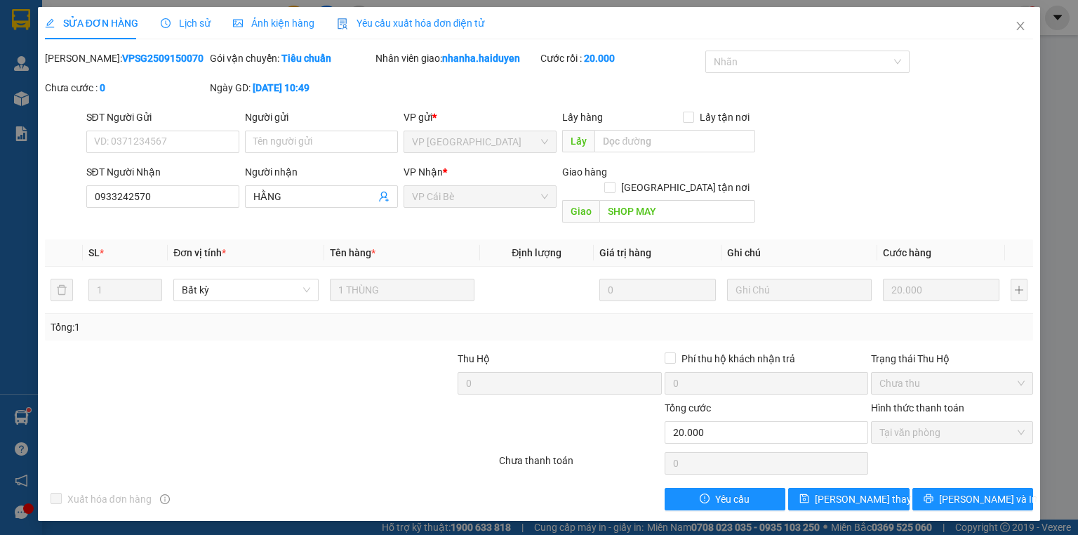
click at [205, 18] on span "Lịch sử" at bounding box center [186, 23] width 50 height 11
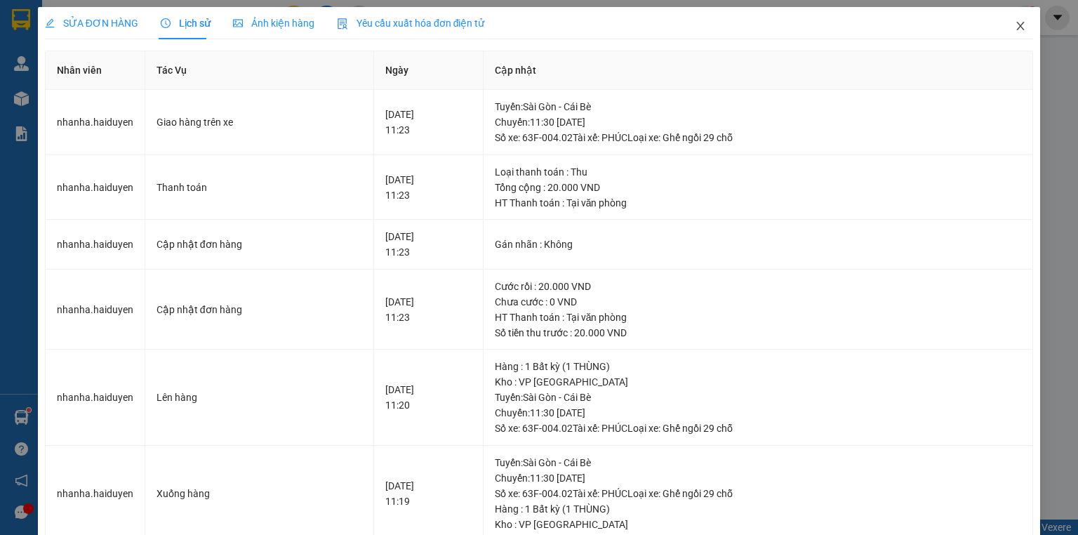
click at [1005, 21] on span "Close" at bounding box center [1020, 26] width 39 height 39
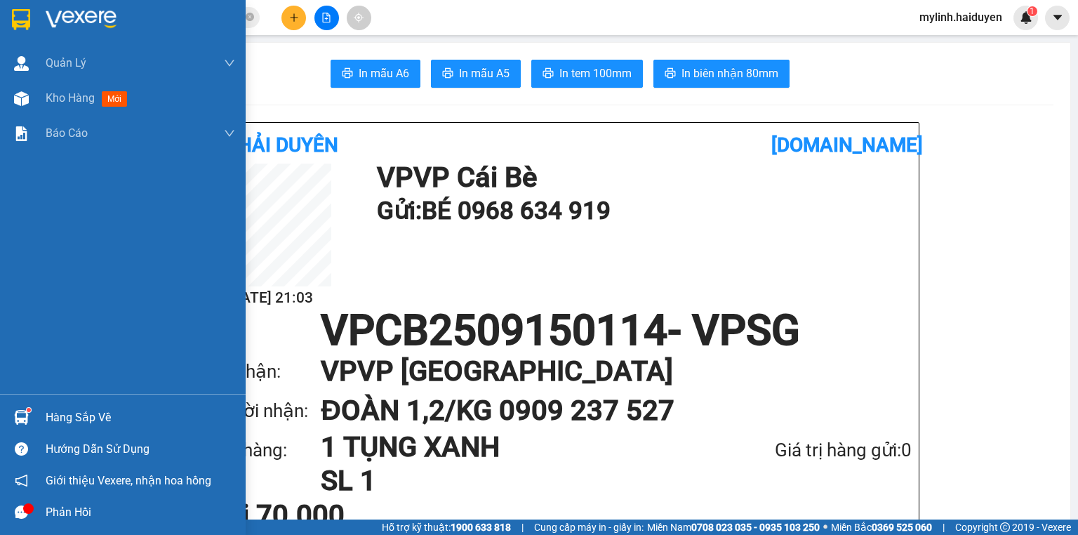
click at [20, 416] on img at bounding box center [21, 417] width 15 height 15
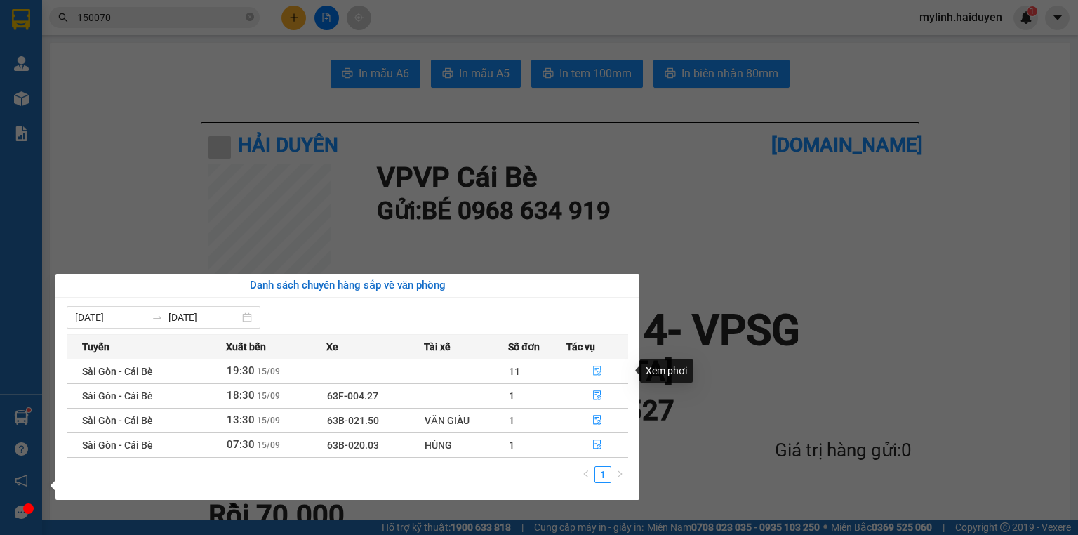
click at [598, 370] on icon "file-done" at bounding box center [597, 371] width 10 height 10
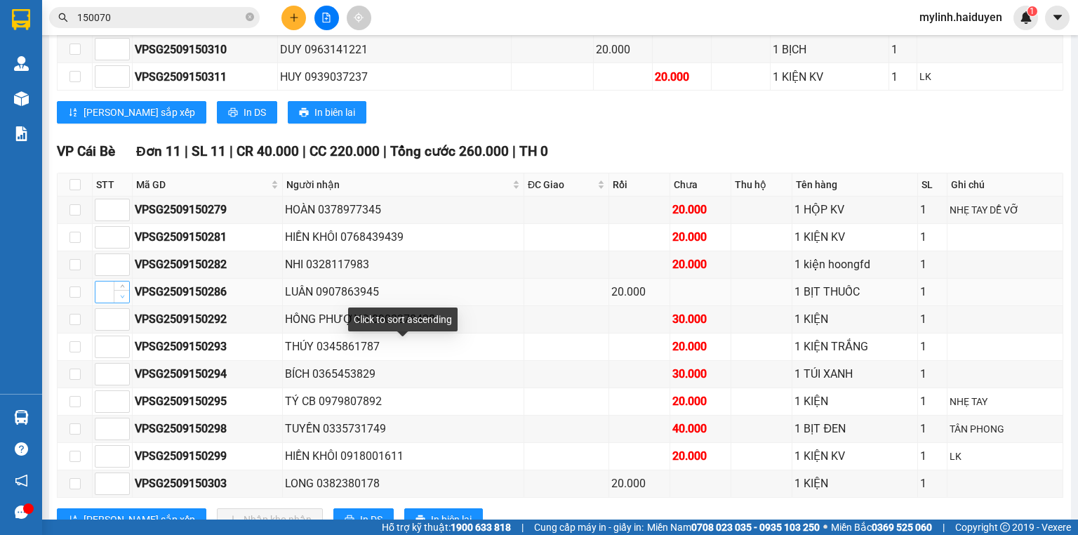
scroll to position [898, 0]
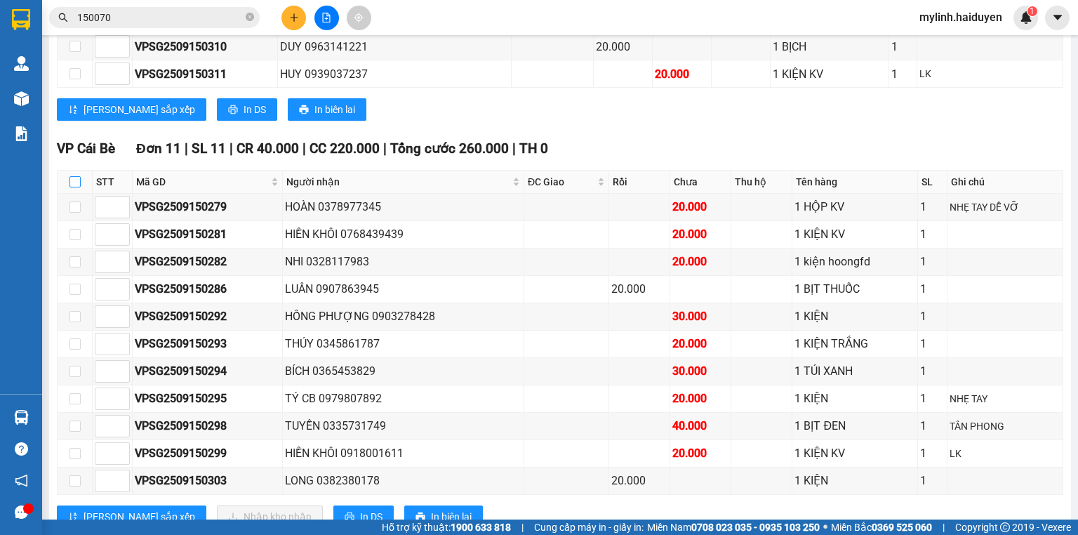
click at [73, 180] on input "checkbox" at bounding box center [74, 181] width 11 height 11
checkbox input "true"
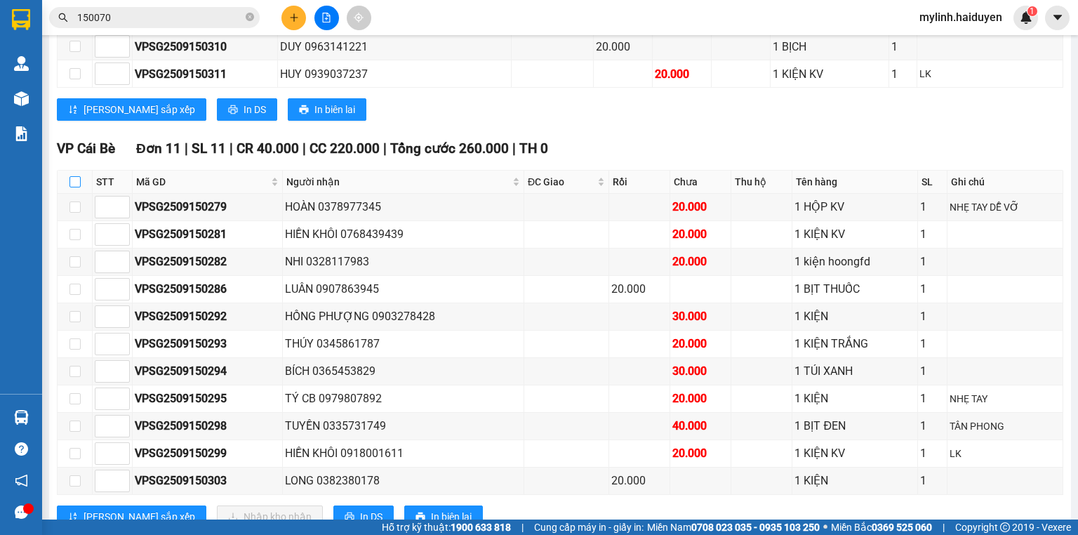
checkbox input "true"
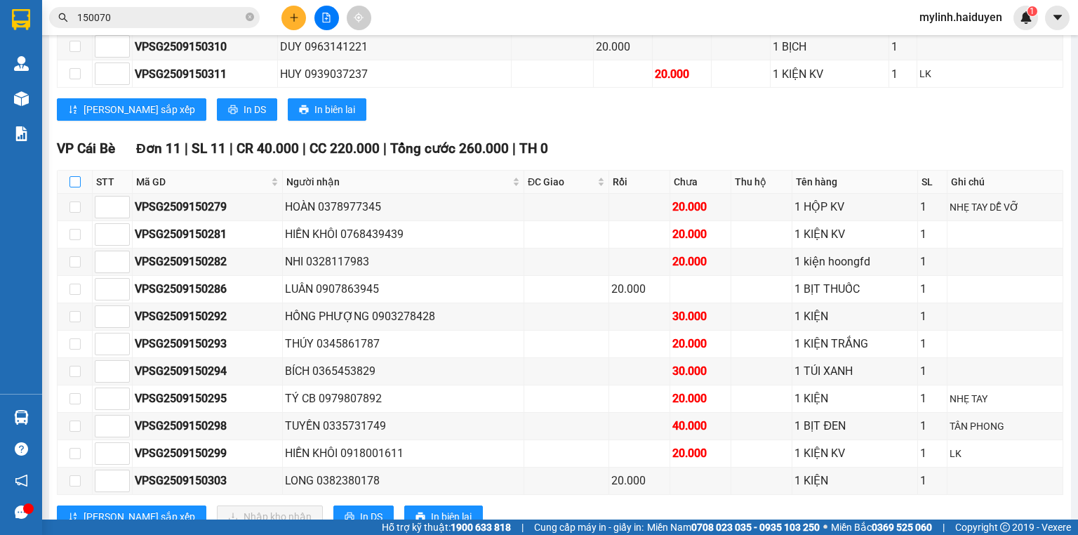
checkbox input "true"
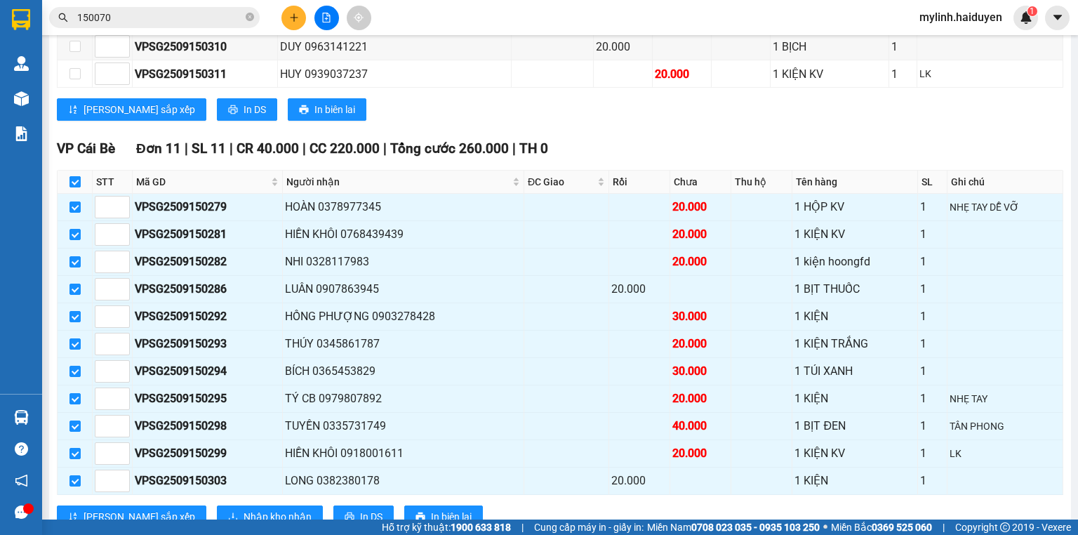
click at [73, 180] on input "checkbox" at bounding box center [74, 181] width 11 height 11
checkbox input "false"
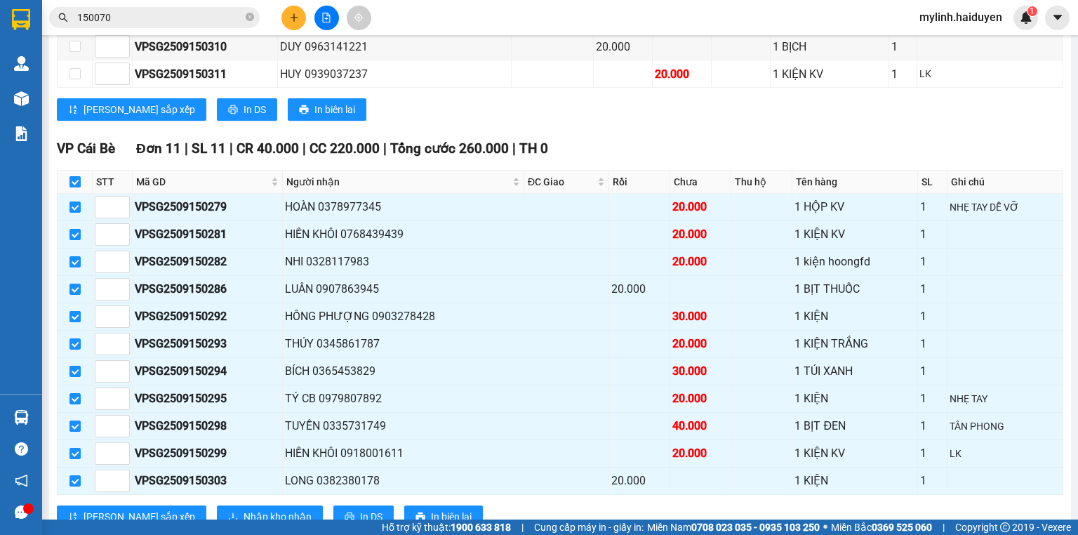
checkbox input "false"
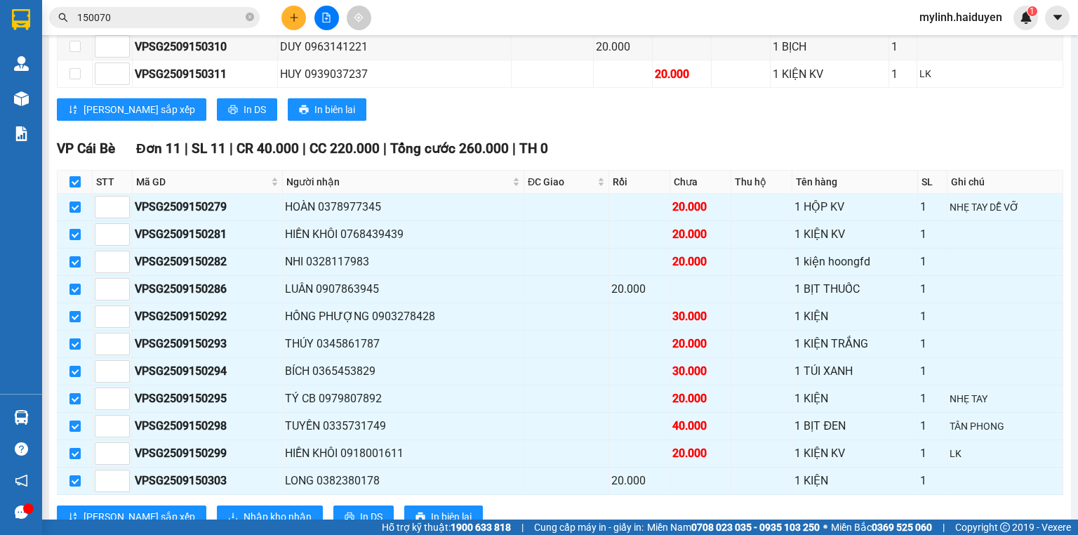
checkbox input "false"
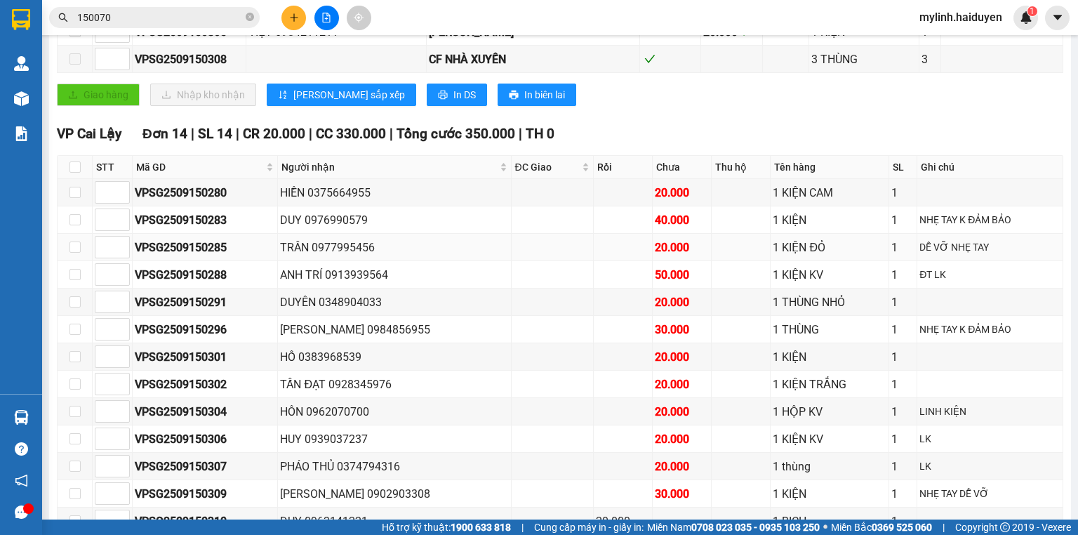
scroll to position [393, 0]
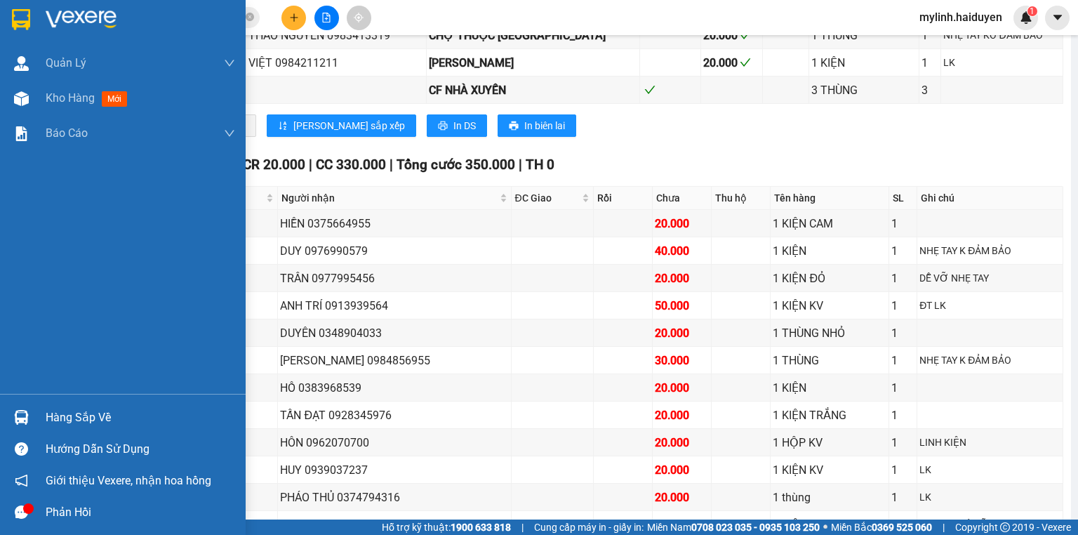
click at [18, 415] on img at bounding box center [21, 417] width 15 height 15
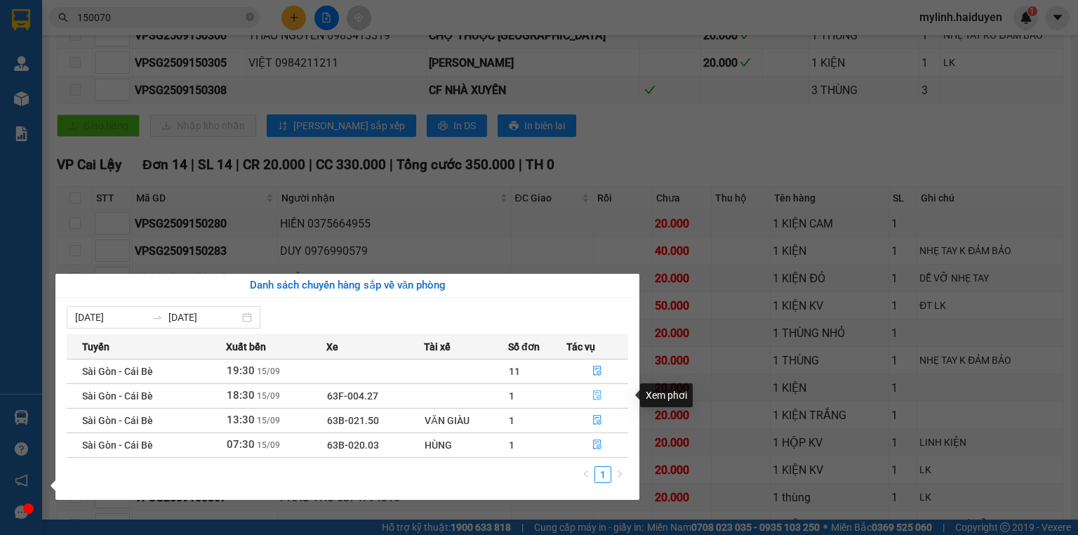
click at [598, 398] on icon "file-done" at bounding box center [597, 396] width 8 height 10
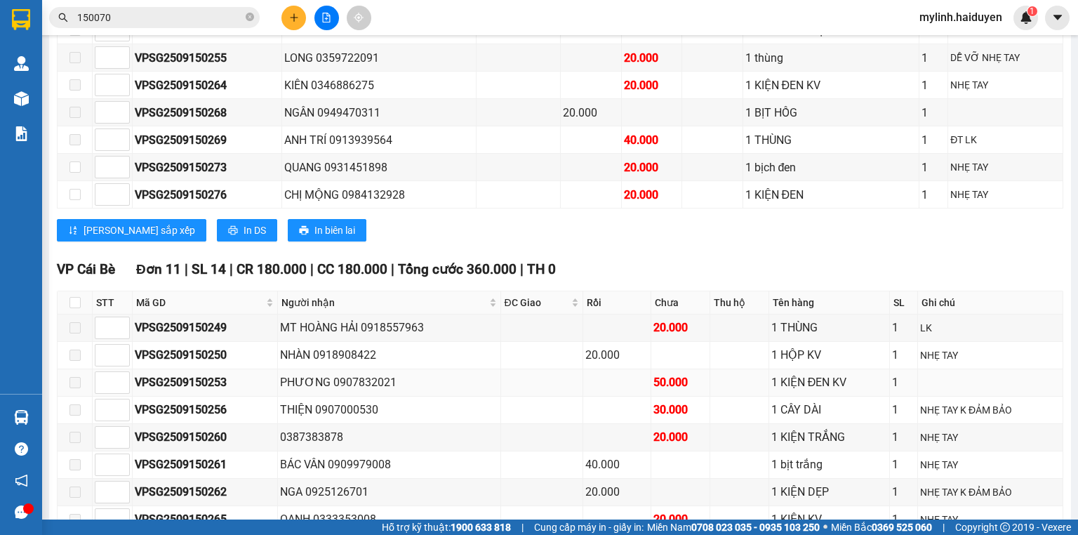
scroll to position [561, 0]
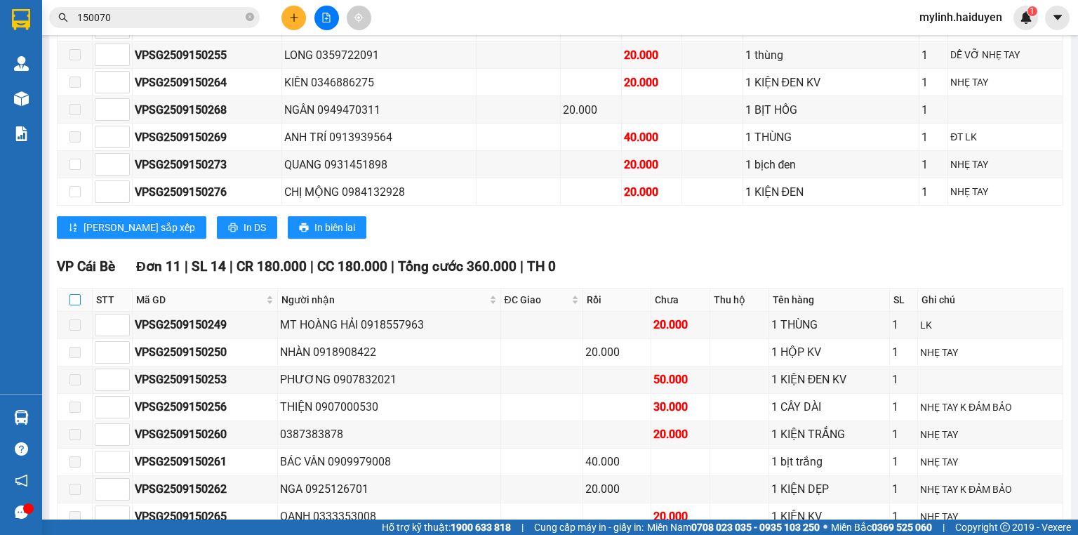
click at [69, 303] on input "checkbox" at bounding box center [74, 299] width 11 height 11
checkbox input "true"
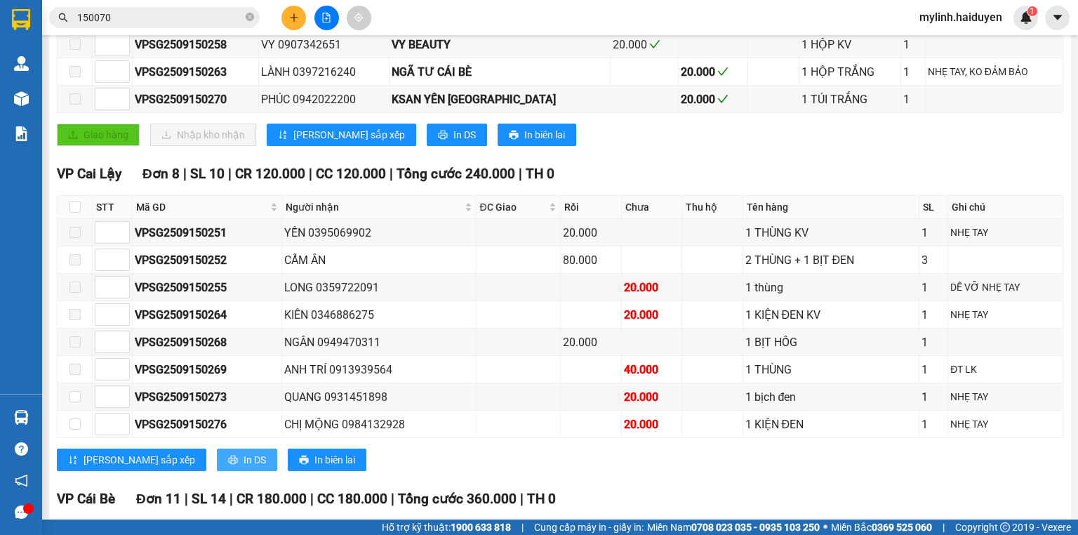
scroll to position [325, 0]
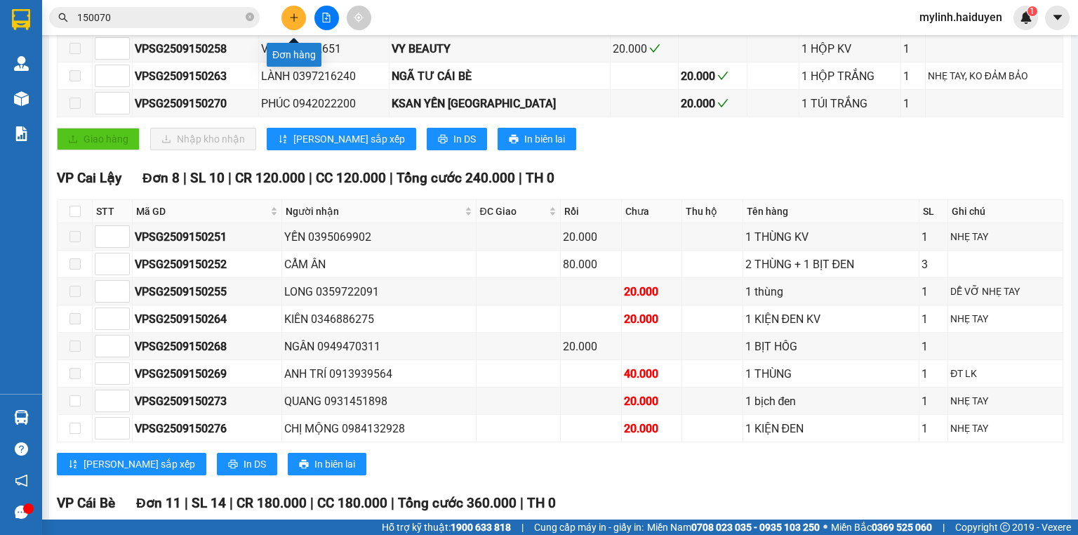
click at [300, 15] on button at bounding box center [293, 18] width 25 height 25
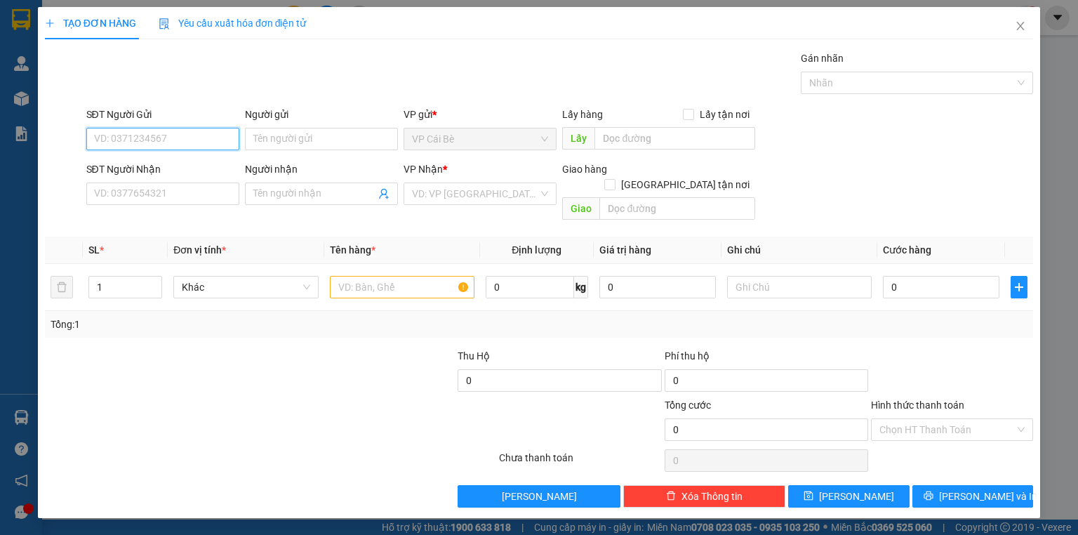
click at [182, 143] on input "SĐT Người Gửi" at bounding box center [162, 139] width 153 height 22
click at [187, 166] on div "0907450777 - PHONG" at bounding box center [163, 166] width 136 height 15
type input "0907450777"
type input "PHONG"
type input "0933088095"
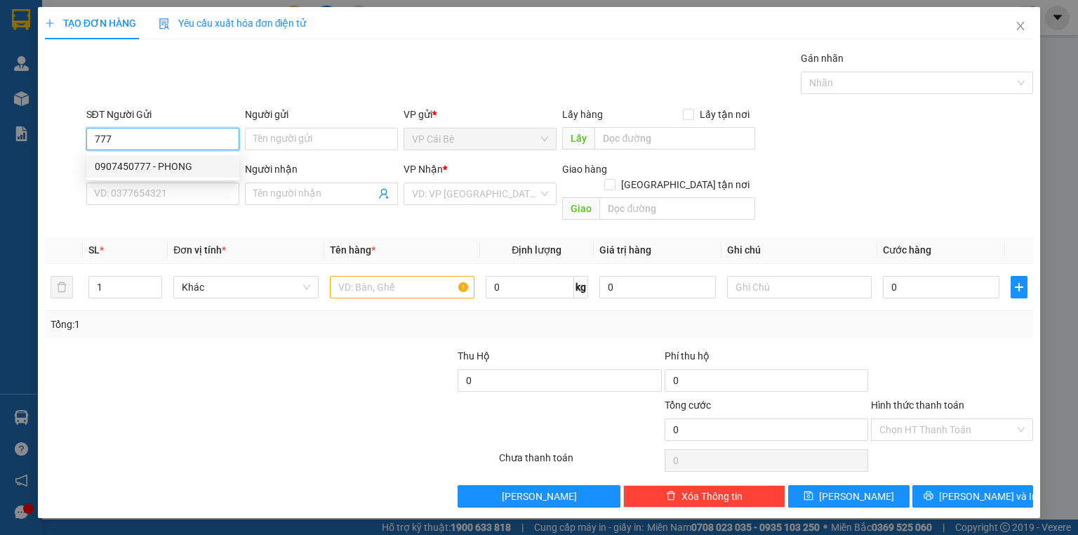
type input "SANG"
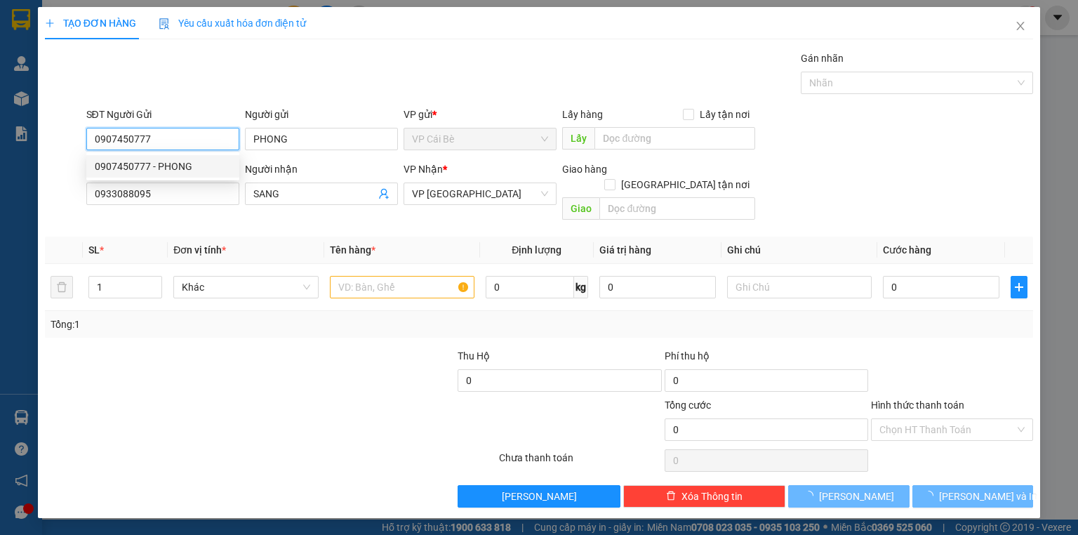
type input "20.000"
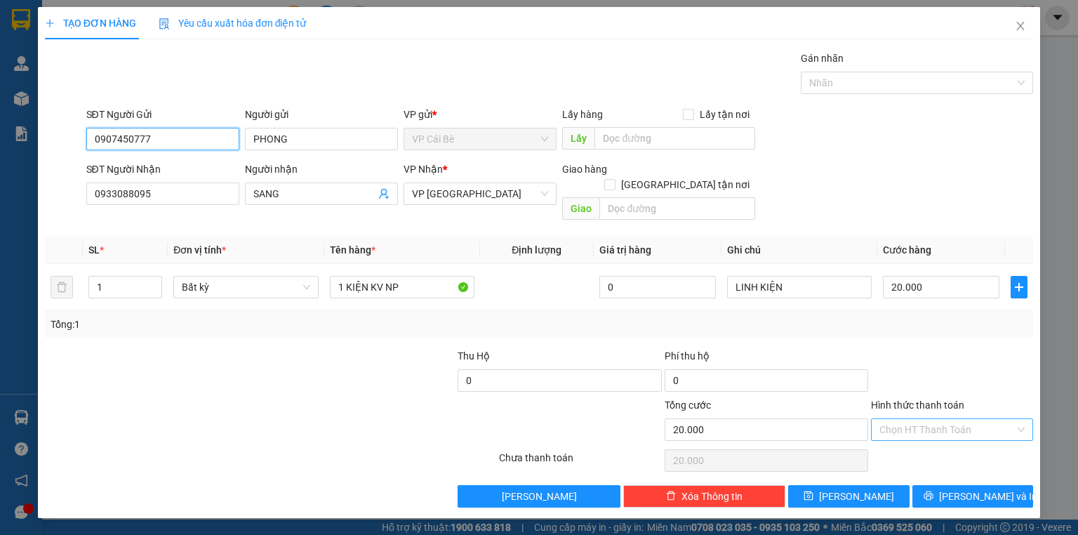
type input "0907450777"
click at [935, 419] on input "Hình thức thanh toán" at bounding box center [946, 429] width 135 height 21
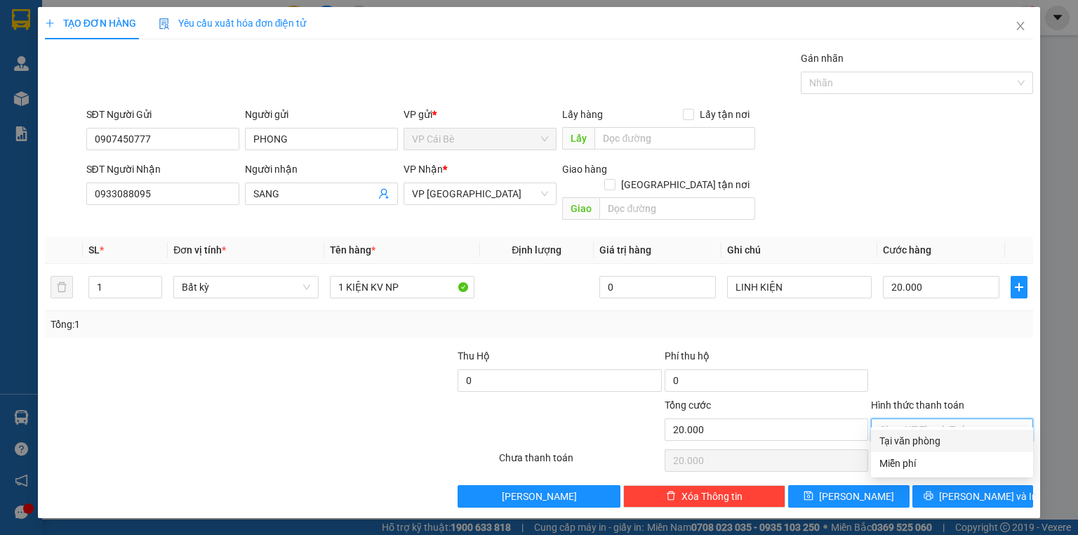
click at [928, 444] on div "Tại văn phòng" at bounding box center [951, 440] width 145 height 15
type input "0"
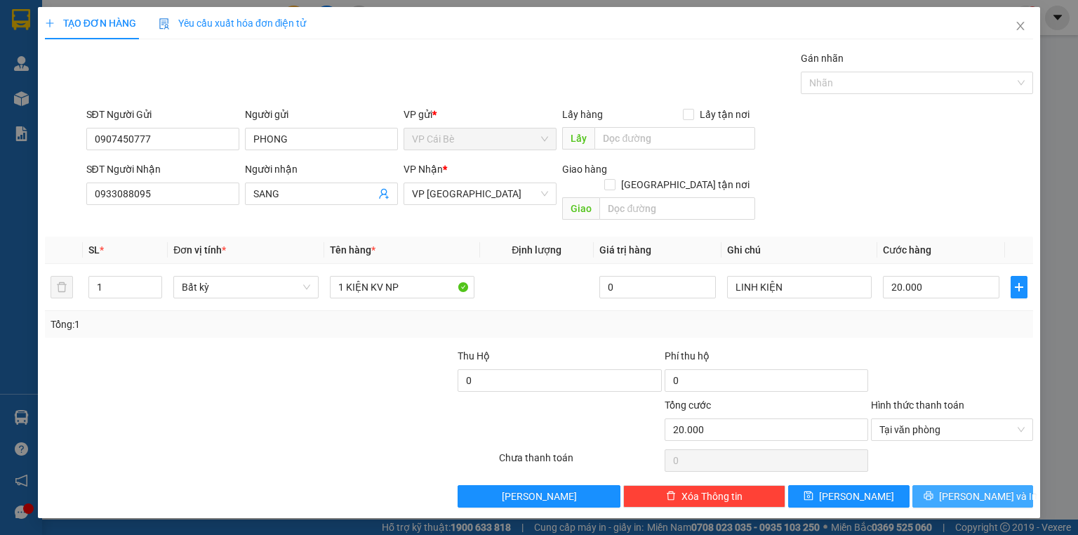
click at [942, 485] on button "[PERSON_NAME] và In" at bounding box center [972, 496] width 121 height 22
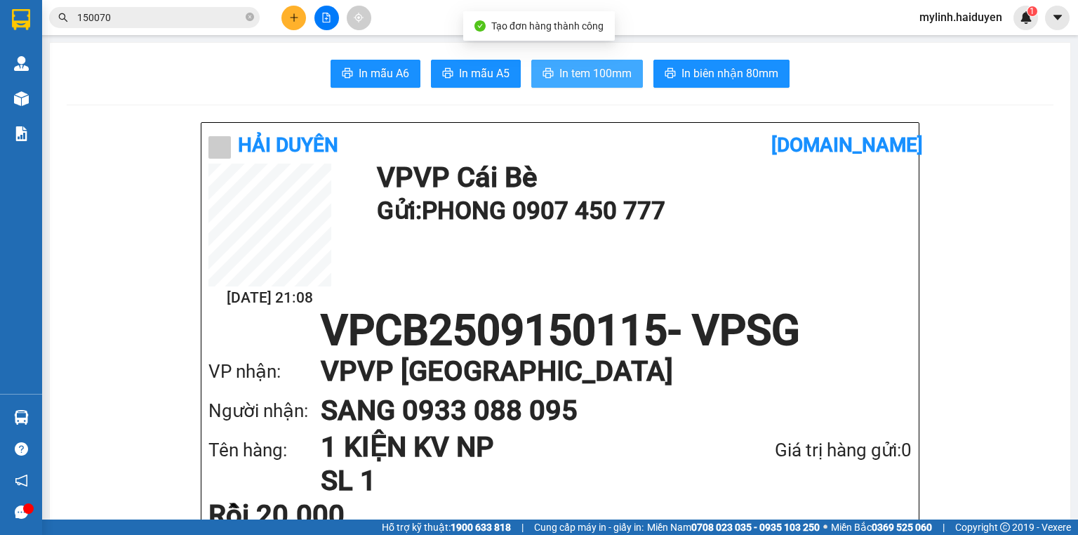
click at [594, 74] on span "In tem 100mm" at bounding box center [595, 74] width 72 height 18
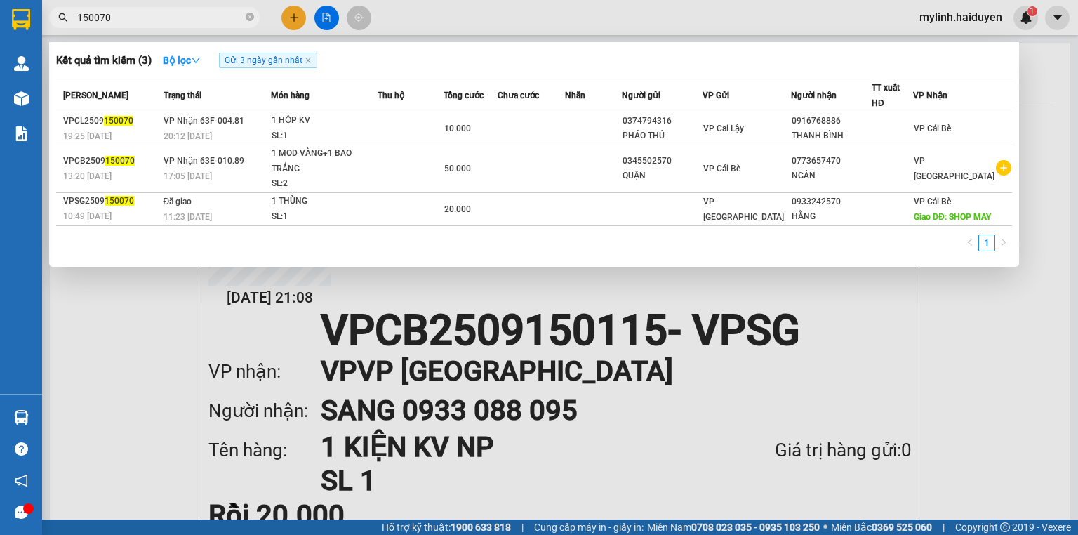
drag, startPoint x: 114, startPoint y: 18, endPoint x: 67, endPoint y: 33, distance: 49.3
click at [67, 30] on div "Kết quả tìm kiếm ( 3 ) Bộ lọc Gửi 3 ngày gần nhất Mã ĐH Trạng thái Món hàng Thu…" at bounding box center [137, 18] width 274 height 25
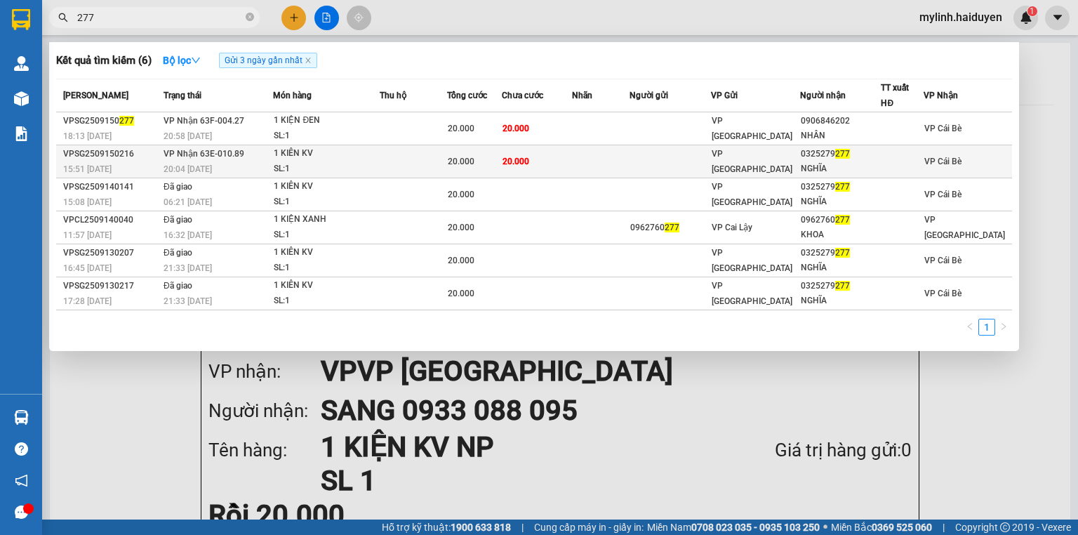
type input "277"
click at [601, 163] on td at bounding box center [601, 161] width 58 height 33
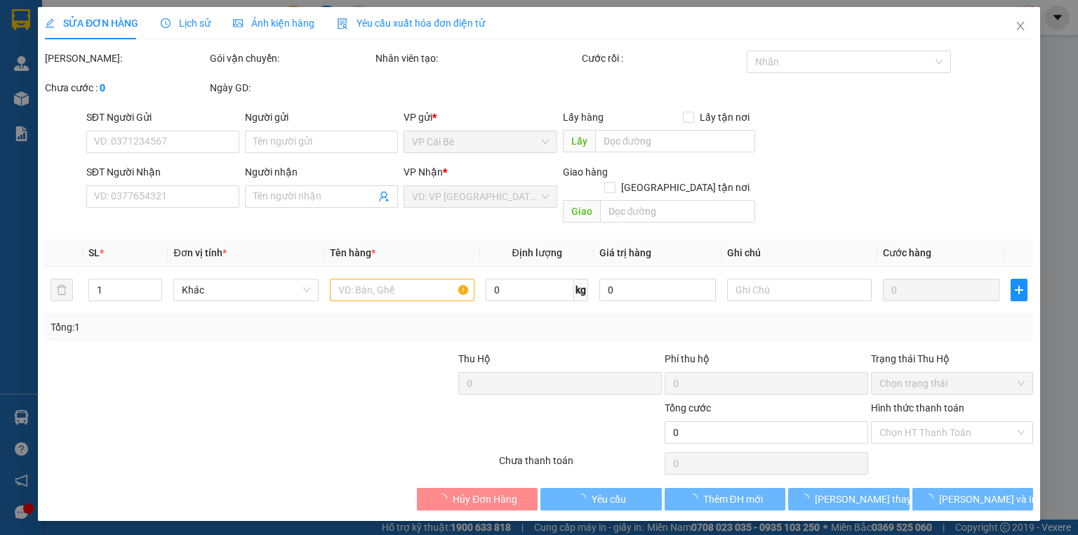
type input "0325279277"
type input "NGHĨA"
type input "20.000"
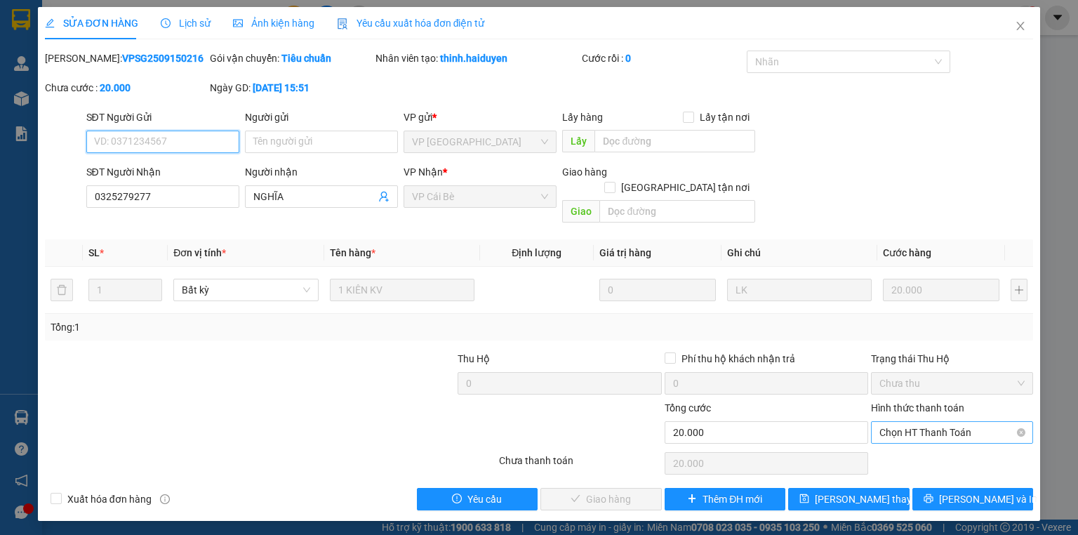
click at [904, 422] on span "Chọn HT Thanh Toán" at bounding box center [951, 432] width 145 height 21
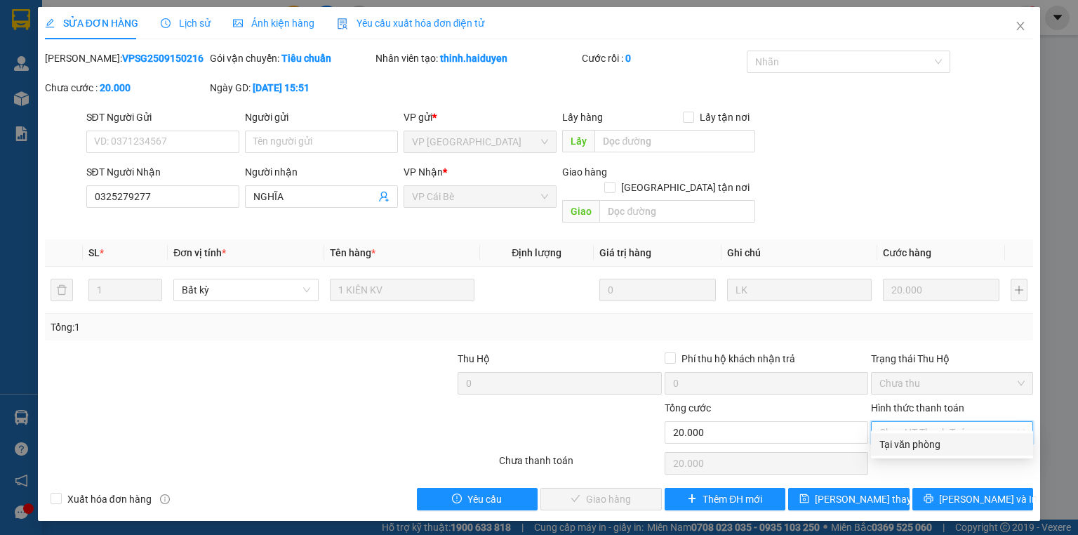
click at [899, 446] on div "Tại văn phòng" at bounding box center [951, 443] width 145 height 15
type input "0"
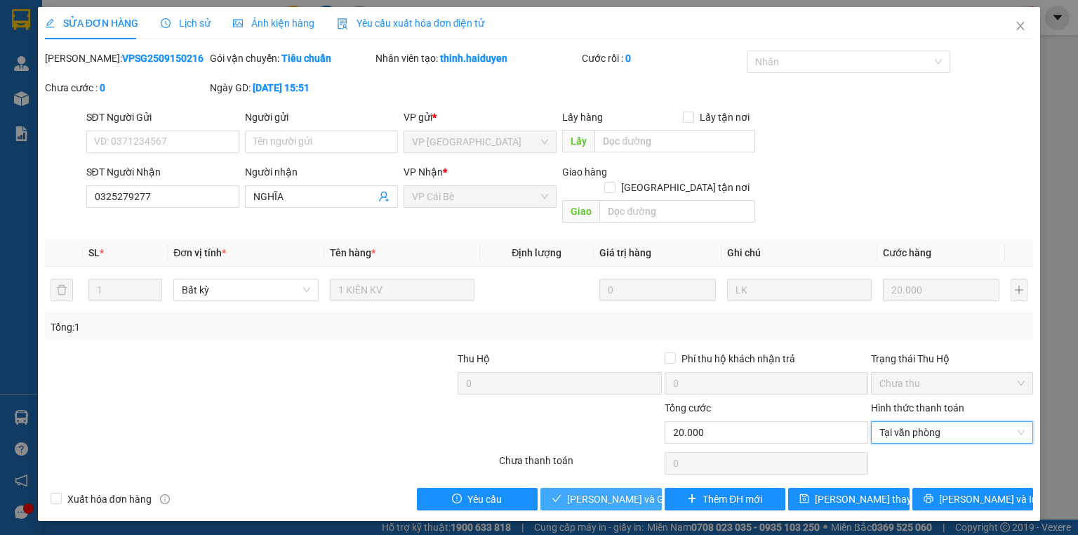
click at [624, 491] on span "[PERSON_NAME] và Giao hàng" at bounding box center [634, 498] width 135 height 15
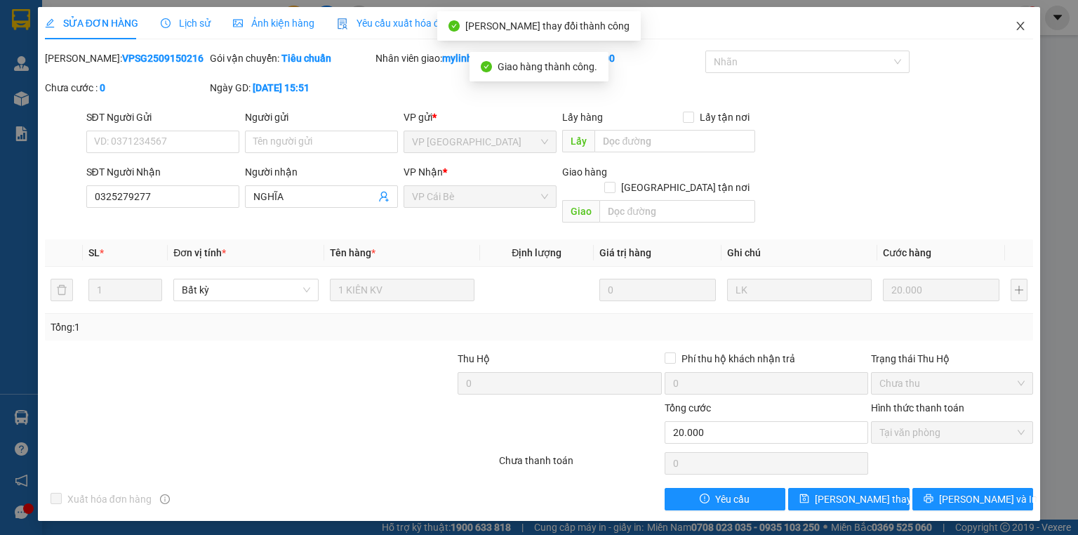
drag, startPoint x: 1015, startPoint y: 25, endPoint x: 968, endPoint y: 2, distance: 52.4
click at [1015, 25] on icon "close" at bounding box center [1020, 25] width 11 height 11
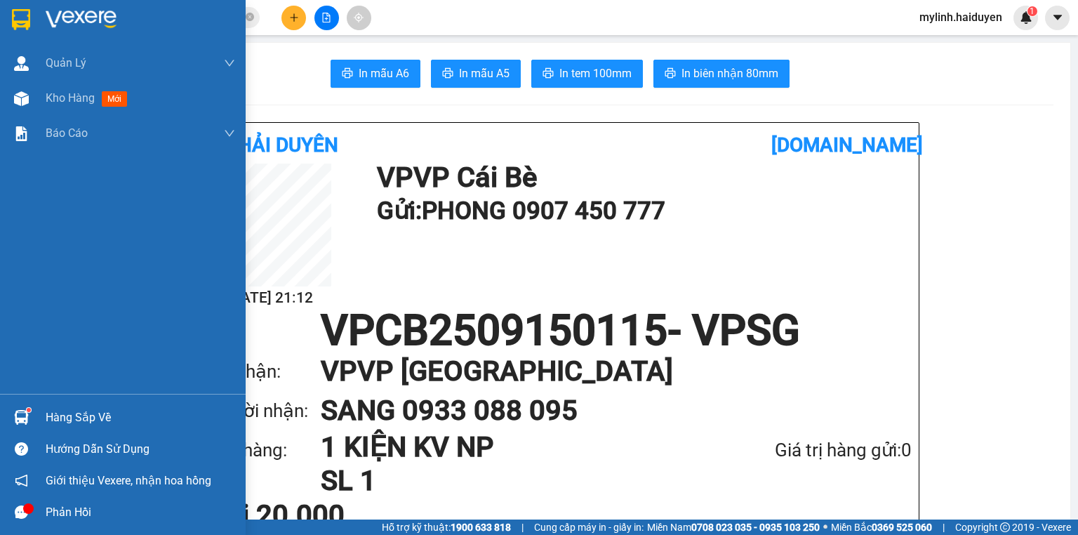
click at [25, 414] on img at bounding box center [21, 417] width 15 height 15
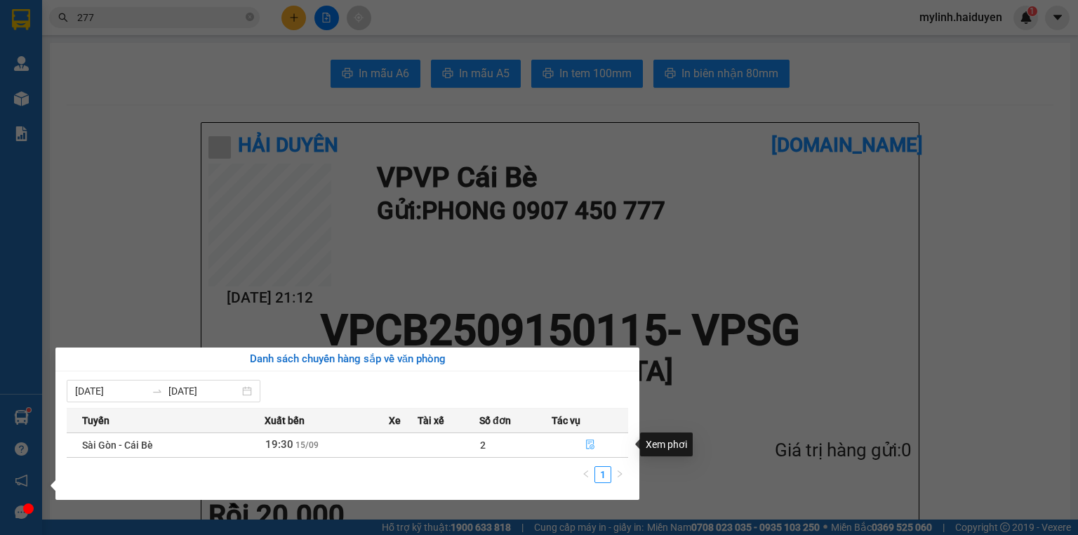
click at [590, 439] on icon "file-done" at bounding box center [590, 444] width 10 height 10
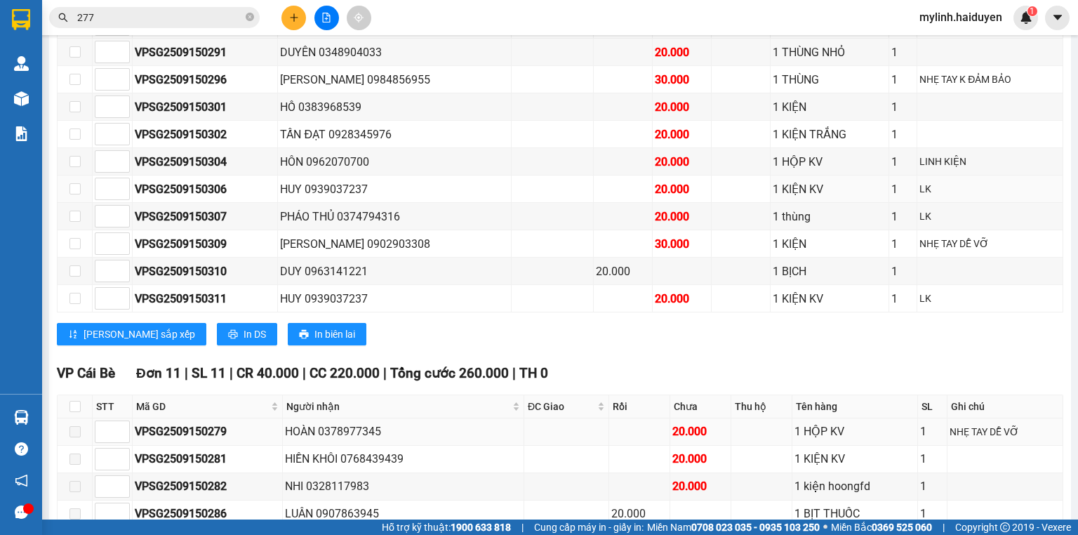
scroll to position [898, 0]
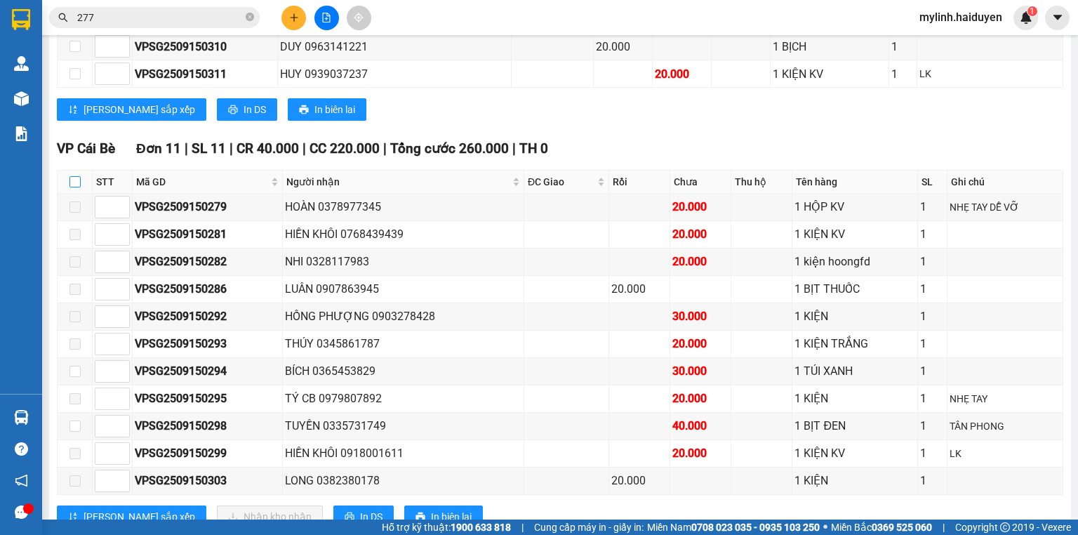
click at [74, 185] on input "checkbox" at bounding box center [74, 181] width 11 height 11
checkbox input "true"
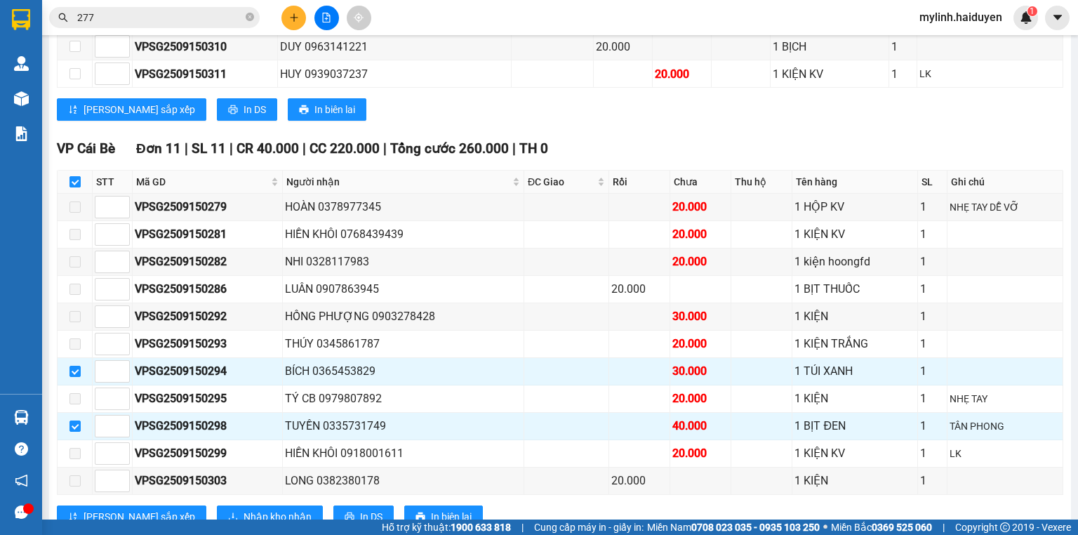
click at [77, 181] on input "checkbox" at bounding box center [74, 181] width 11 height 11
checkbox input "false"
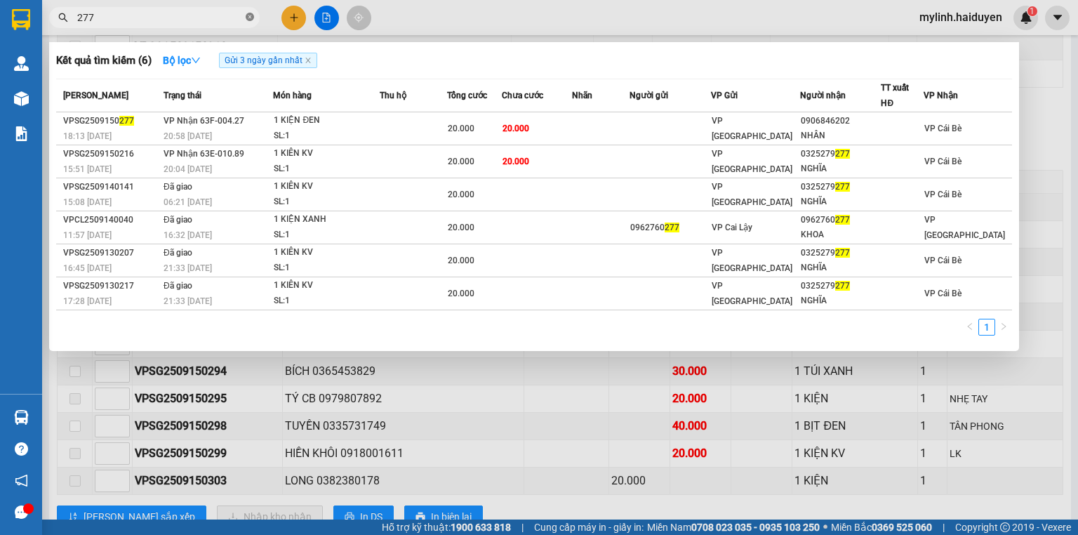
click at [250, 14] on icon "close-circle" at bounding box center [250, 17] width 8 height 8
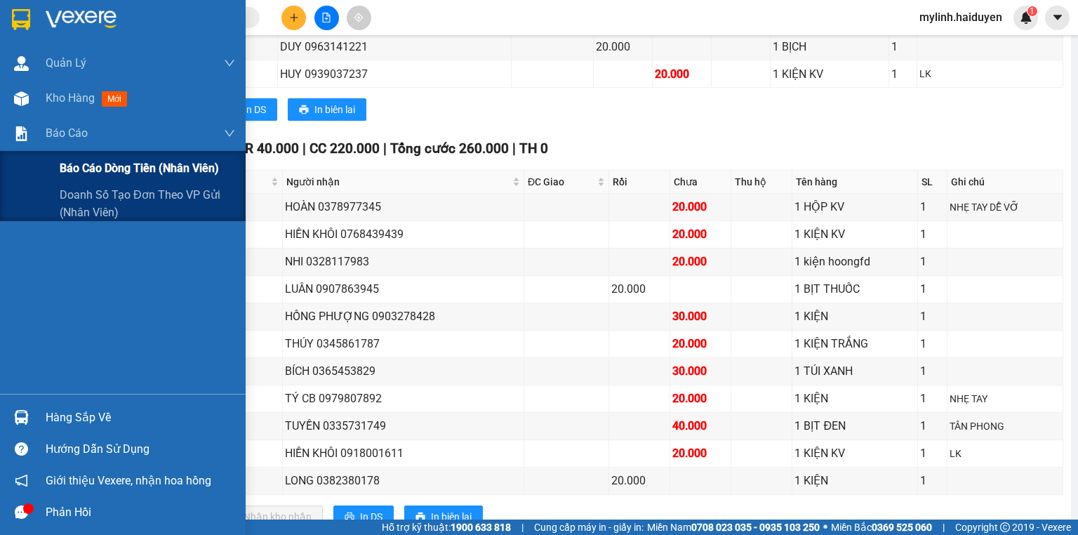
click at [81, 170] on span "Báo cáo dòng tiền (nhân viên)" at bounding box center [139, 168] width 159 height 18
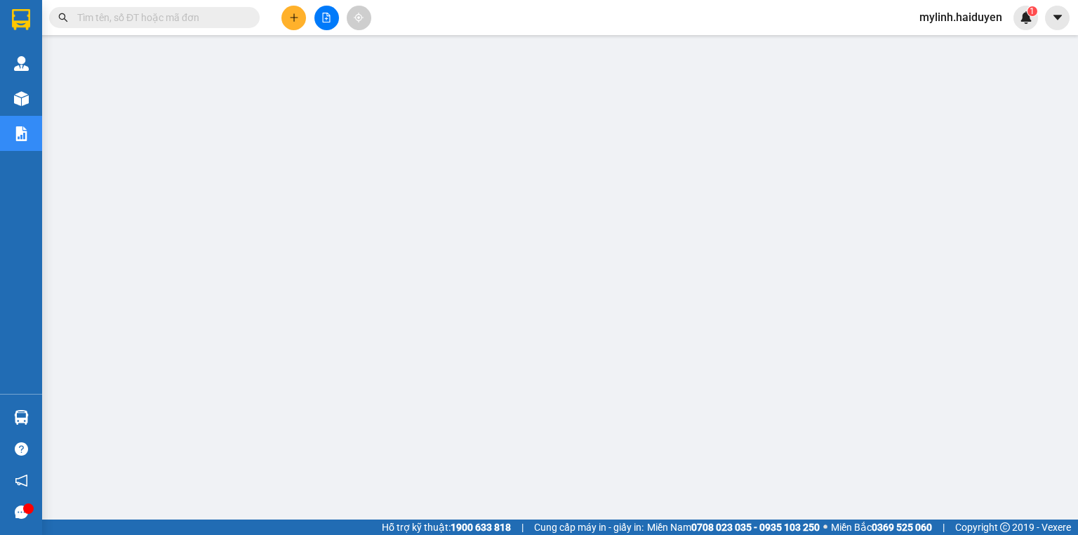
click at [146, 21] on input "text" at bounding box center [160, 17] width 166 height 15
click at [142, 20] on input "text" at bounding box center [160, 17] width 166 height 15
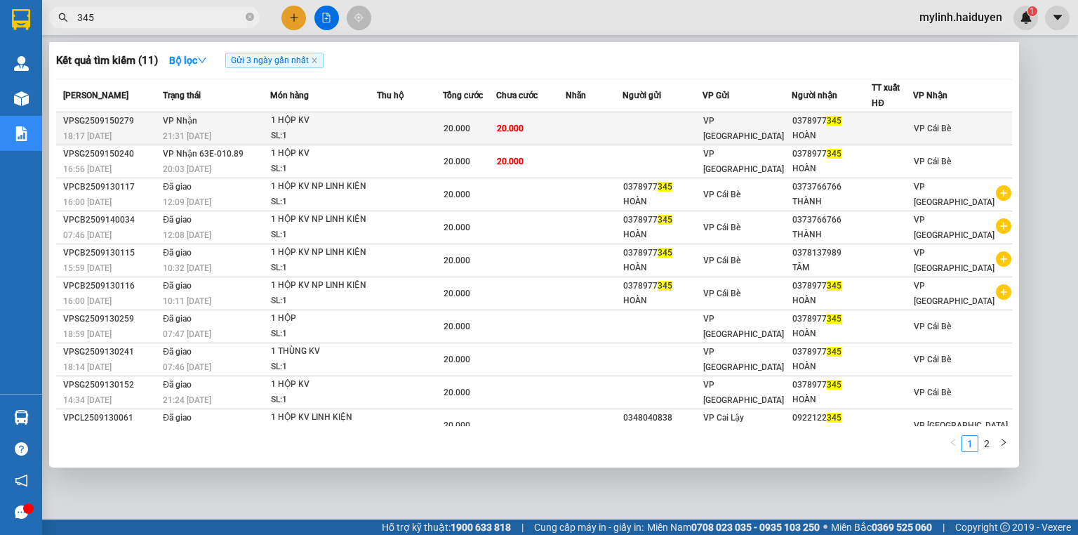
type input "345"
click at [550, 125] on td "20.000" at bounding box center [530, 128] width 69 height 33
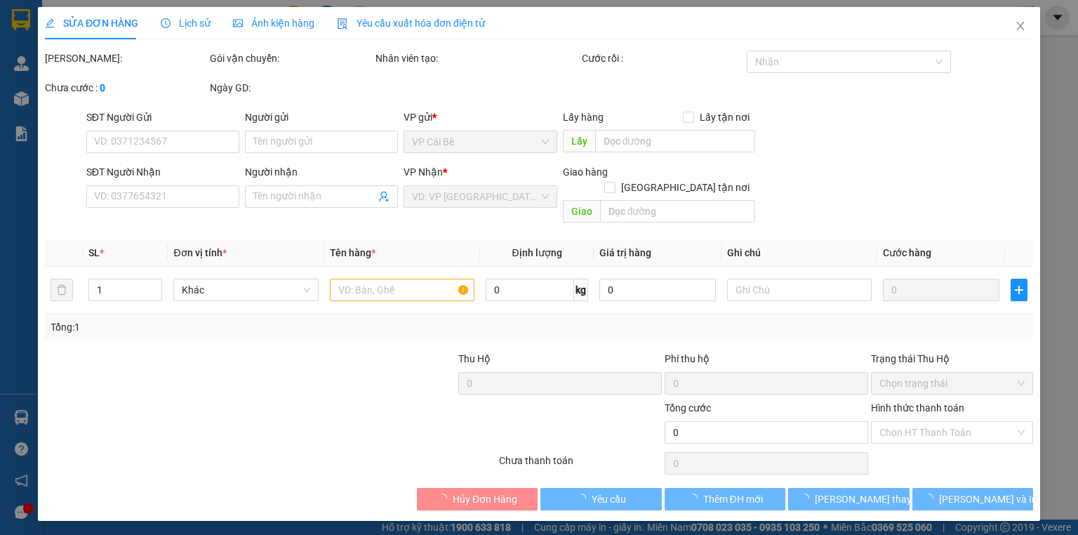
type input "0378977345"
type input "HOÀN"
type input "20.000"
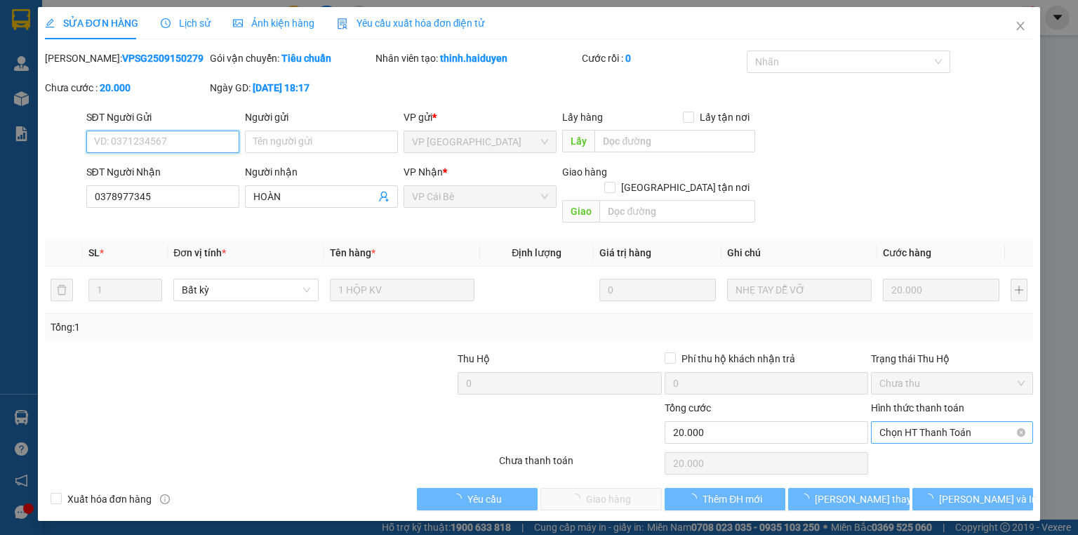
click at [904, 422] on span "Chọn HT Thanh Toán" at bounding box center [951, 432] width 145 height 21
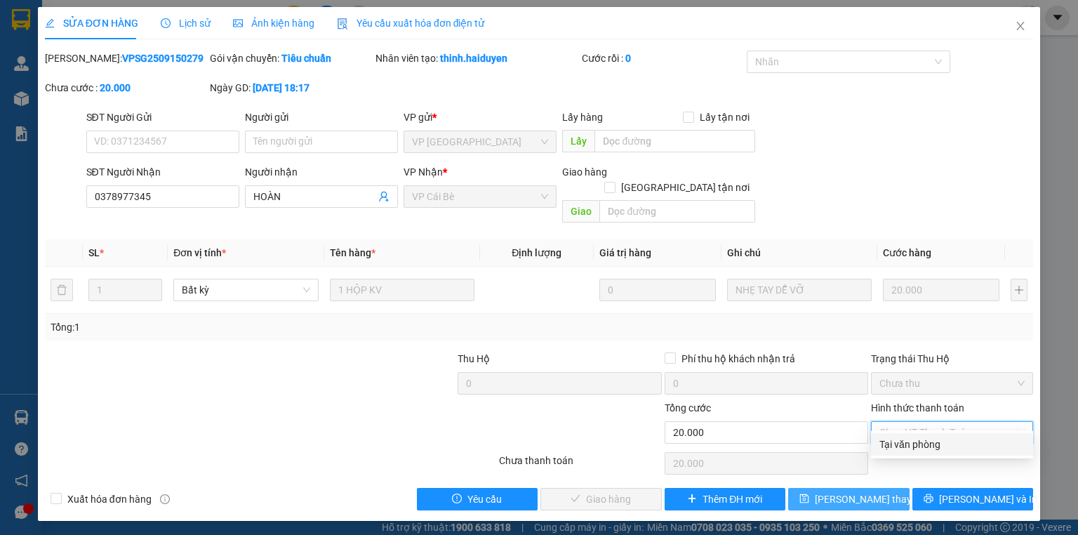
drag, startPoint x: 908, startPoint y: 441, endPoint x: 787, endPoint y: 480, distance: 126.9
click at [908, 441] on div "Tại văn phòng" at bounding box center [951, 443] width 145 height 15
type input "0"
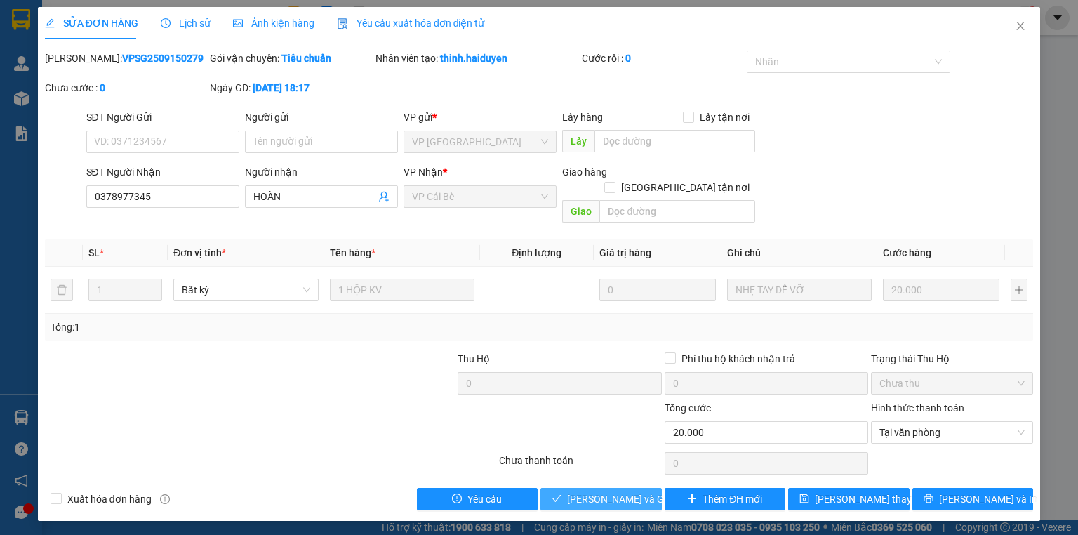
click at [636, 491] on span "[PERSON_NAME] và Giao hàng" at bounding box center [634, 498] width 135 height 15
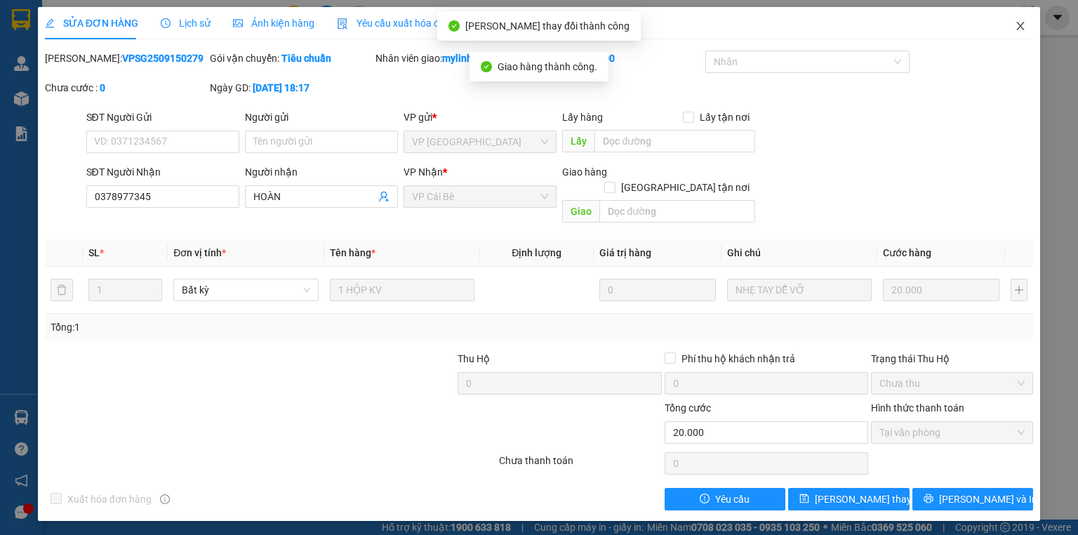
click at [1015, 22] on icon "close" at bounding box center [1020, 25] width 11 height 11
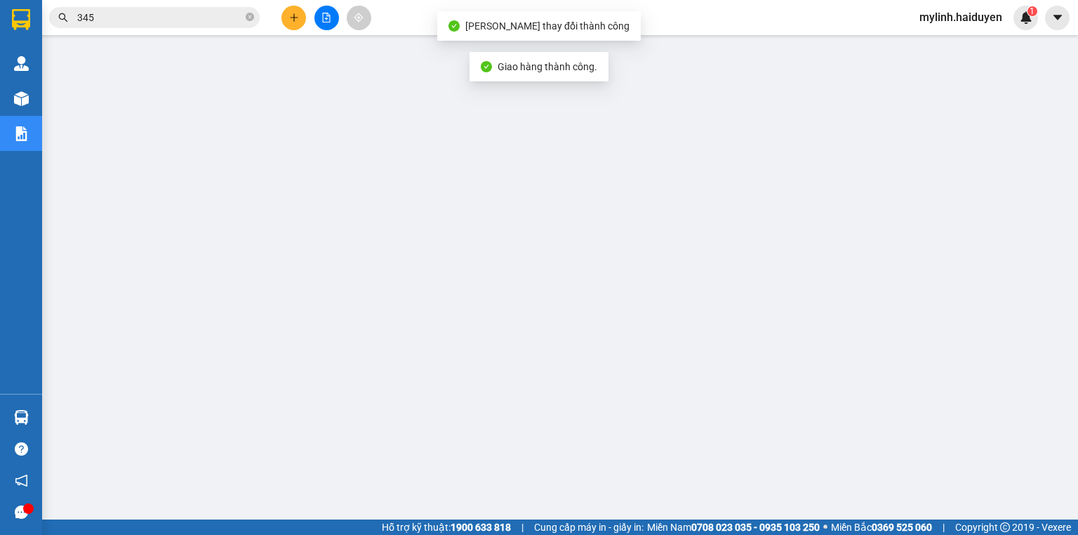
click at [210, 6] on div "Kết quả tìm kiếm ( 11 ) Bộ lọc Gửi 3 ngày gần nhất Mã ĐH Trạng thái Món hàng Th…" at bounding box center [137, 18] width 274 height 25
click at [224, 15] on input "345" at bounding box center [160, 17] width 166 height 15
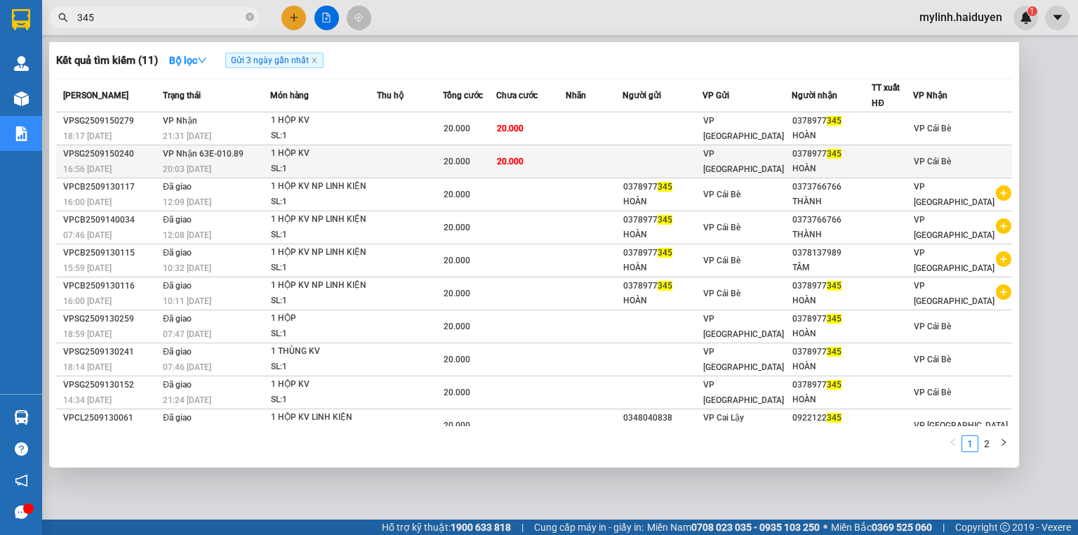
click at [396, 163] on td at bounding box center [410, 161] width 66 height 33
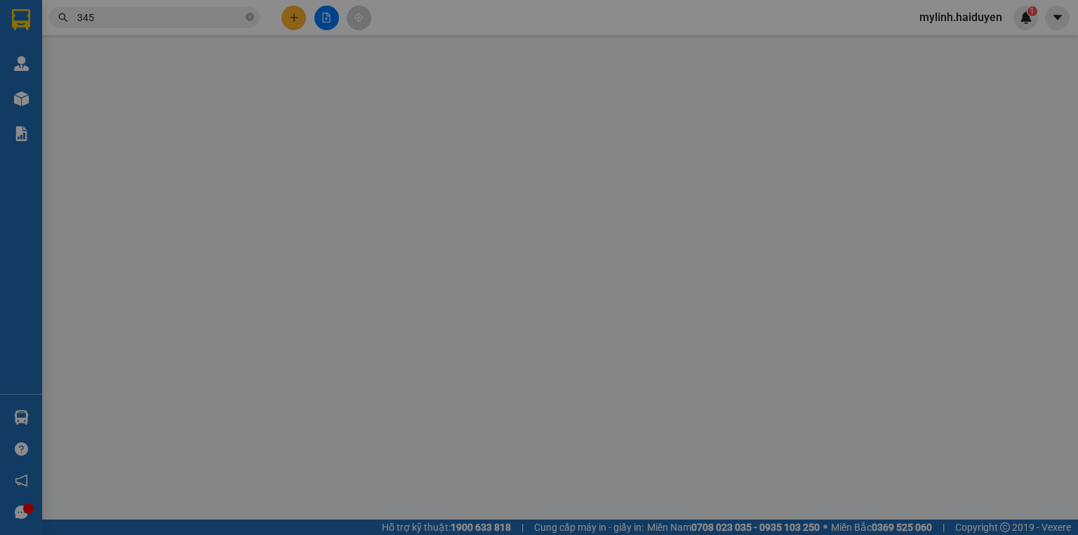
type input "0378977345"
type input "HOÀN"
type input "20.000"
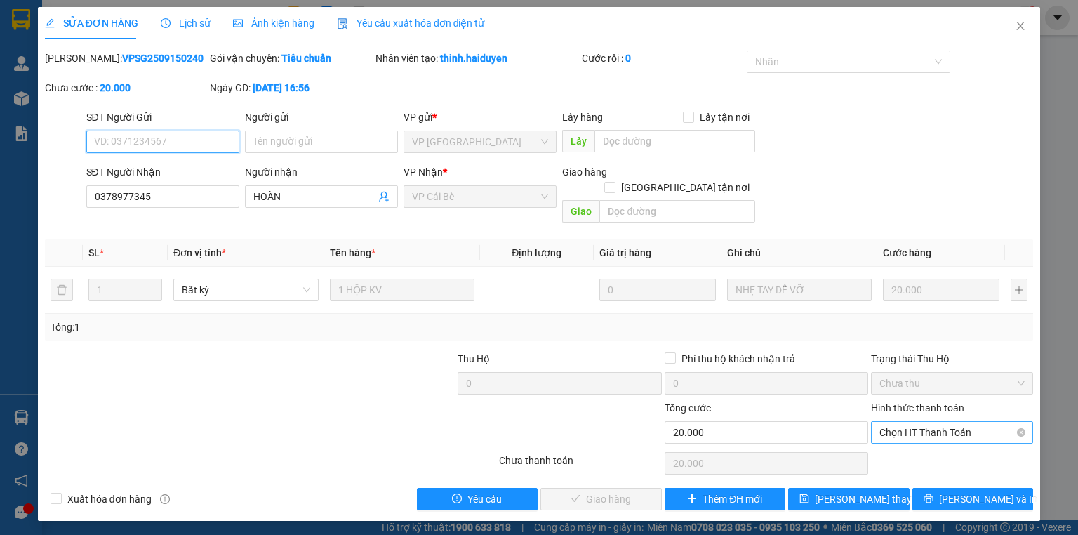
click at [927, 422] on span "Chọn HT Thanh Toán" at bounding box center [951, 432] width 145 height 21
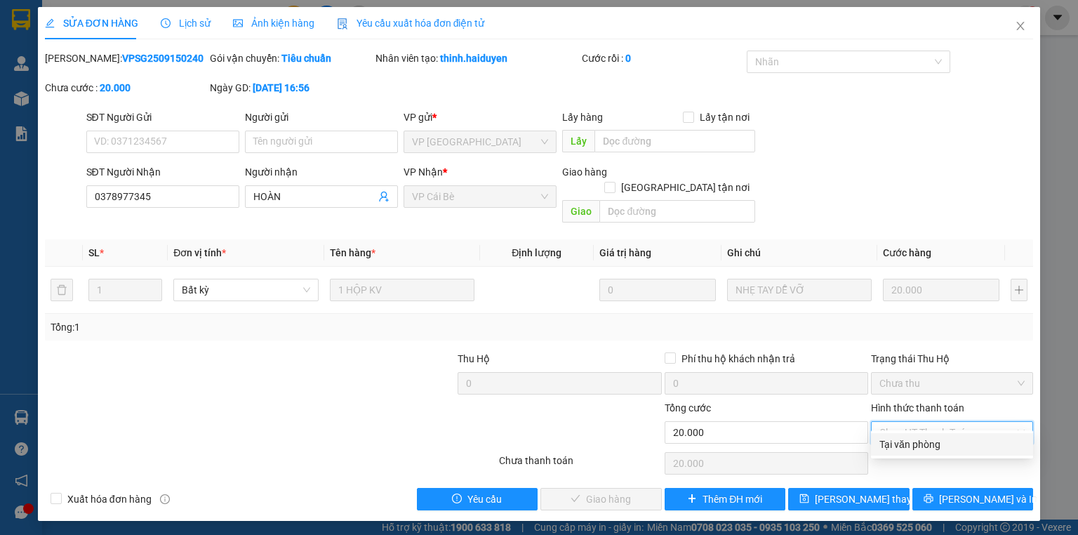
drag, startPoint x: 923, startPoint y: 443, endPoint x: 713, endPoint y: 478, distance: 213.3
click at [923, 444] on div "Tại văn phòng" at bounding box center [951, 443] width 145 height 15
type input "0"
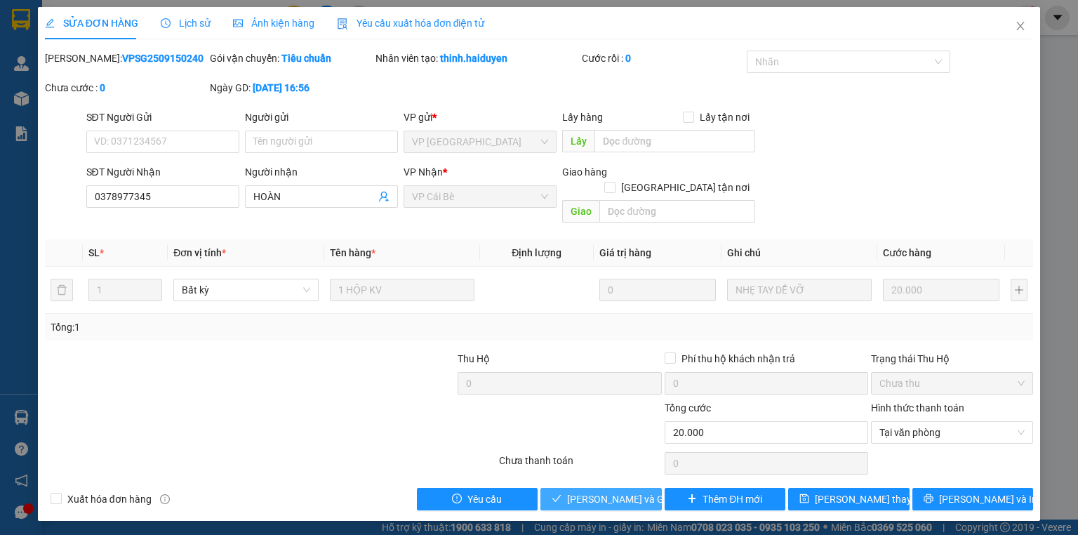
click at [610, 488] on button "[PERSON_NAME] và Giao hàng" at bounding box center [600, 499] width 121 height 22
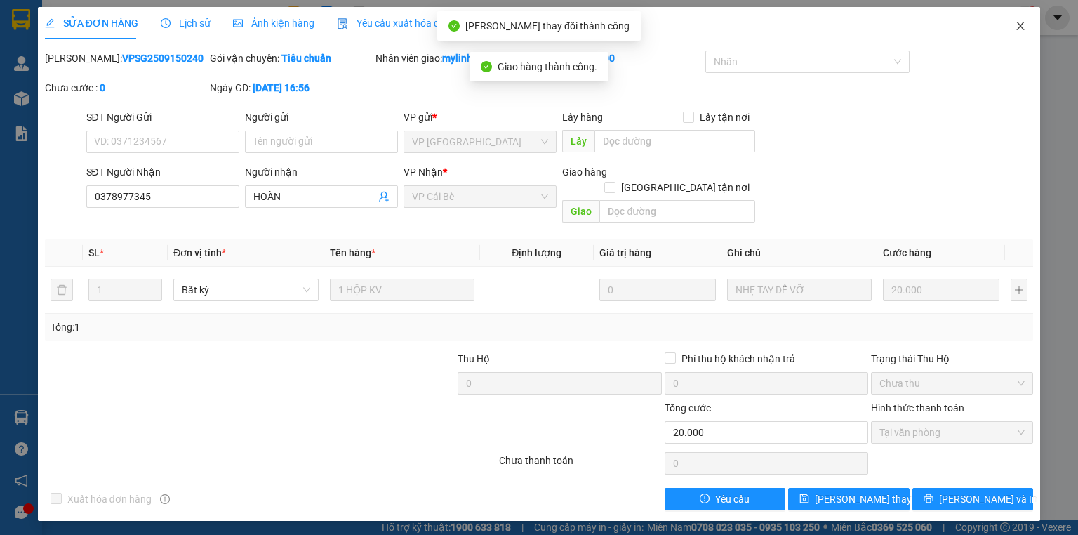
click at [1016, 25] on icon "close" at bounding box center [1020, 25] width 11 height 11
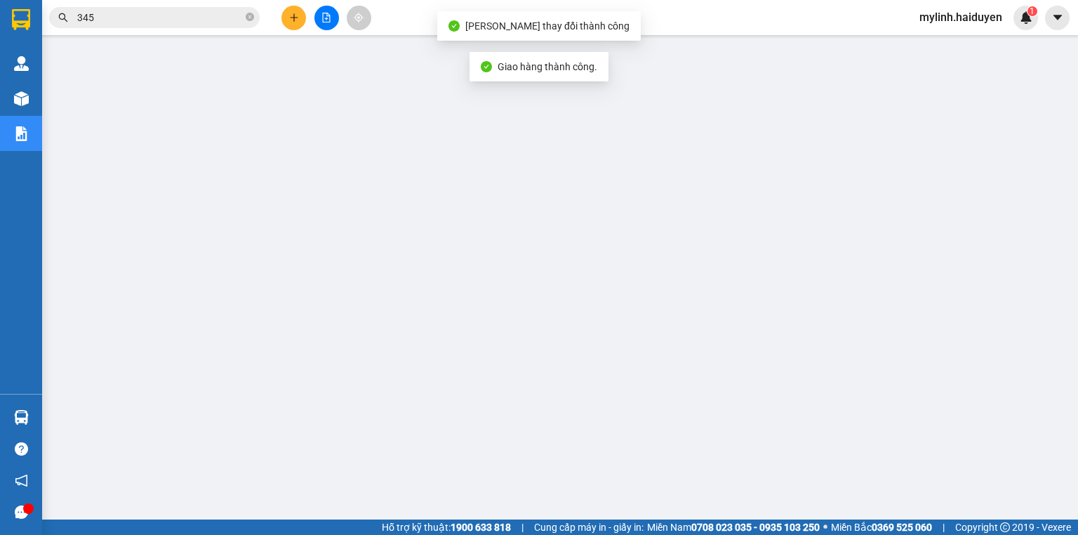
click at [160, 20] on input "345" at bounding box center [160, 17] width 166 height 15
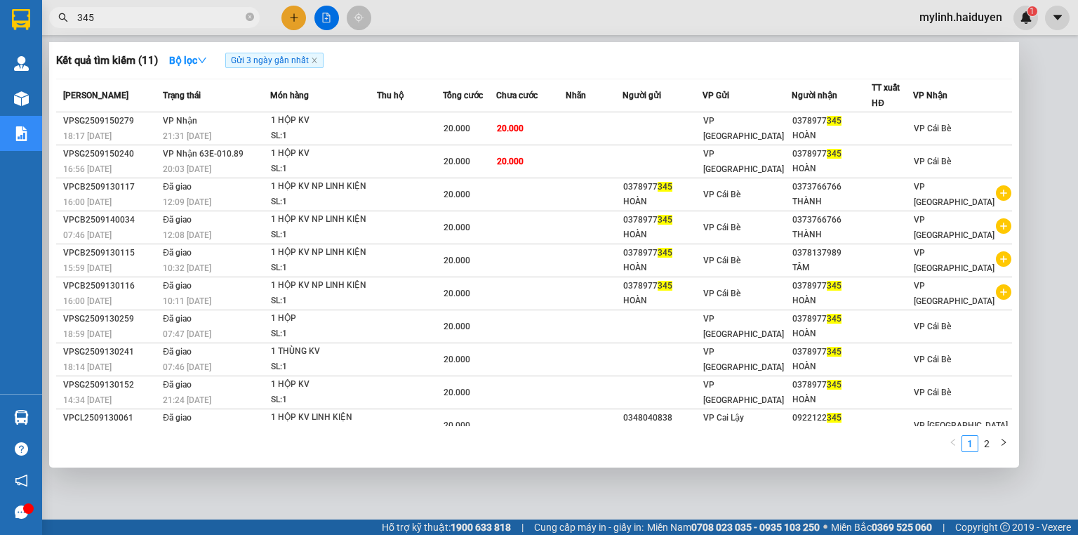
drag, startPoint x: 247, startPoint y: 15, endPoint x: 213, endPoint y: 29, distance: 36.5
click at [246, 15] on icon "close-circle" at bounding box center [250, 17] width 8 height 8
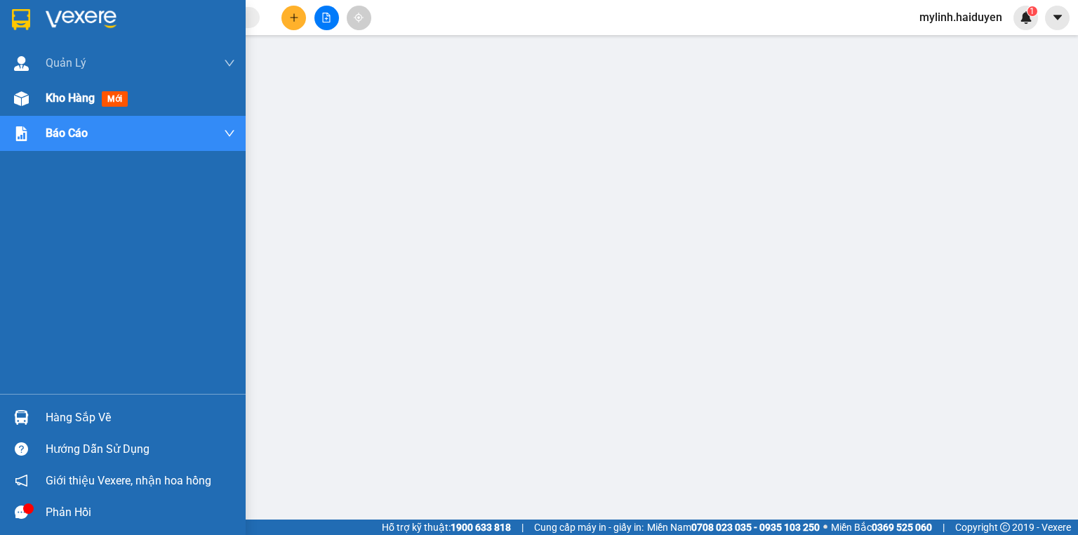
click at [15, 97] on img at bounding box center [21, 98] width 15 height 15
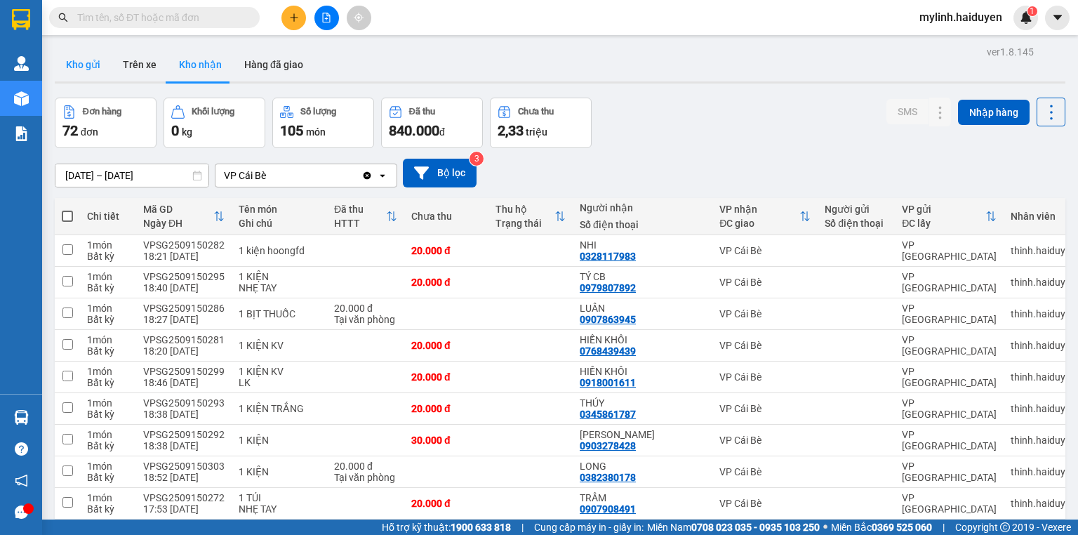
click at [76, 65] on button "Kho gửi" at bounding box center [83, 65] width 57 height 34
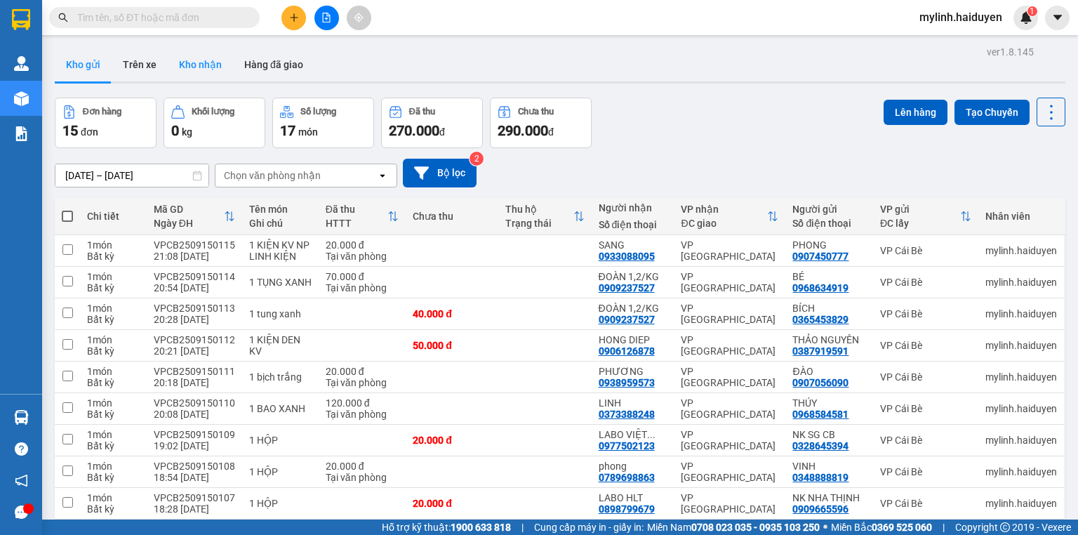
click at [210, 65] on button "Kho nhận" at bounding box center [200, 65] width 65 height 34
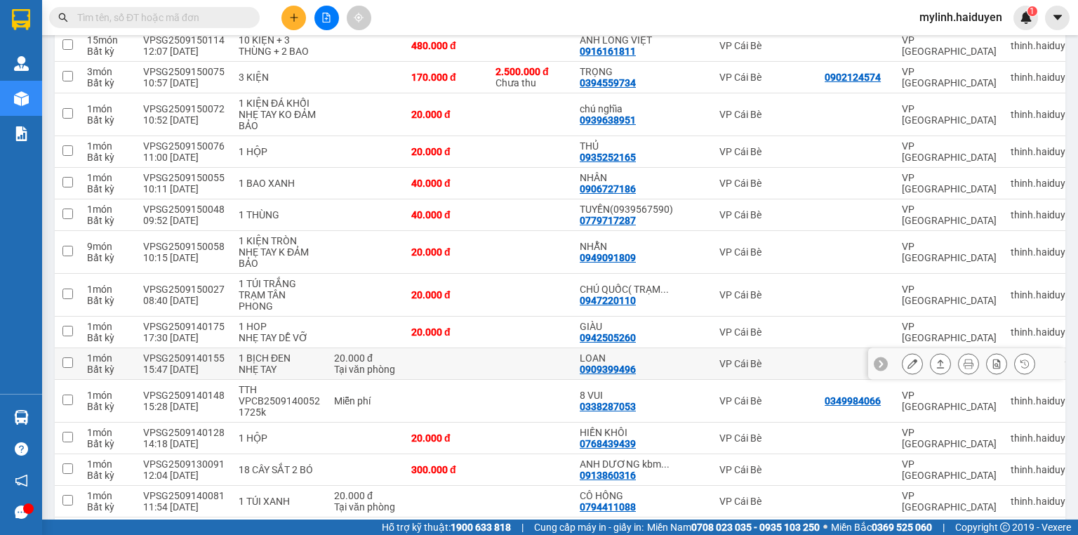
scroll to position [2010, 0]
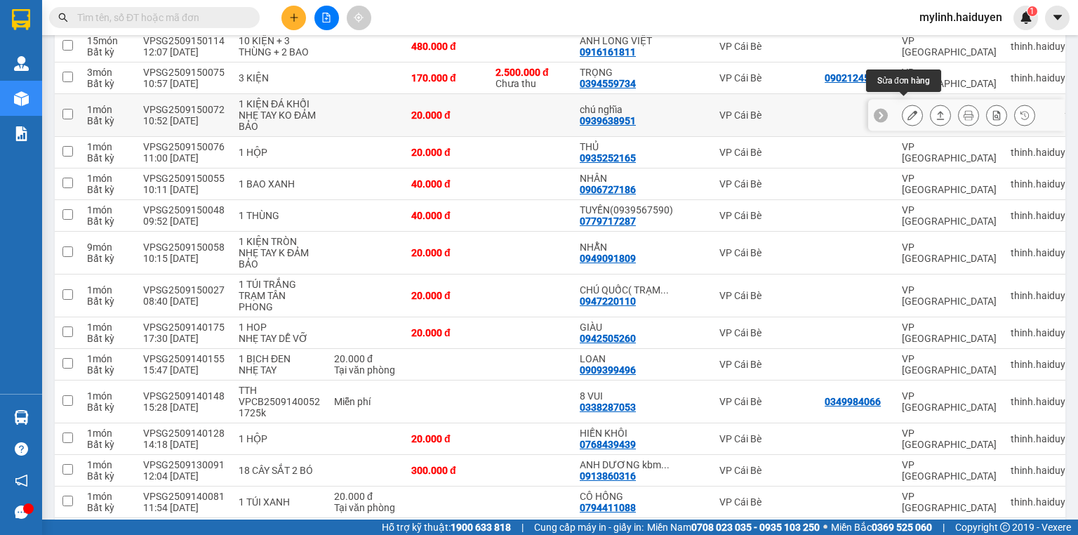
click at [907, 110] on icon at bounding box center [912, 115] width 10 height 10
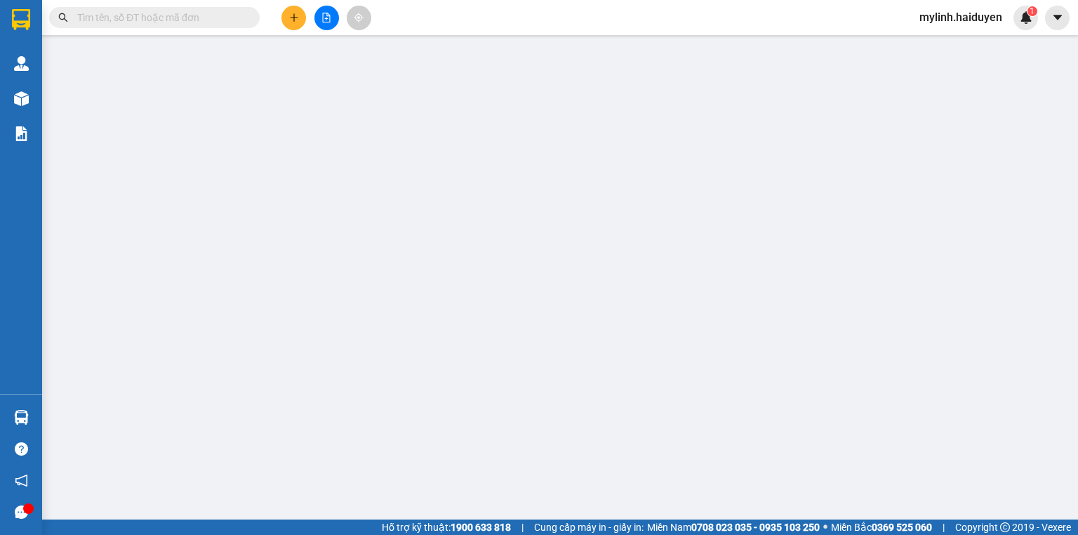
type input "0939638951"
type input "chú nghĩa"
type input "20.000"
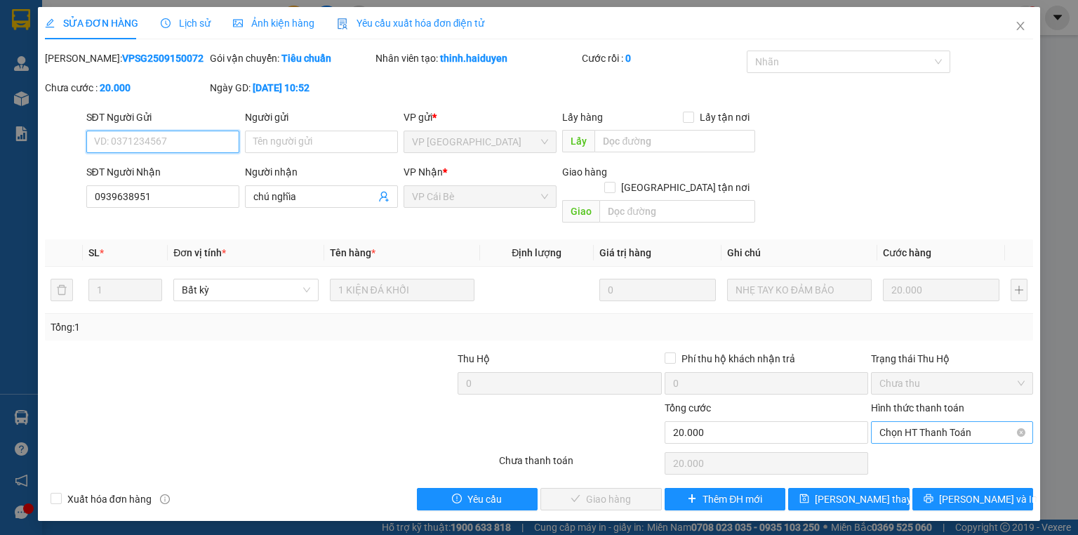
click at [901, 422] on span "Chọn HT Thanh Toán" at bounding box center [951, 432] width 145 height 21
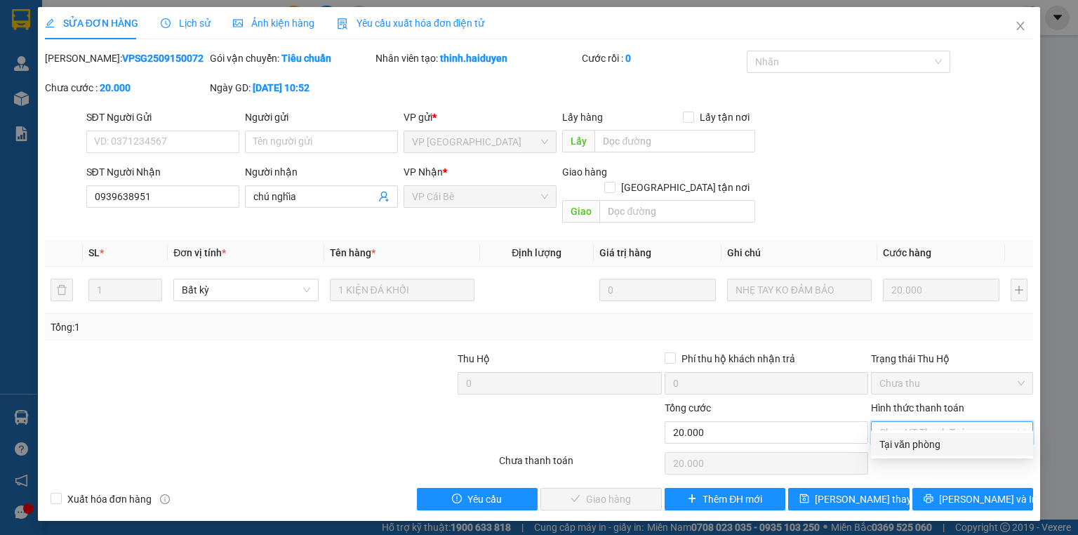
drag, startPoint x: 902, startPoint y: 448, endPoint x: 812, endPoint y: 459, distance: 90.4
click at [901, 448] on div "Tại văn phòng" at bounding box center [951, 443] width 145 height 15
type input "0"
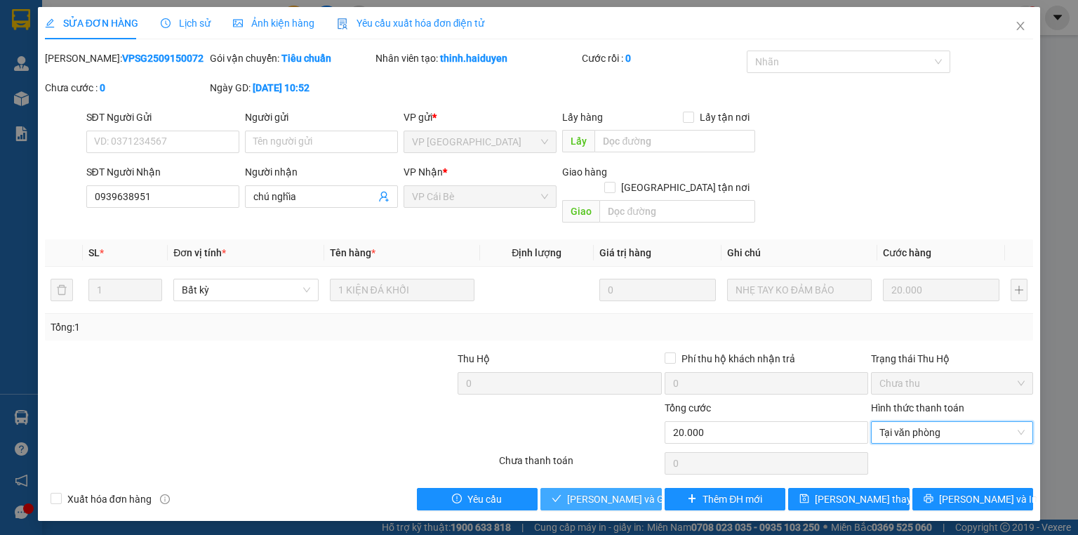
drag, startPoint x: 629, startPoint y: 482, endPoint x: 623, endPoint y: 465, distance: 17.8
click at [629, 491] on span "[PERSON_NAME] và Giao hàng" at bounding box center [634, 498] width 135 height 15
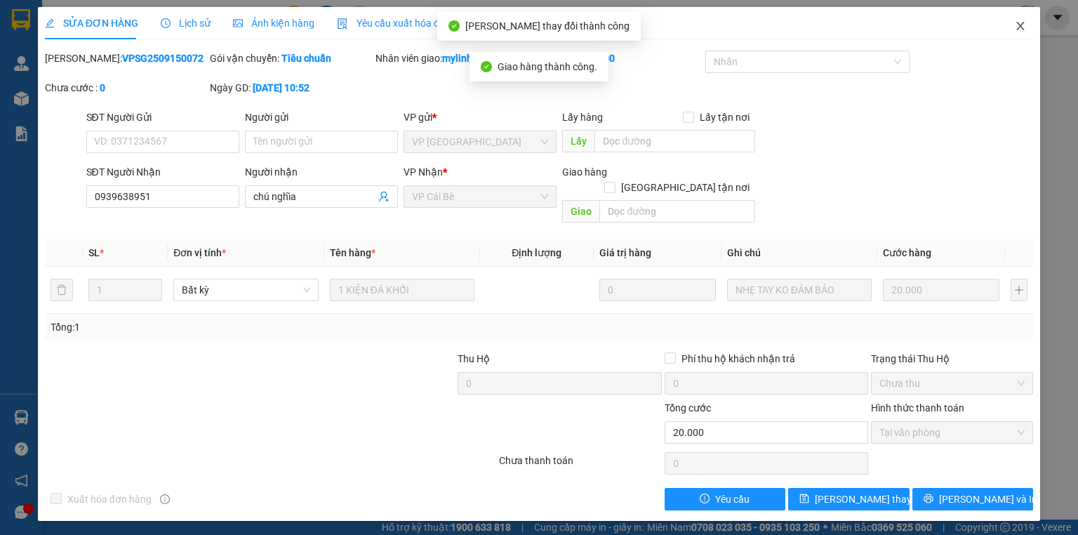
click at [1017, 22] on icon "close" at bounding box center [1020, 25] width 11 height 11
click at [1016, 22] on div "1" at bounding box center [1025, 18] width 25 height 25
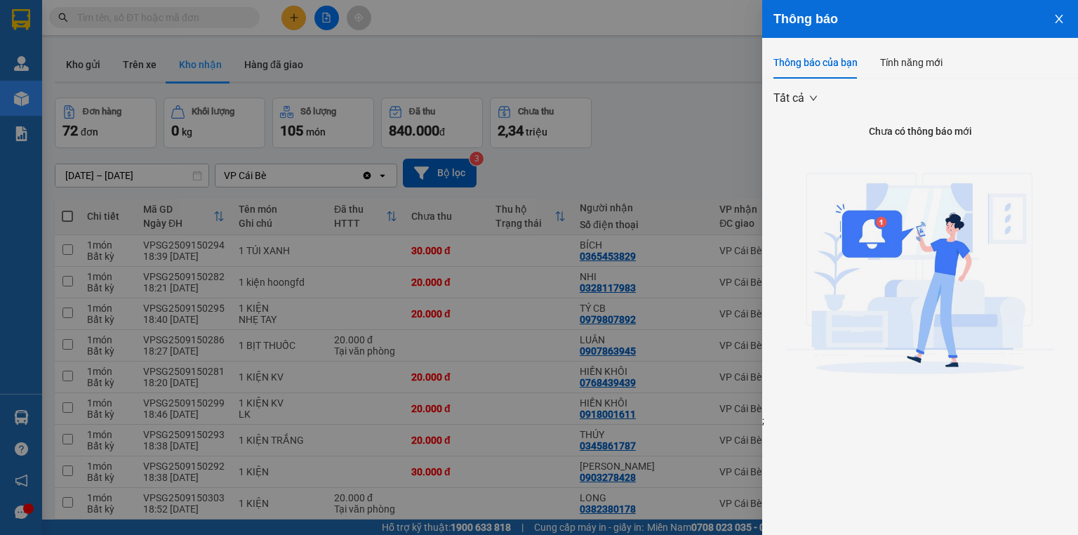
click at [500, 172] on div at bounding box center [539, 267] width 1078 height 535
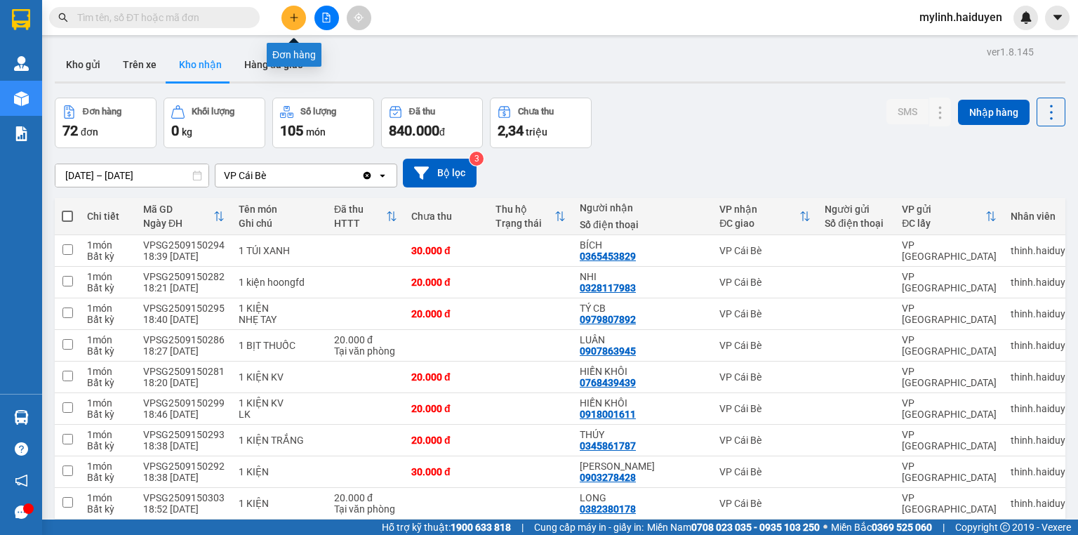
click at [293, 15] on icon "plus" at bounding box center [293, 17] width 1 height 8
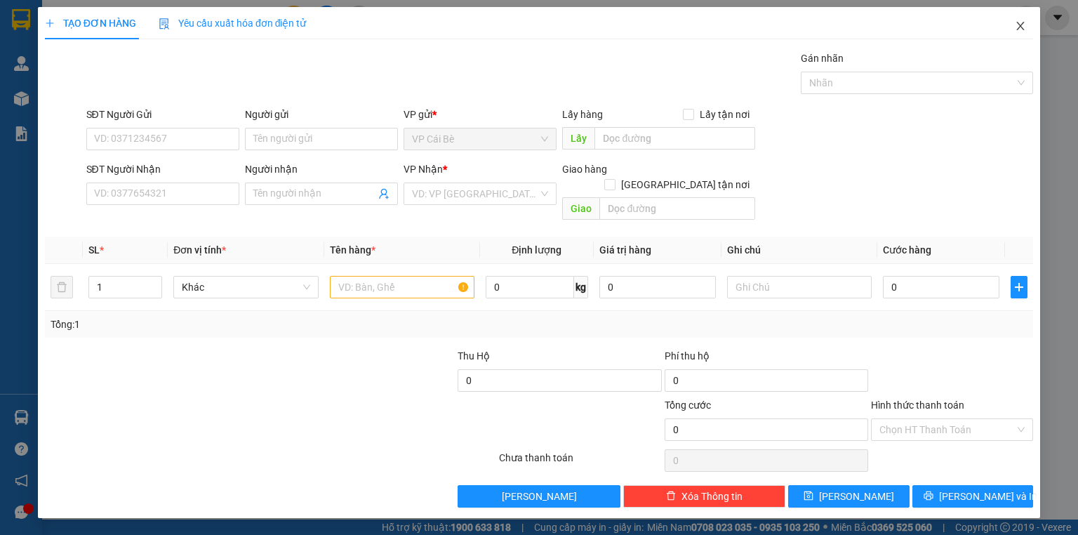
click at [1017, 28] on icon "close" at bounding box center [1020, 25] width 11 height 11
click at [1009, 32] on div "Kết quả tìm kiếm ( 11 ) Bộ lọc Gửi 3 ngày gần nhất Mã ĐH Trạng thái Món hàng Th…" at bounding box center [539, 17] width 1078 height 35
click at [1019, 27] on div at bounding box center [1025, 18] width 25 height 25
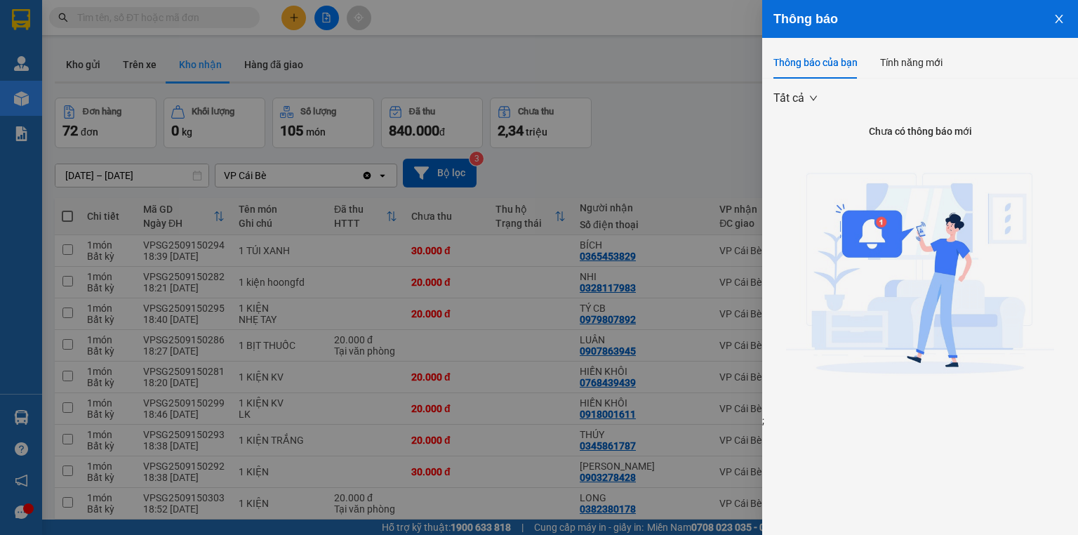
click at [601, 156] on div at bounding box center [539, 267] width 1078 height 535
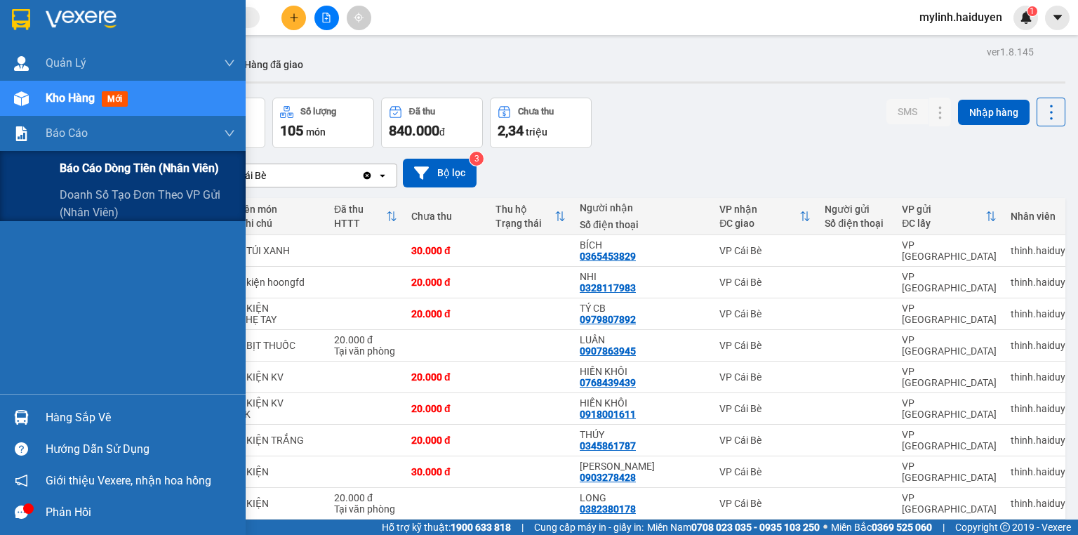
click at [92, 168] on span "Báo cáo dòng tiền (nhân viên)" at bounding box center [139, 168] width 159 height 18
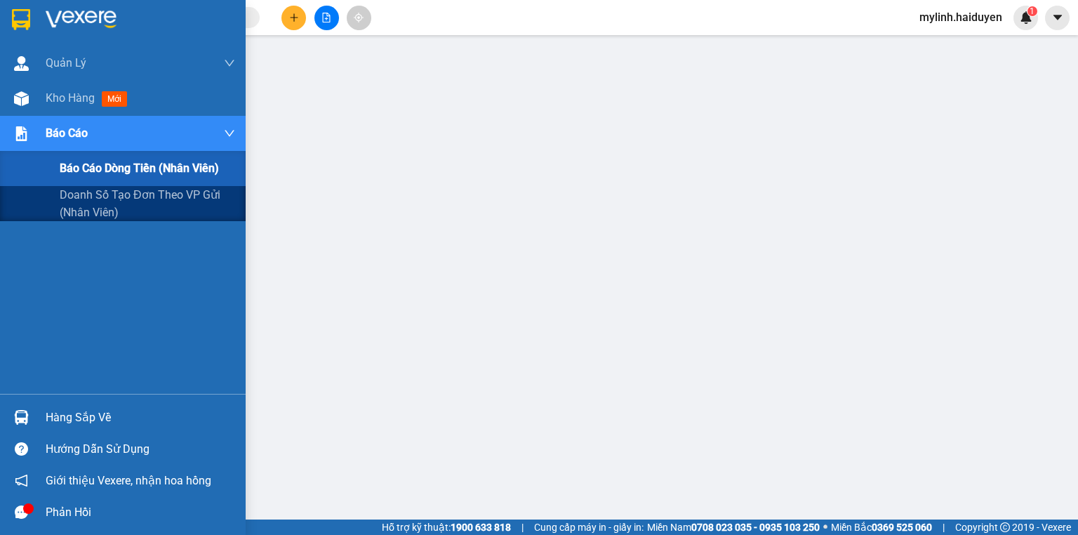
click at [92, 167] on span "Báo cáo dòng tiền (nhân viên)" at bounding box center [139, 168] width 159 height 18
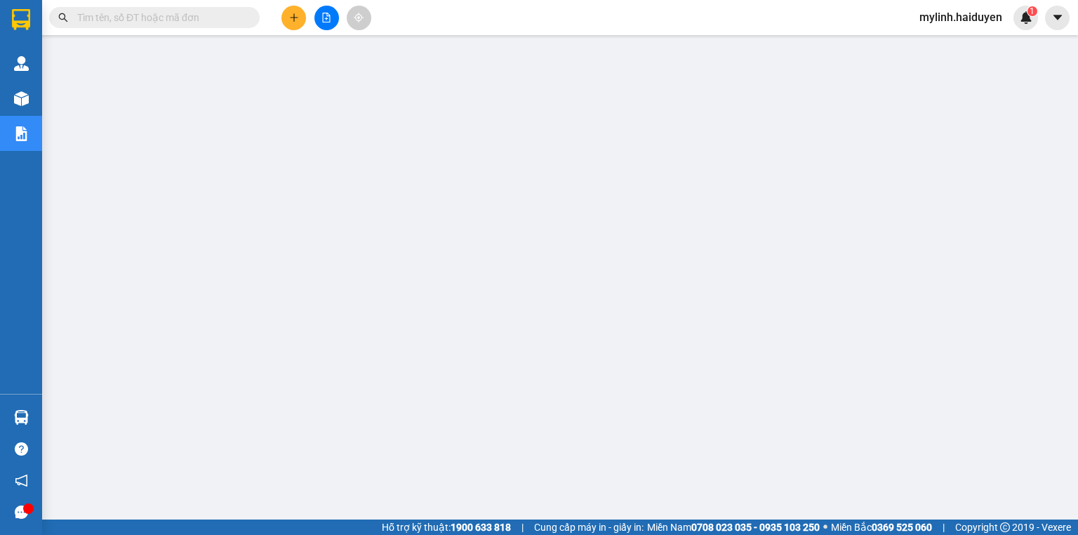
click at [199, 20] on input "text" at bounding box center [160, 17] width 166 height 15
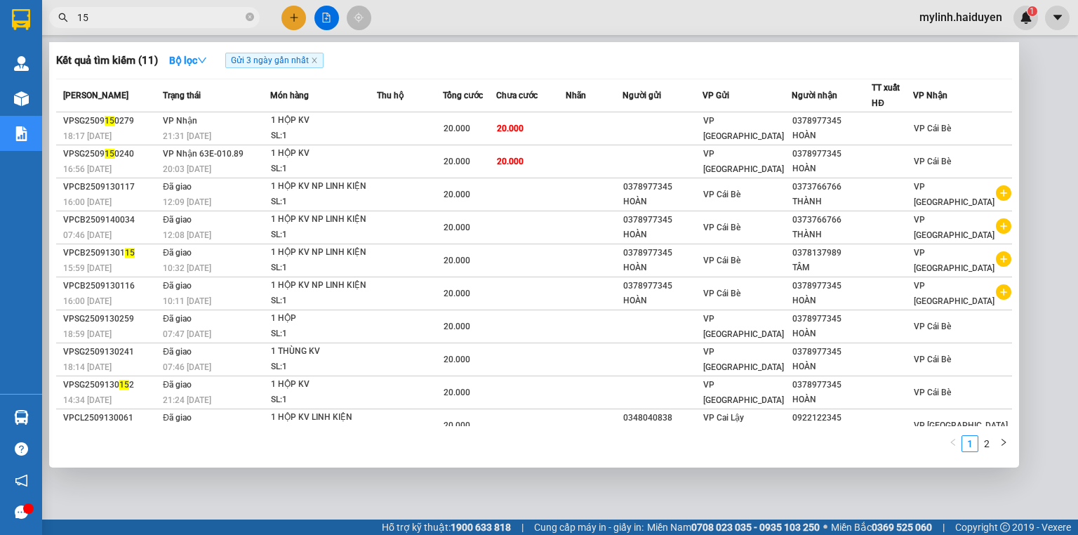
type input "150"
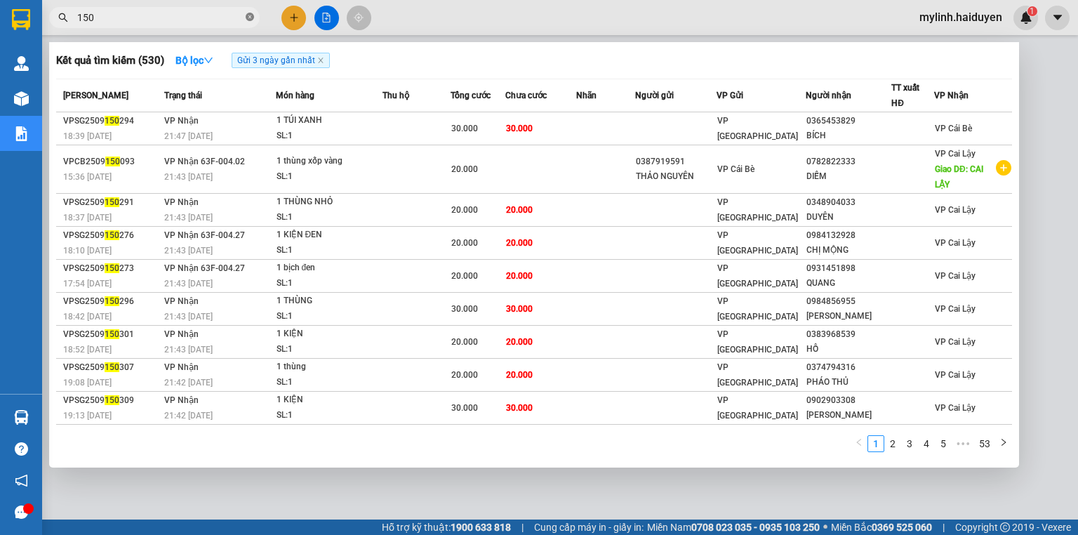
click at [250, 15] on icon "close-circle" at bounding box center [250, 17] width 8 height 8
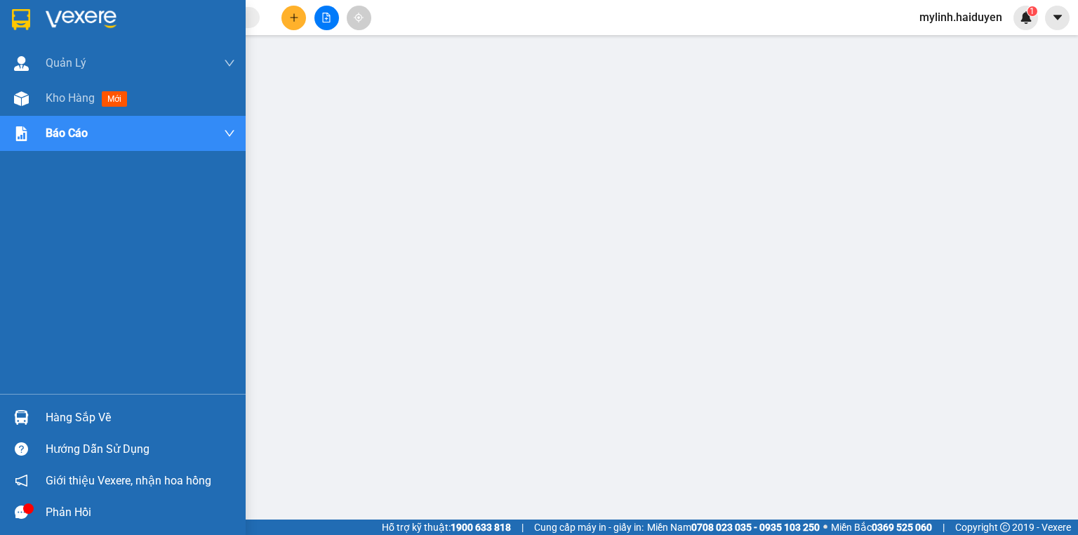
click at [102, 422] on div "Hàng sắp về" at bounding box center [140, 417] width 189 height 21
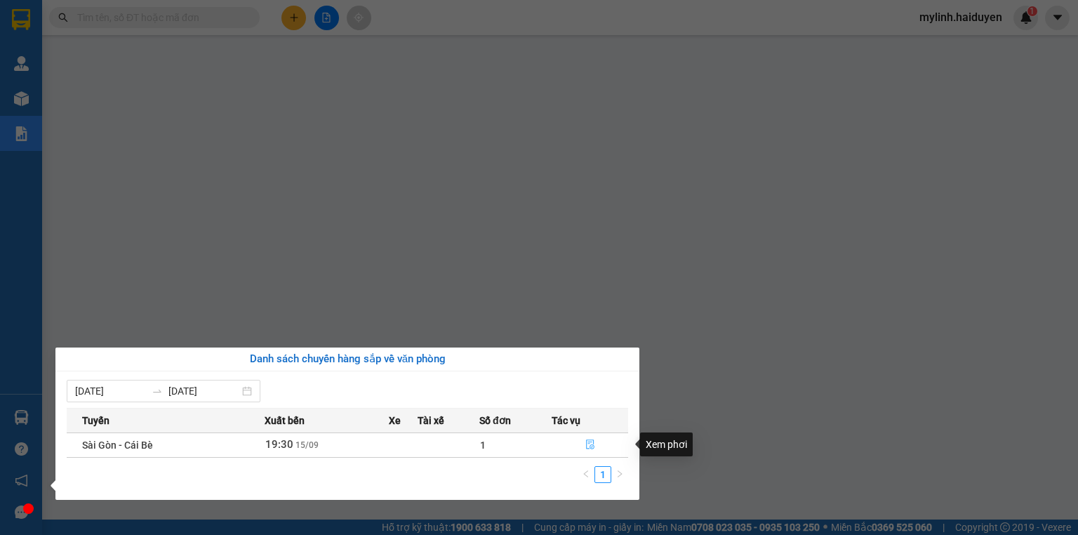
click at [586, 443] on icon "file-done" at bounding box center [590, 445] width 8 height 10
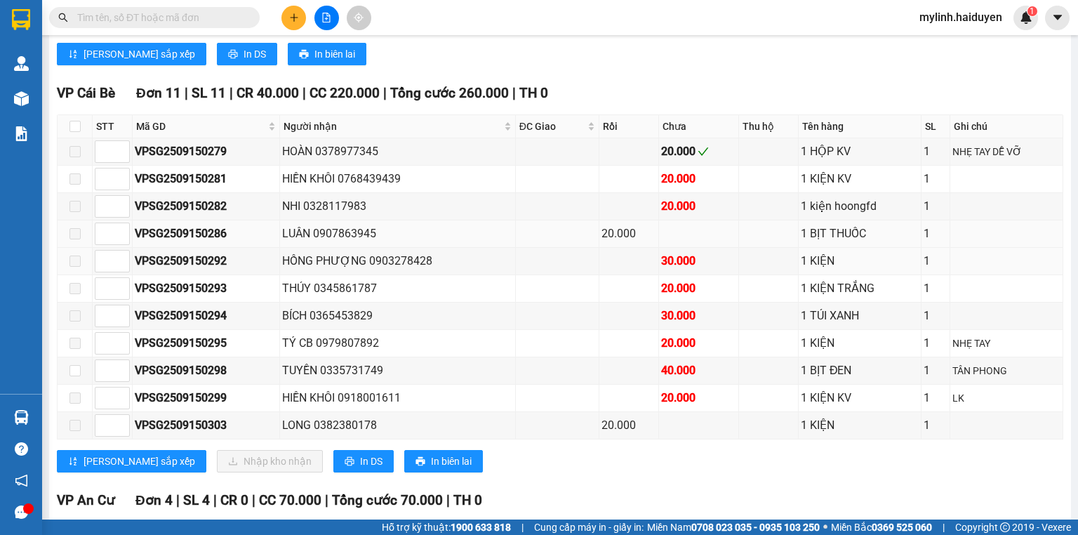
scroll to position [954, 0]
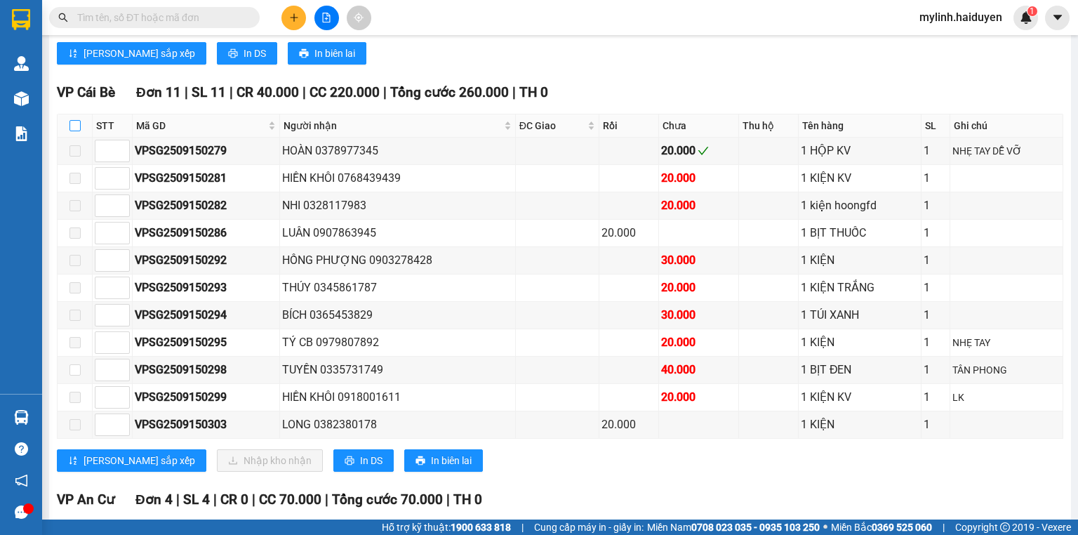
click at [74, 121] on label at bounding box center [74, 125] width 11 height 15
click at [74, 121] on input "checkbox" at bounding box center [74, 125] width 11 height 11
checkbox input "true"
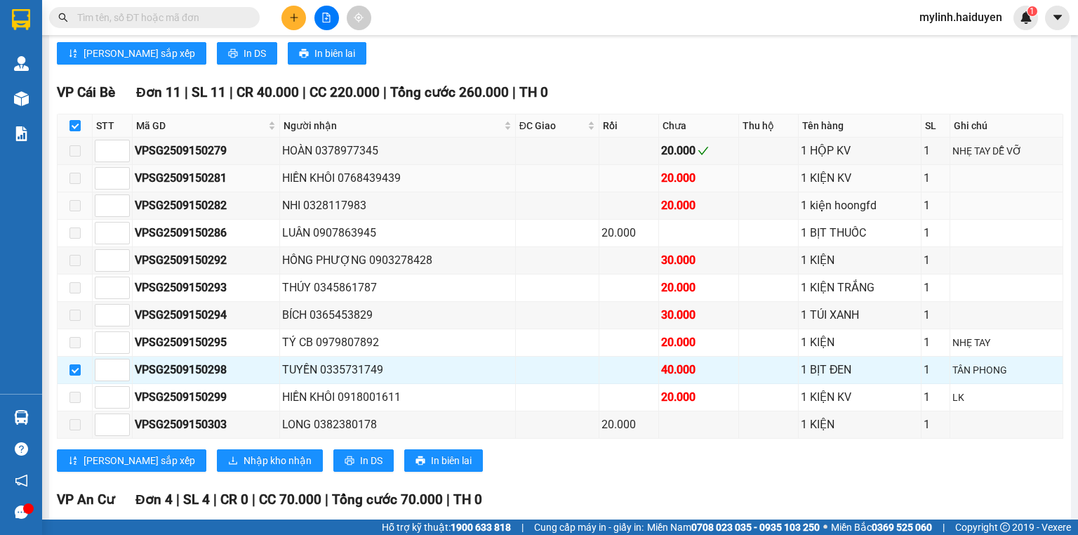
click at [187, 186] on div "VPSG2509150281" at bounding box center [206, 178] width 142 height 18
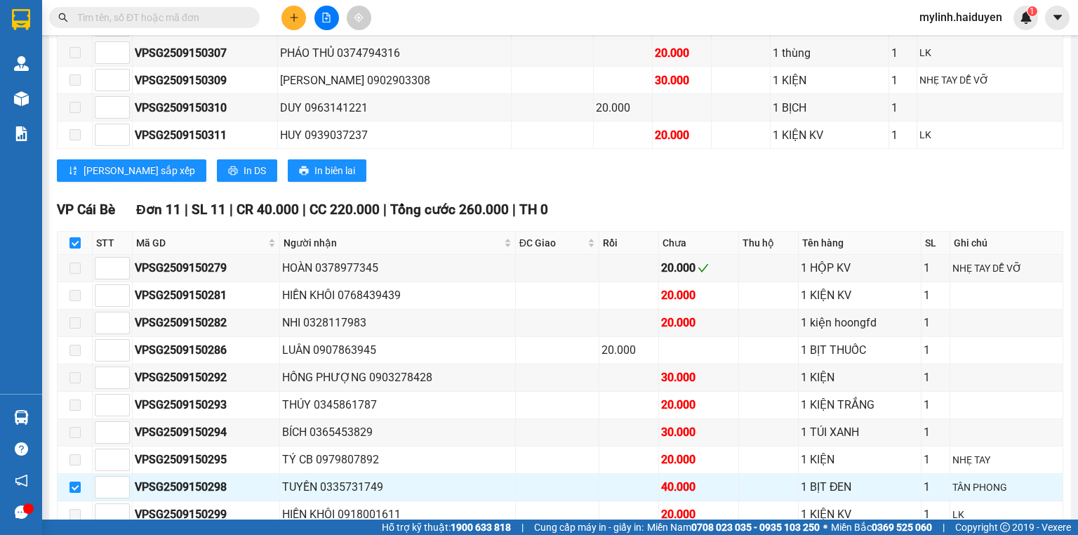
scroll to position [786, 0]
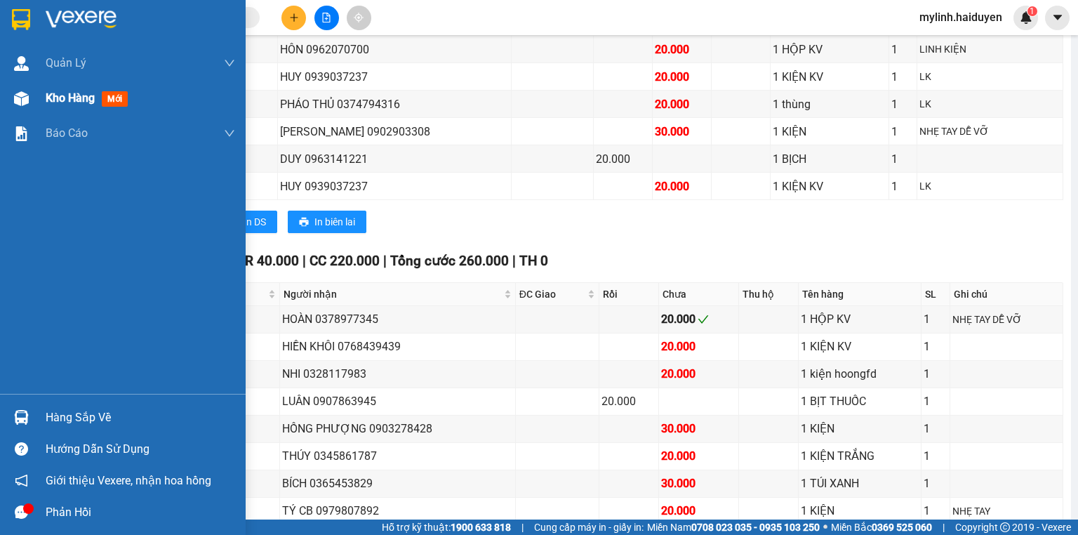
click at [73, 95] on span "Kho hàng" at bounding box center [70, 97] width 49 height 13
click at [111, 112] on div "Kho hàng mới" at bounding box center [140, 98] width 189 height 35
click at [113, 112] on div "Kho hàng mới" at bounding box center [140, 98] width 189 height 35
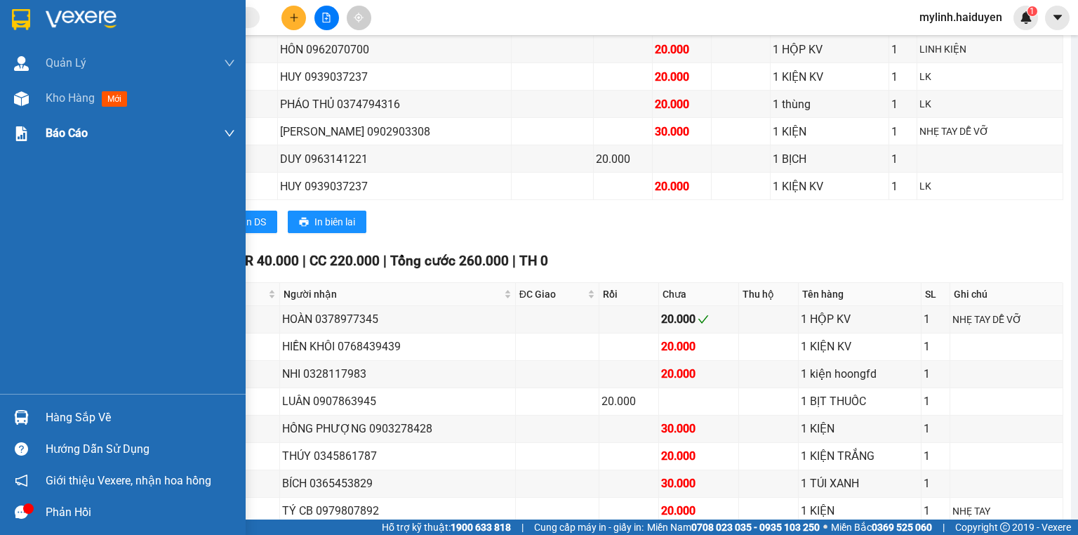
click at [153, 128] on div "Quản [PERSON_NAME] lý thu hộ Kho hàng mới Báo cáo Báo cáo dòng tiền (nhân viên)…" at bounding box center [123, 220] width 246 height 348
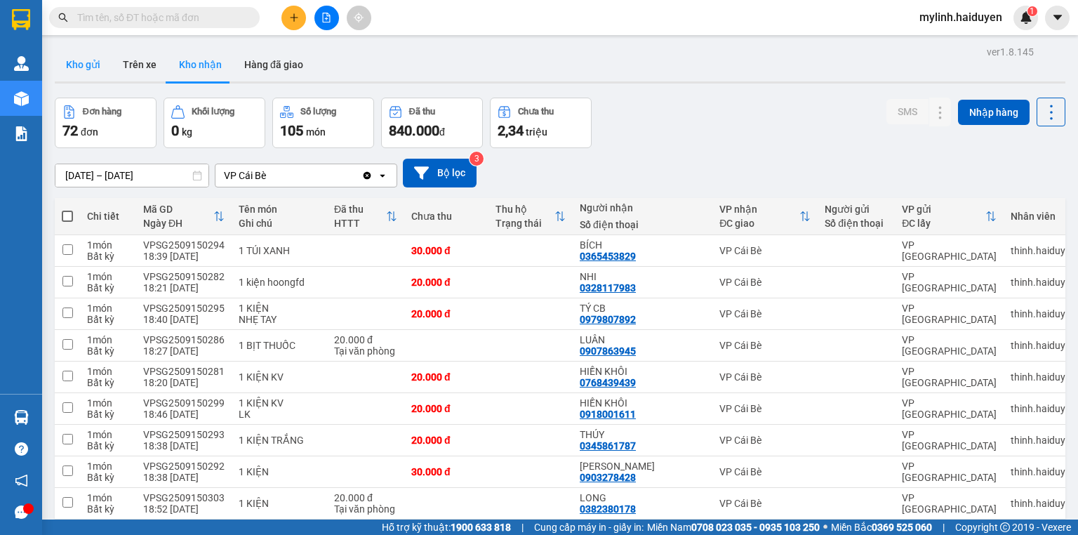
click at [73, 70] on button "Kho gửi" at bounding box center [83, 65] width 57 height 34
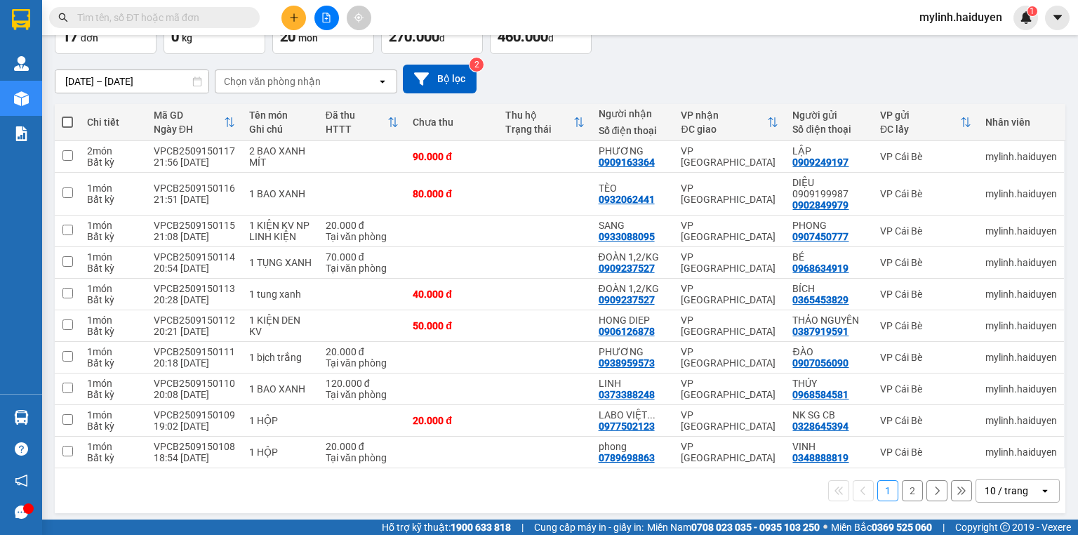
scroll to position [98, 0]
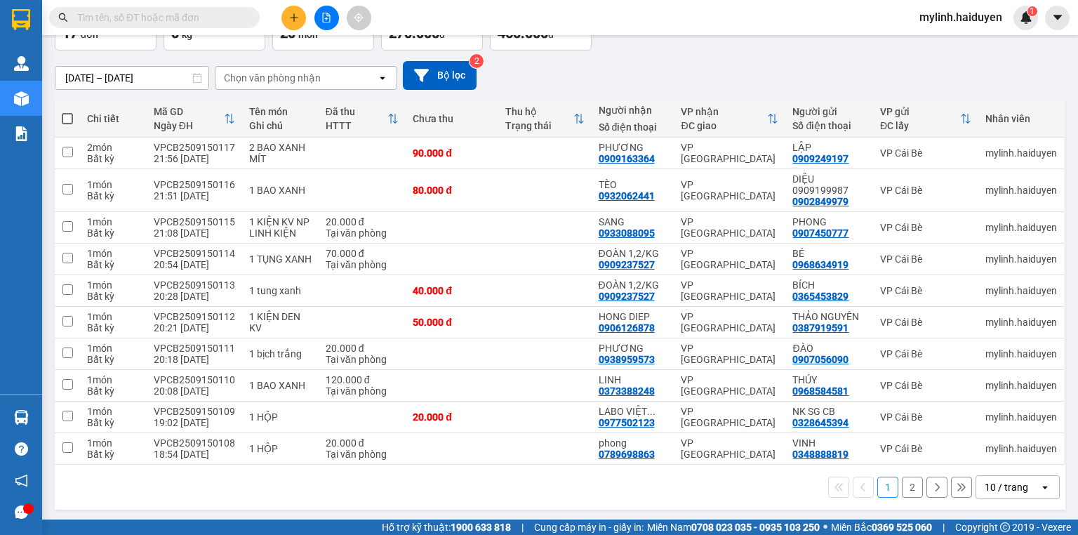
click at [904, 494] on button "2" at bounding box center [912, 486] width 21 height 21
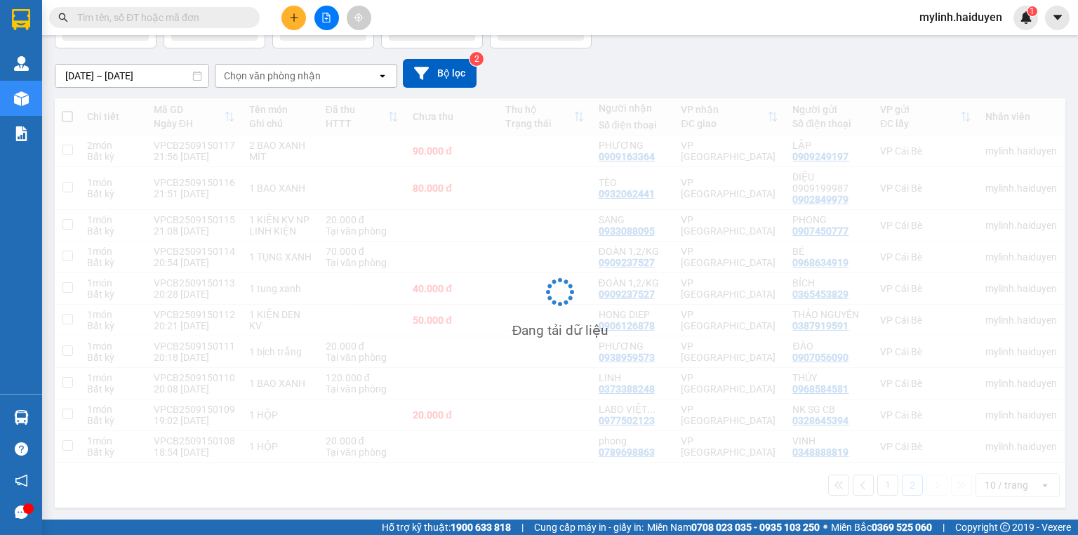
scroll to position [65, 0]
